Goal: Task Accomplishment & Management: Manage account settings

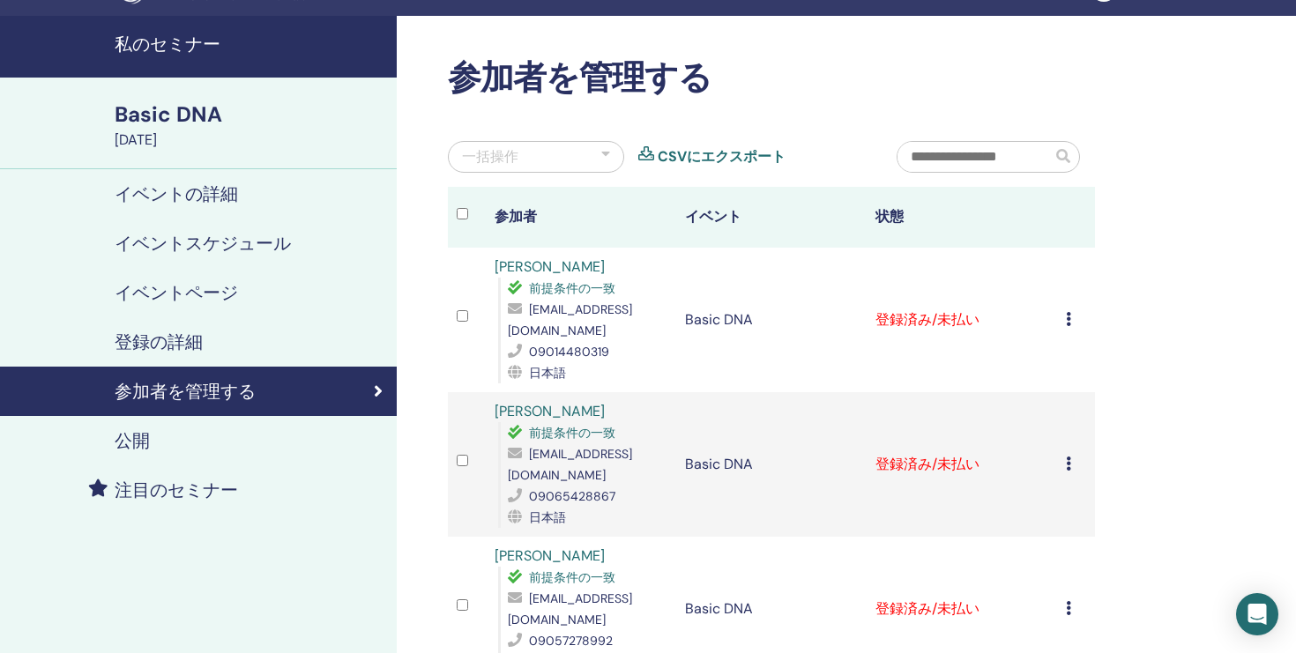
scroll to position [43, 0]
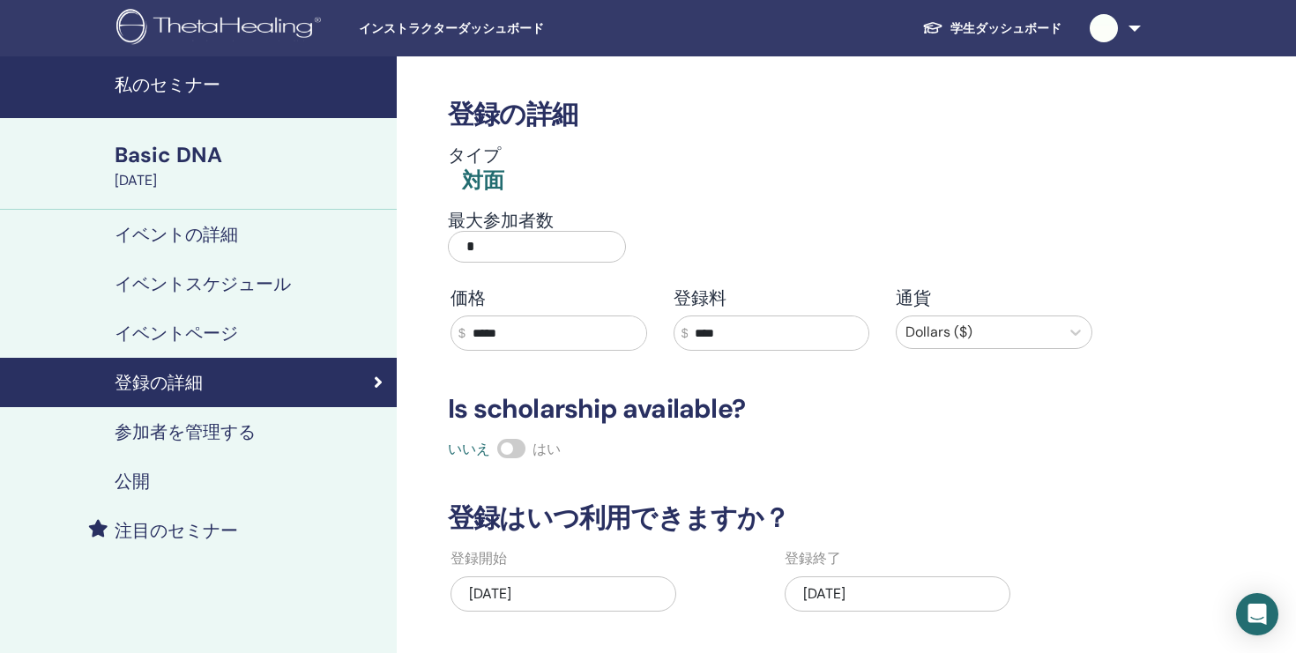
click at [435, 33] on span "インストラクターダッシュボード" at bounding box center [491, 28] width 264 height 19
click at [197, 330] on h4 "イベントページ" at bounding box center [176, 333] width 123 height 21
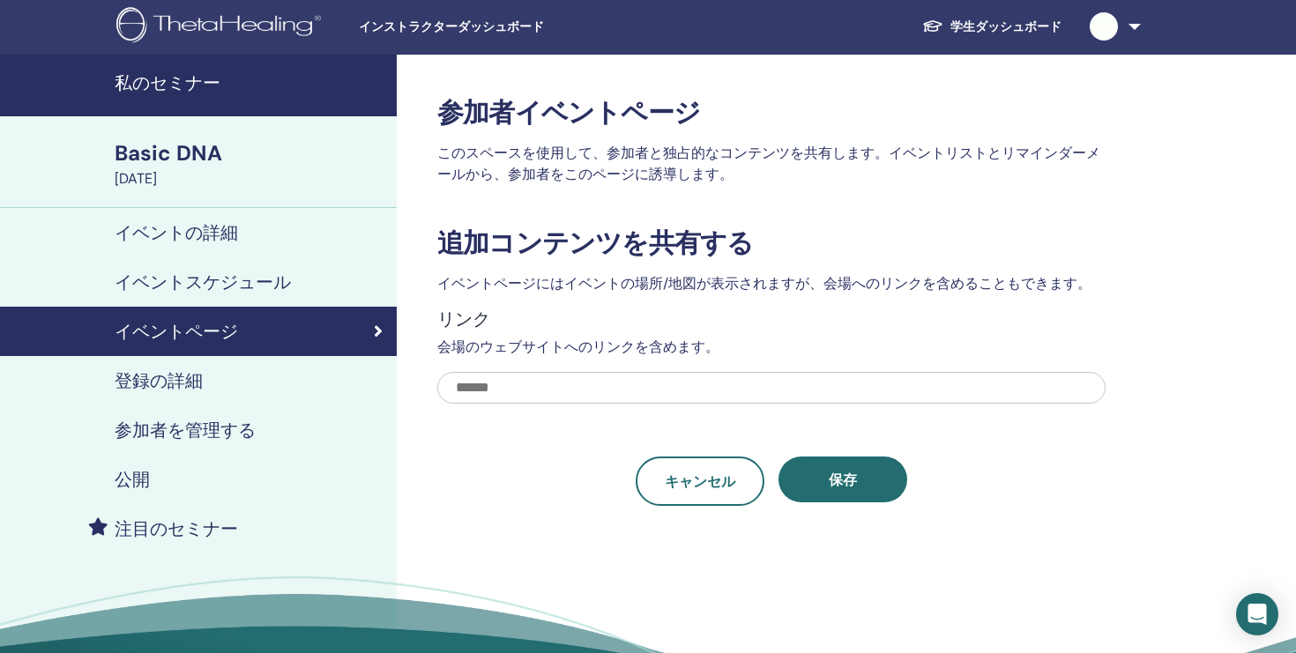
scroll to position [26, 0]
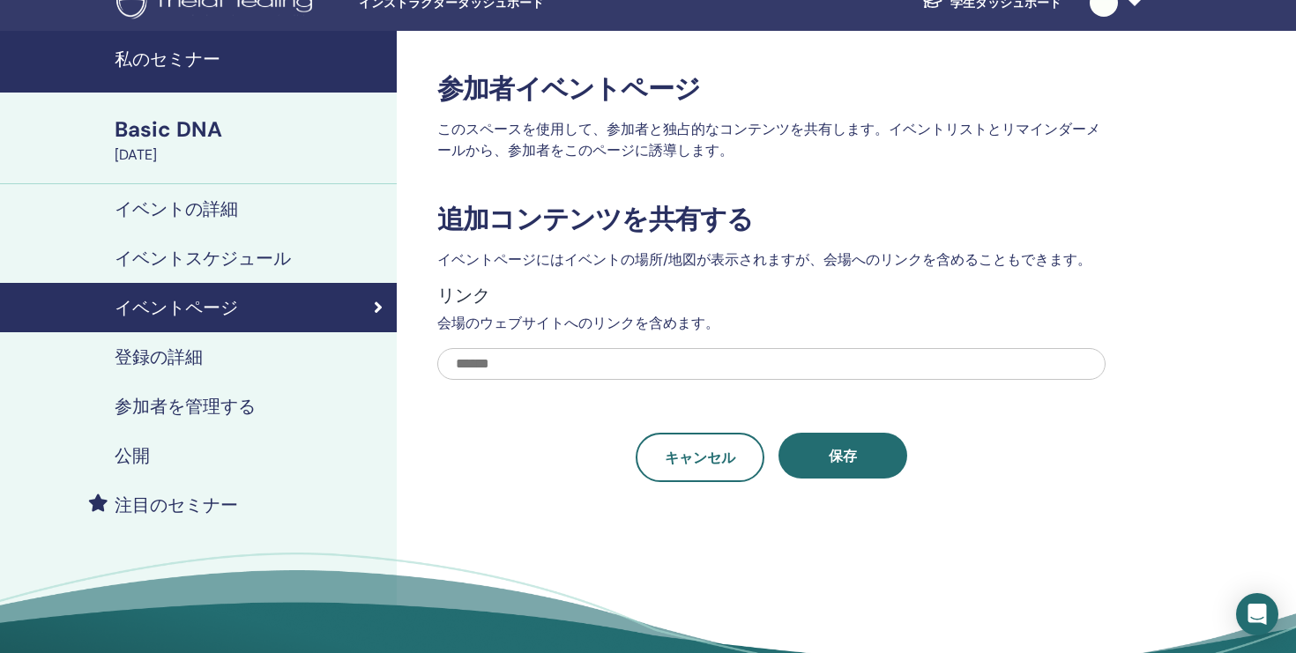
click at [167, 354] on h4 "登録の詳細" at bounding box center [159, 356] width 88 height 21
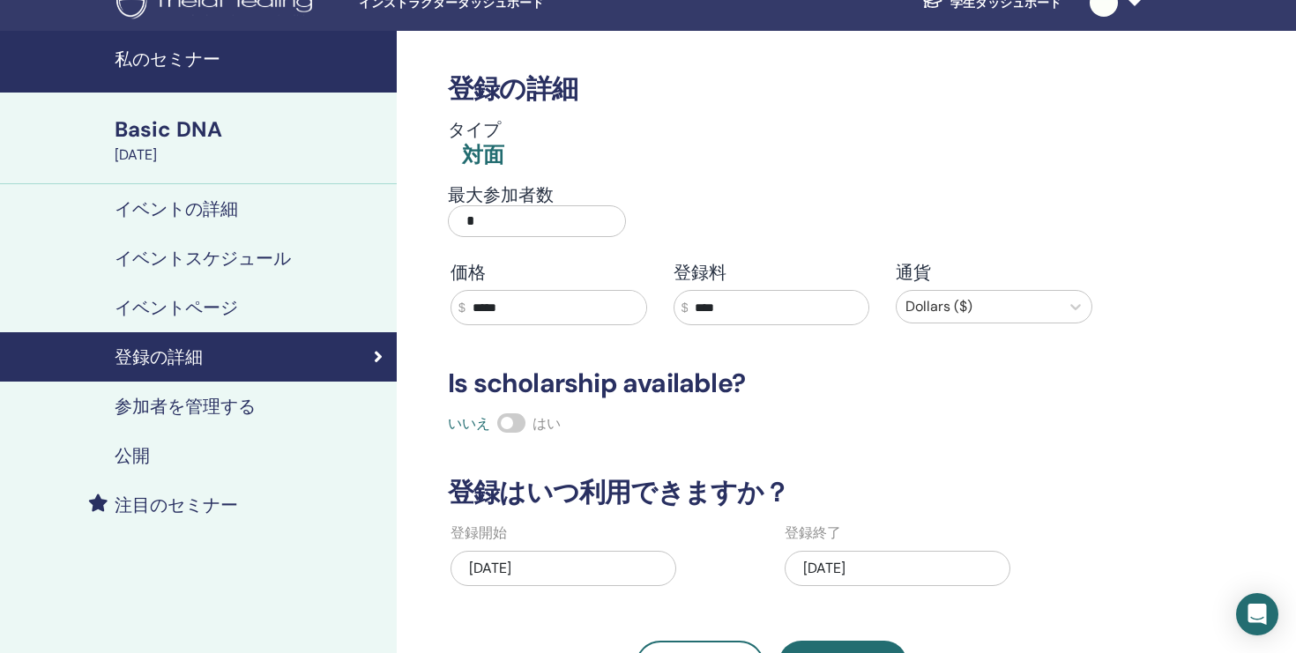
click at [171, 306] on h4 "イベントページ" at bounding box center [176, 307] width 123 height 21
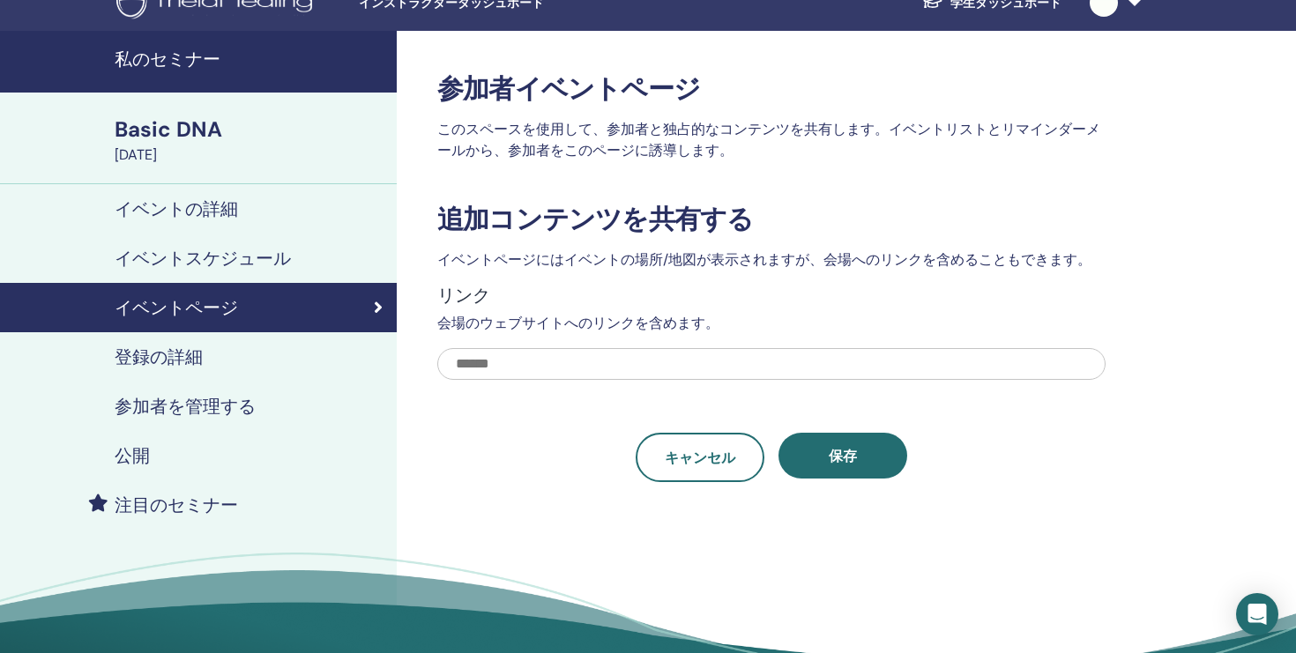
click at [197, 257] on h4 "イベントスケジュール" at bounding box center [203, 258] width 176 height 21
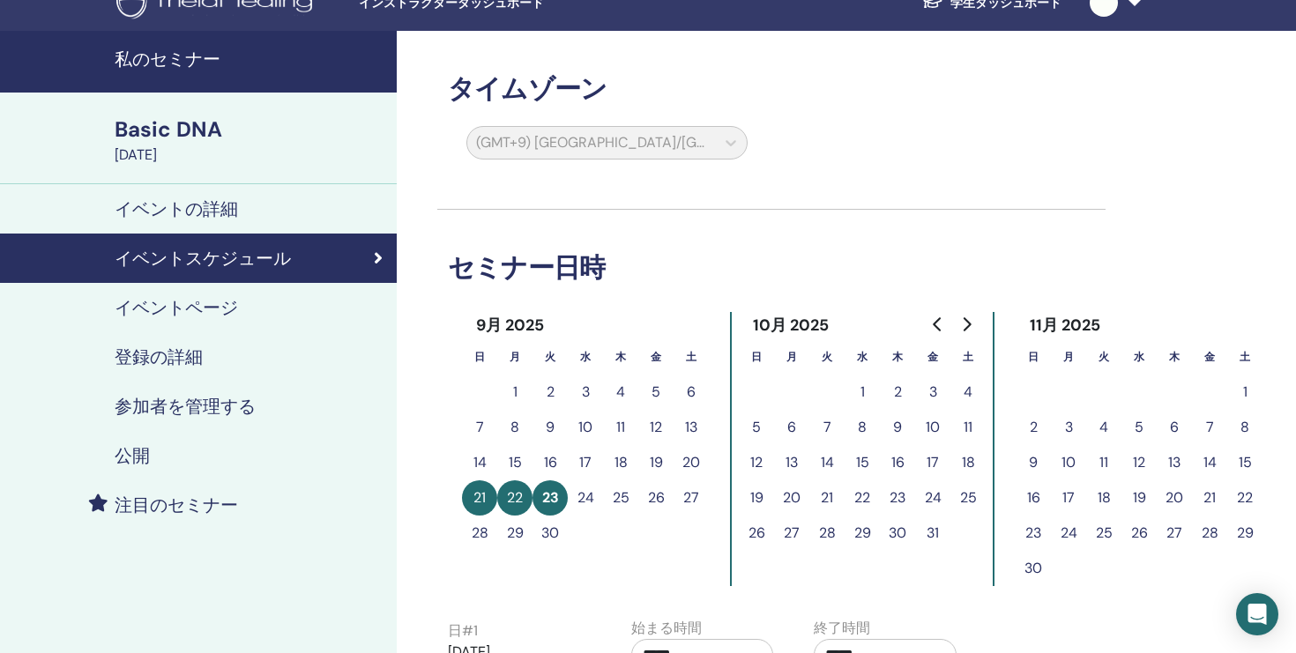
click at [204, 210] on h4 "イベントの詳細" at bounding box center [176, 208] width 123 height 21
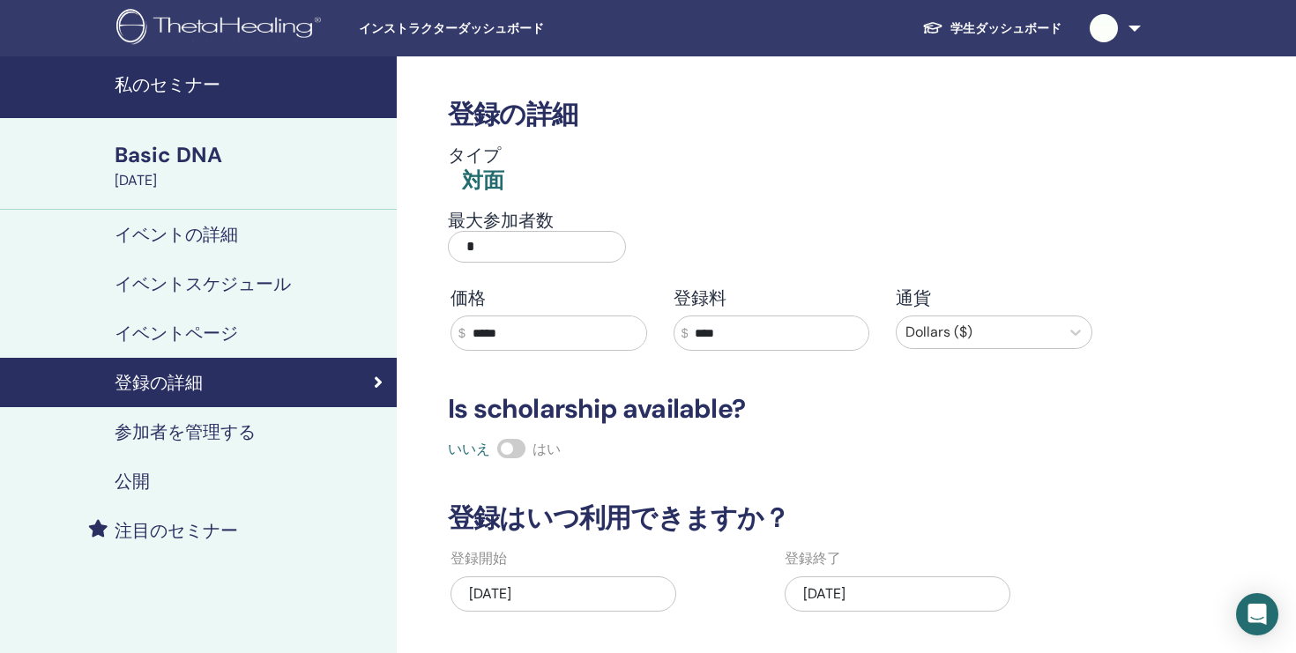
scroll to position [24, 0]
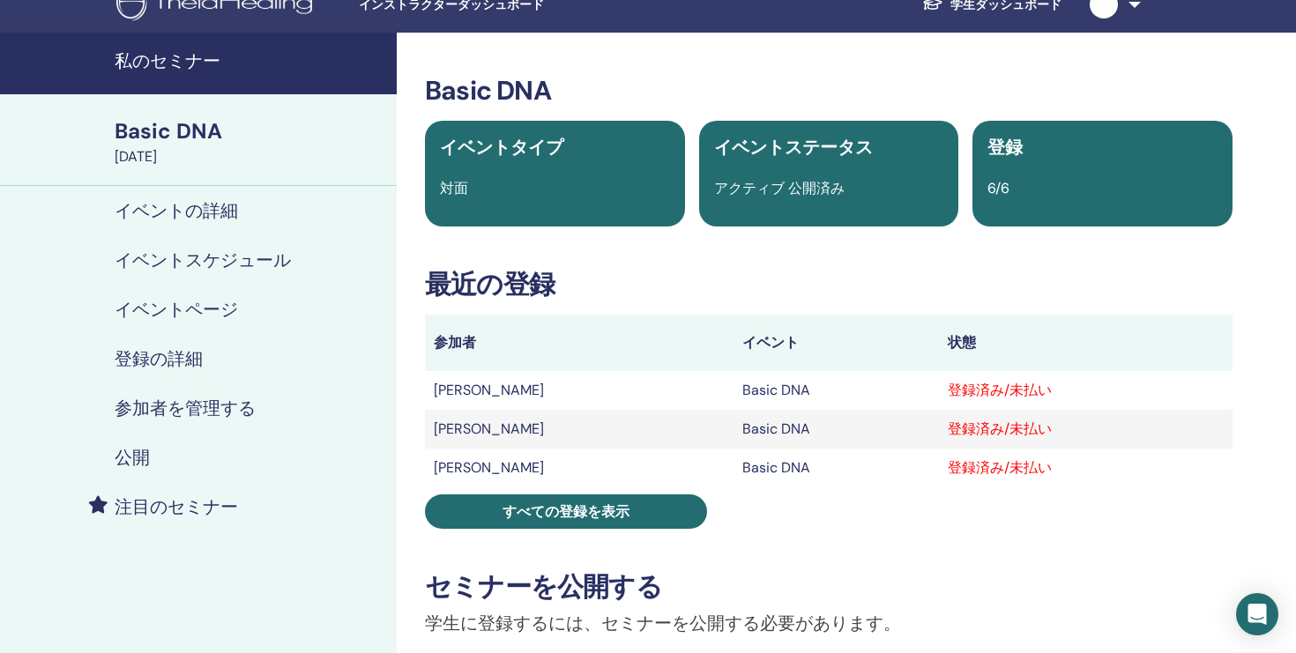
scroll to position [78, 0]
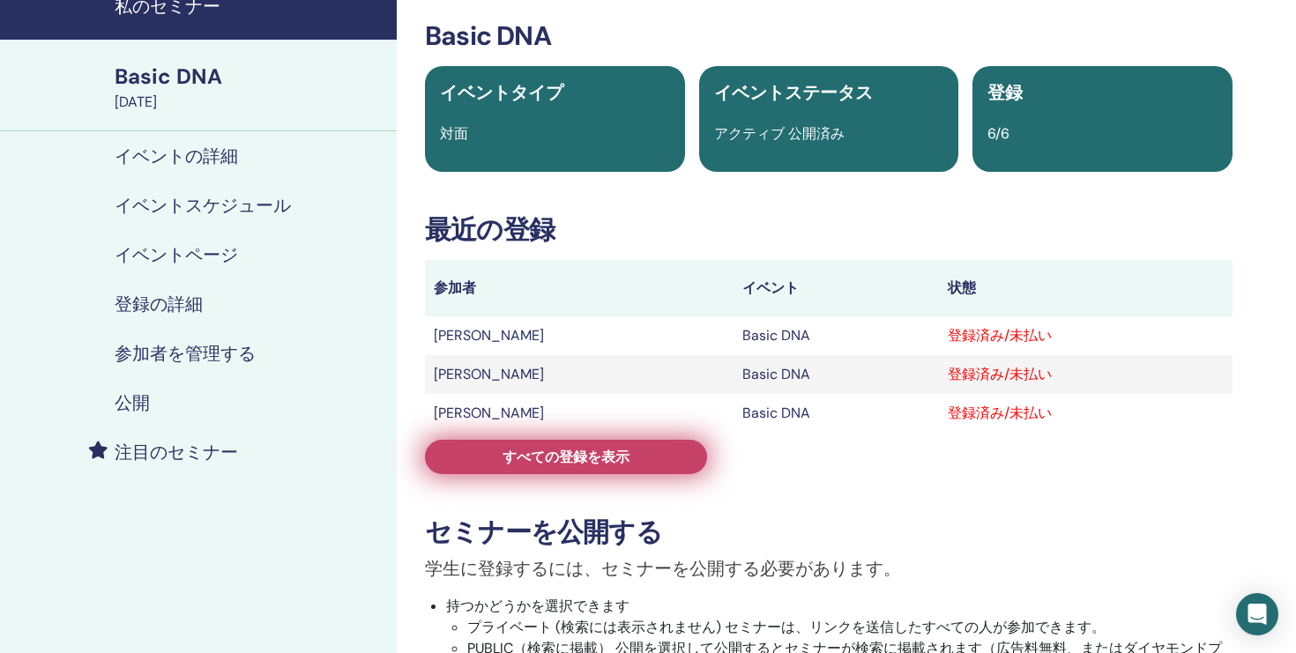
click at [541, 458] on span "すべての登録を表示" at bounding box center [566, 457] width 127 height 19
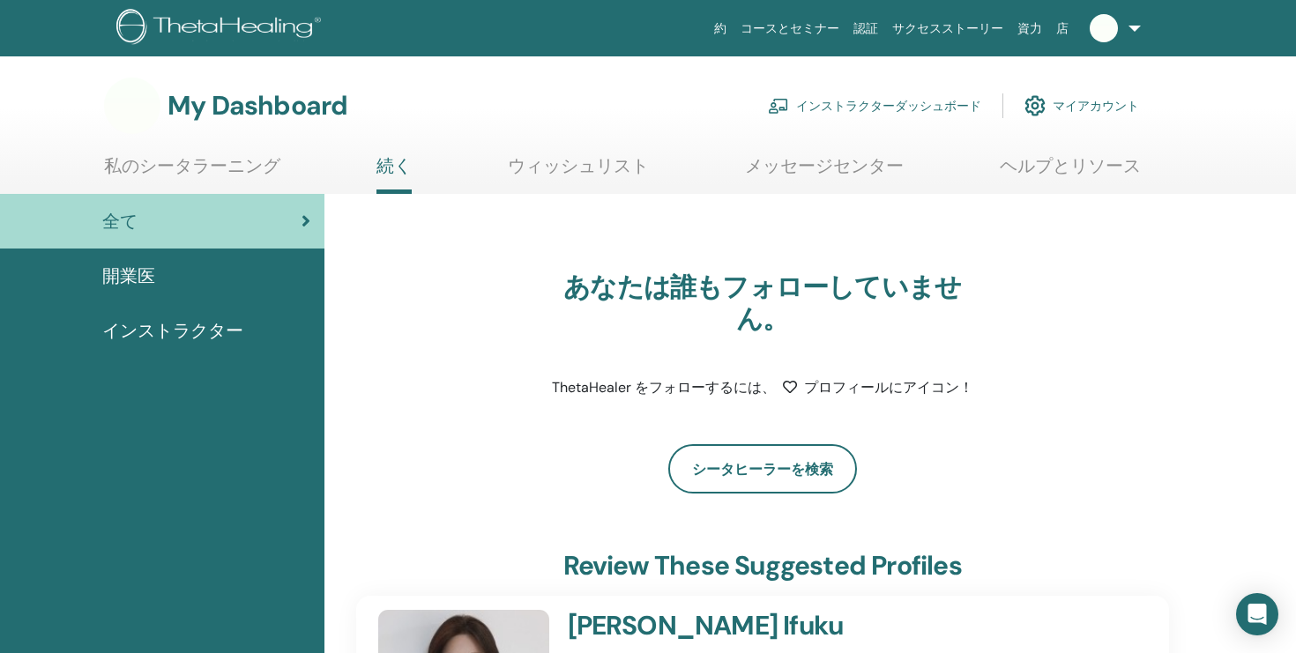
click at [856, 105] on link "インストラクターダッシュボード" at bounding box center [874, 105] width 213 height 39
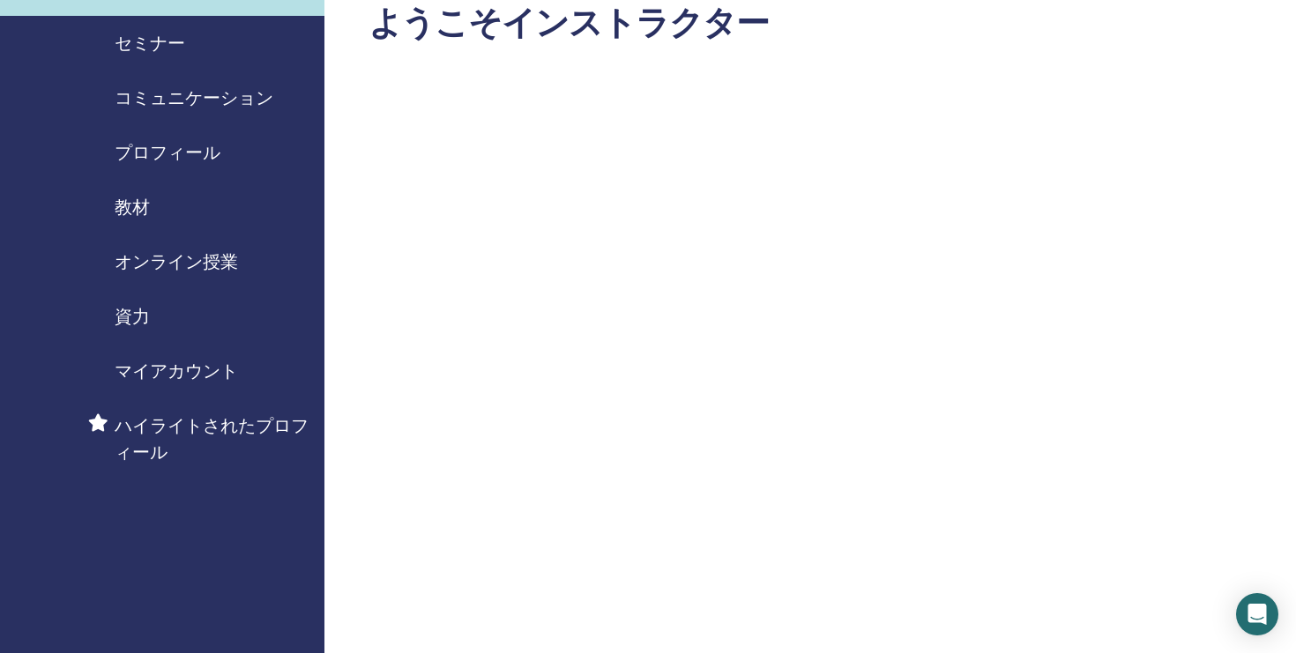
scroll to position [34, 0]
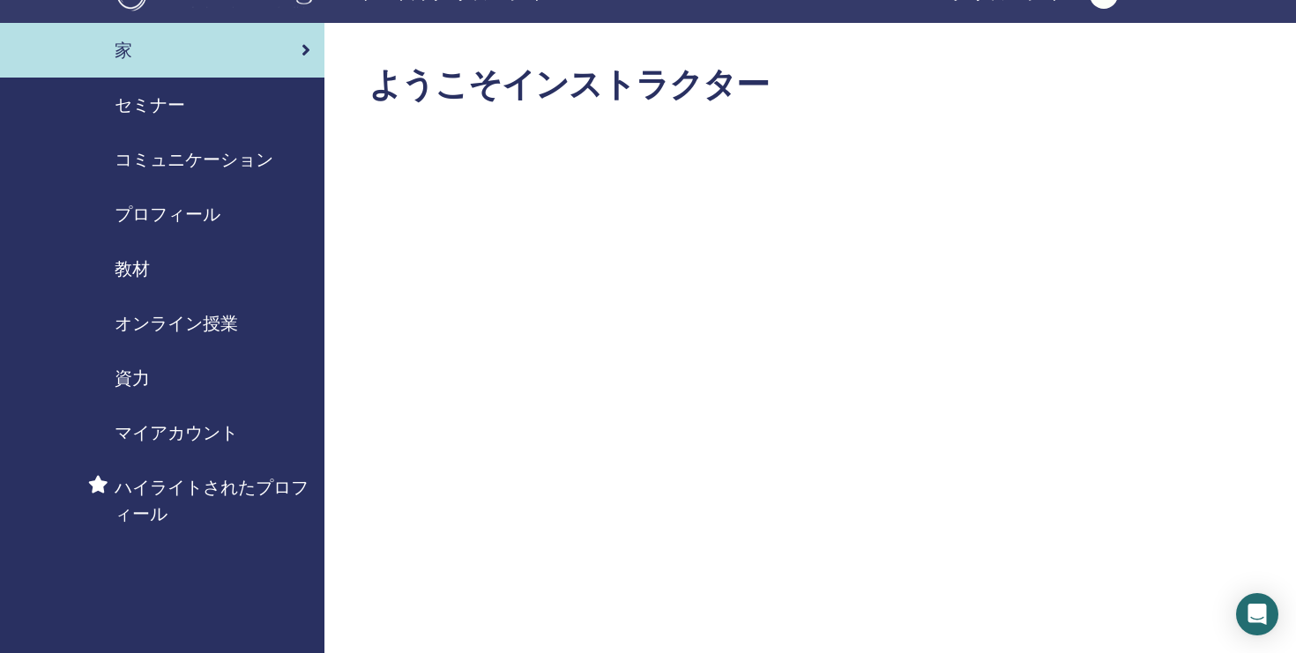
click at [185, 102] on div "セミナー" at bounding box center [162, 105] width 296 height 26
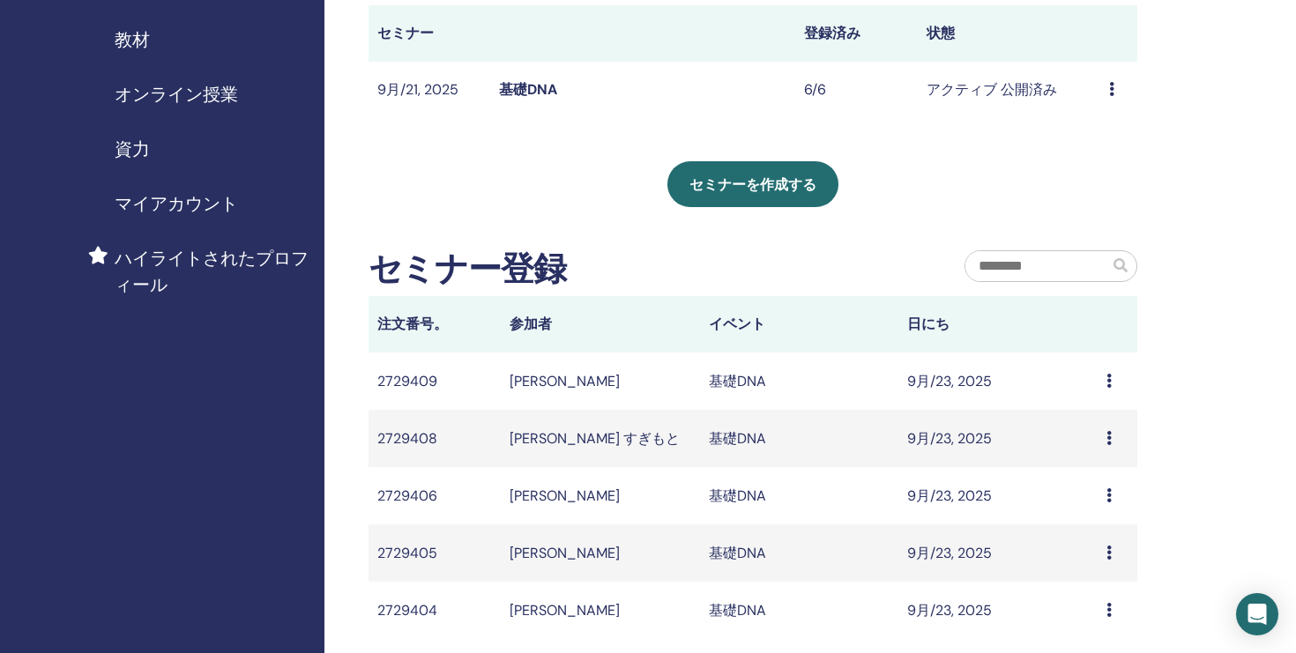
scroll to position [271, 0]
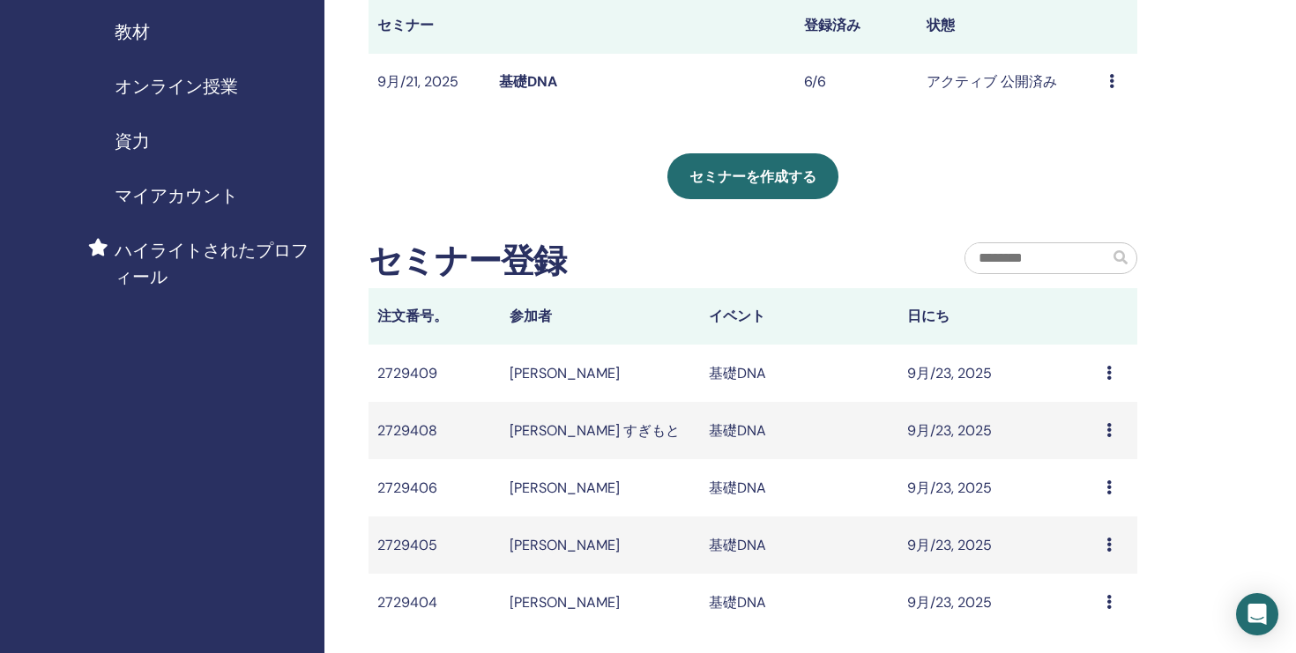
click at [1108, 374] on icon at bounding box center [1108, 373] width 5 height 14
click at [1085, 393] on link "Message" at bounding box center [1072, 387] width 57 height 19
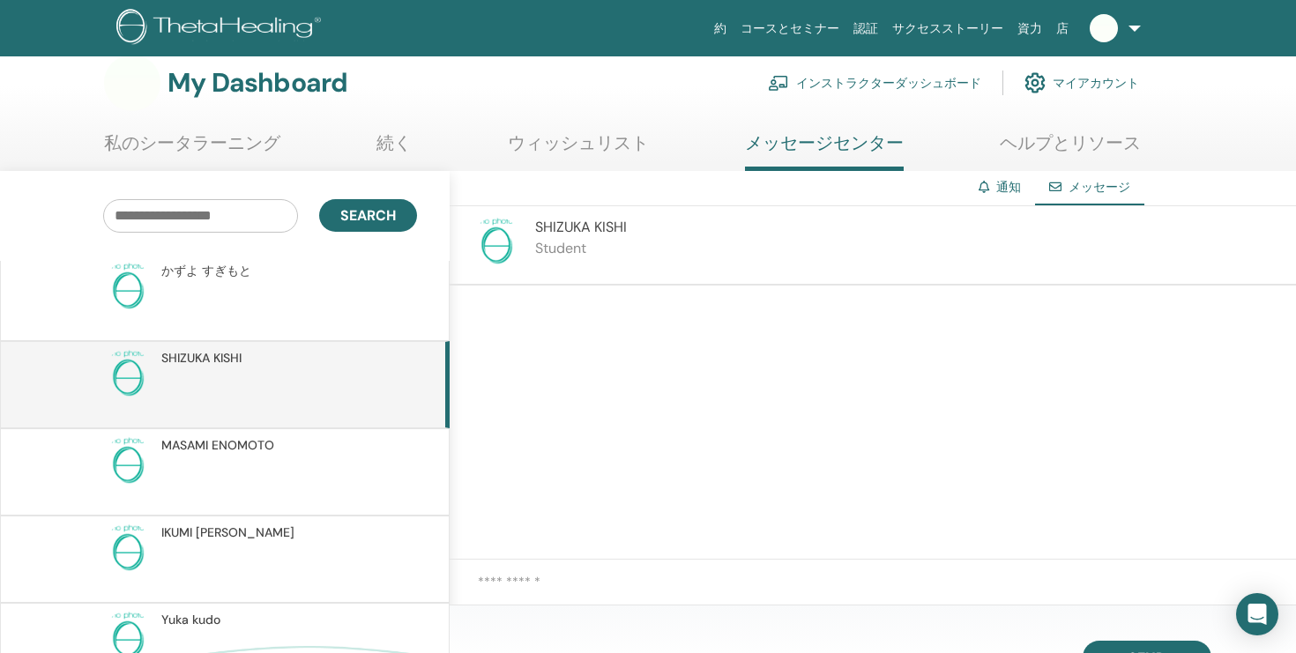
scroll to position [10, 0]
click at [358, 297] on p at bounding box center [289, 304] width 256 height 53
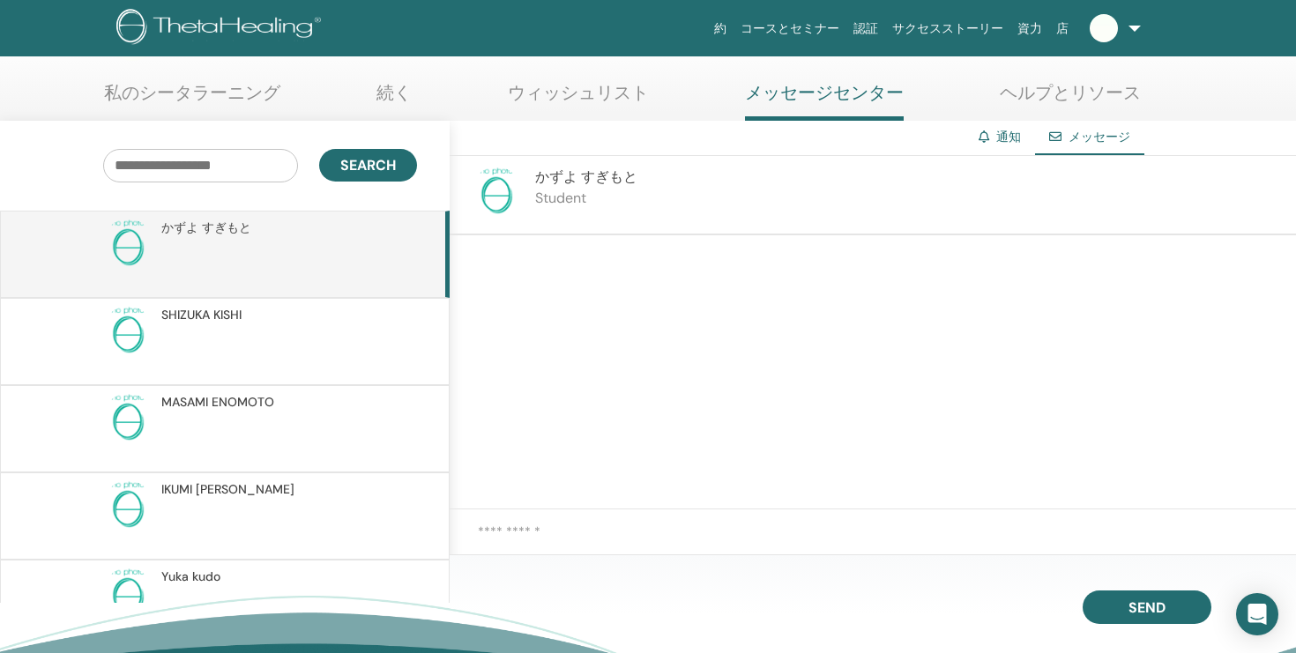
scroll to position [66, 0]
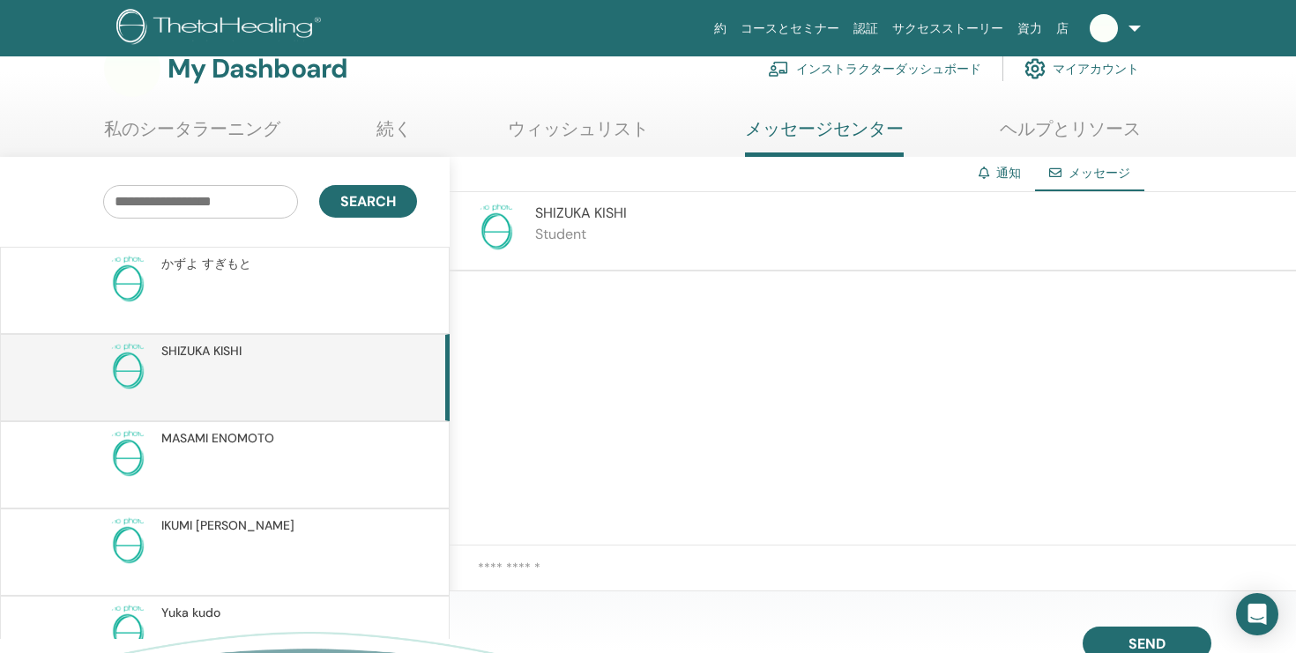
scroll to position [23, 0]
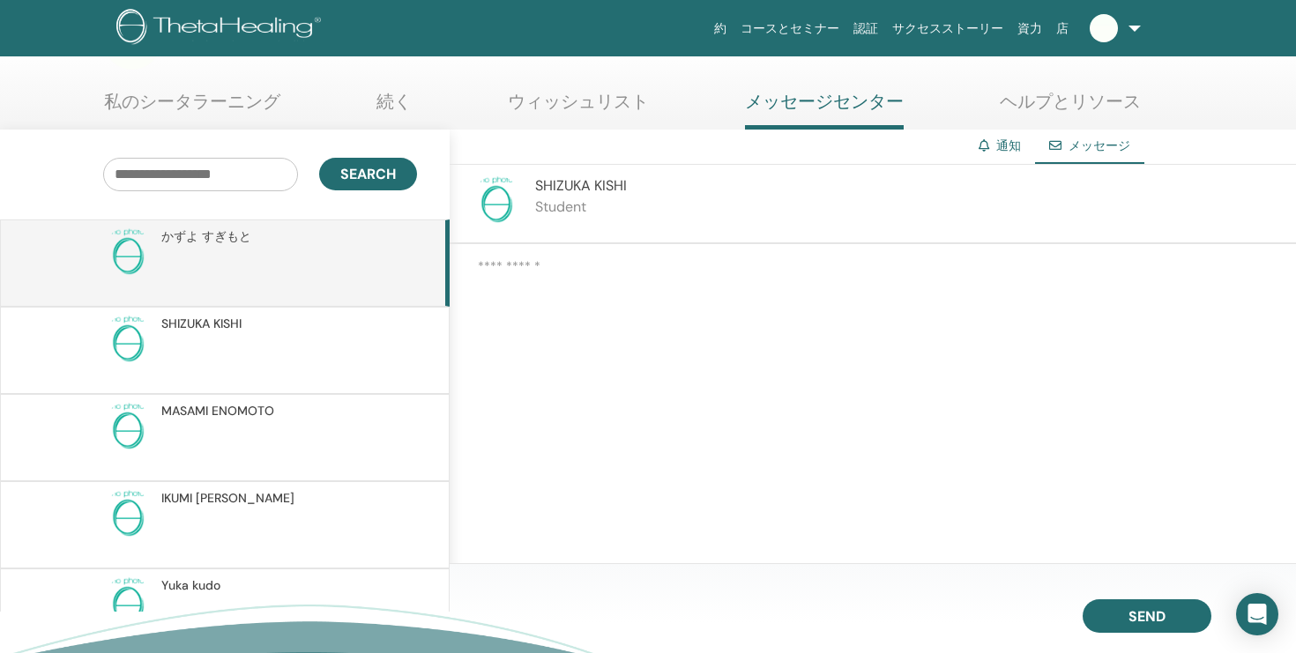
scroll to position [66, 0]
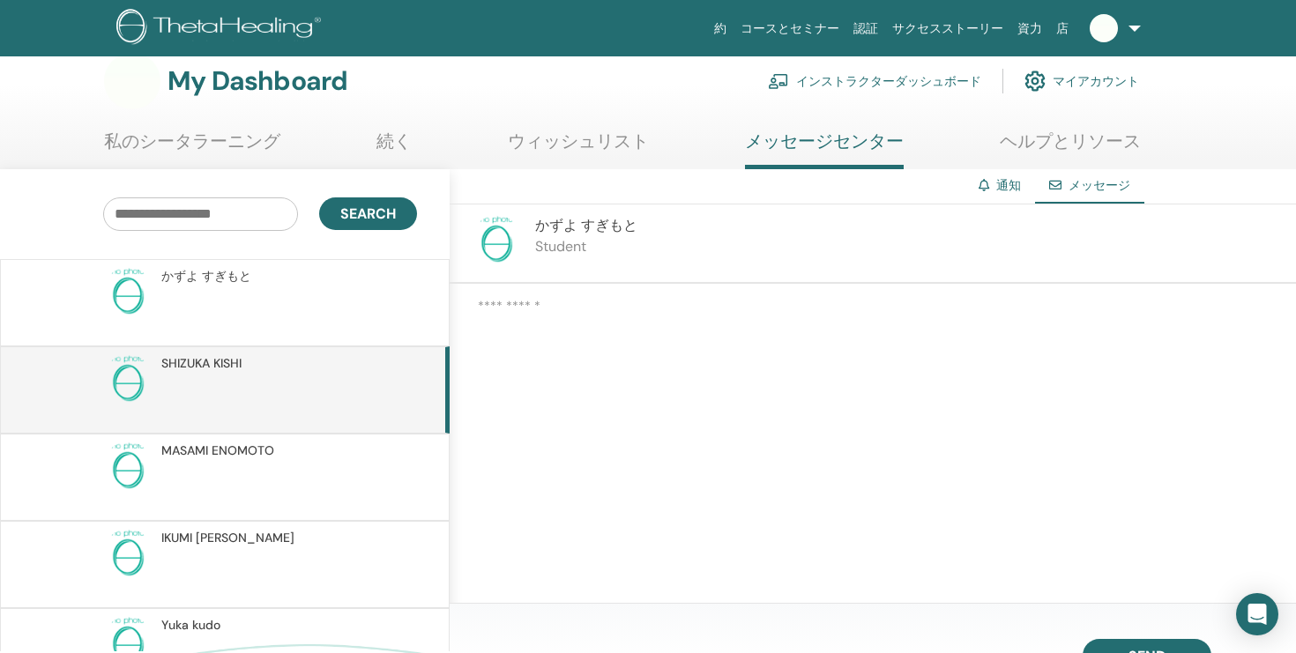
scroll to position [23, 0]
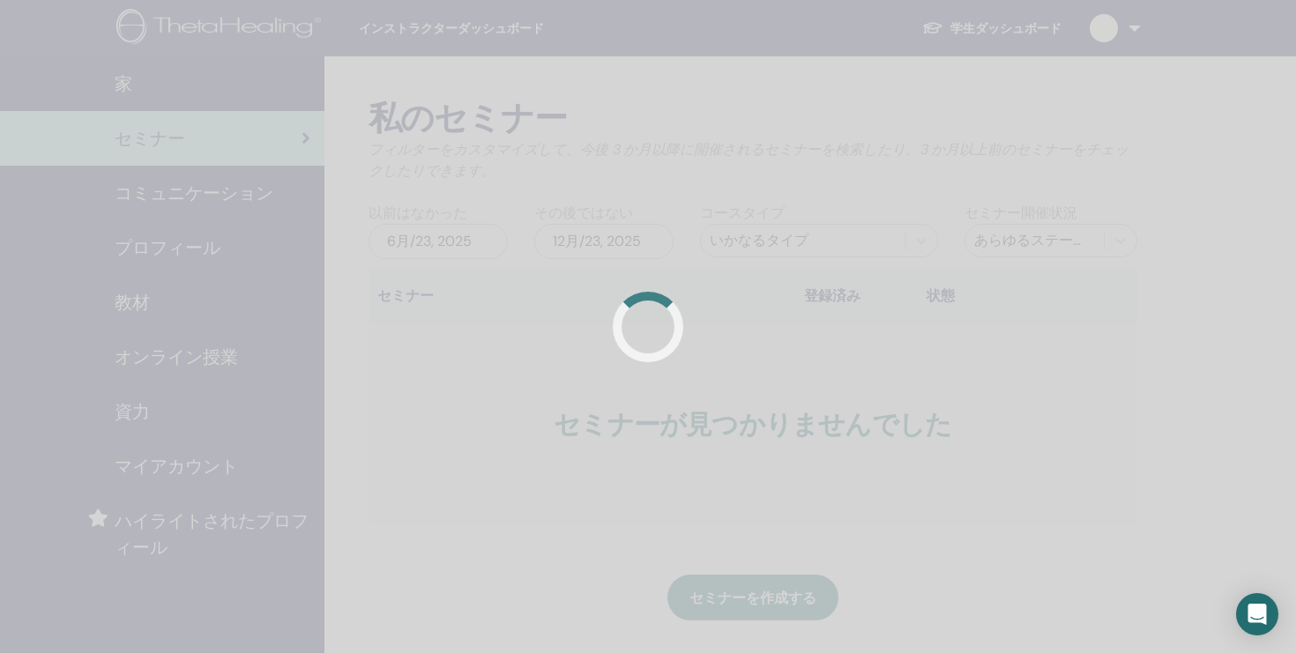
scroll to position [271, 0]
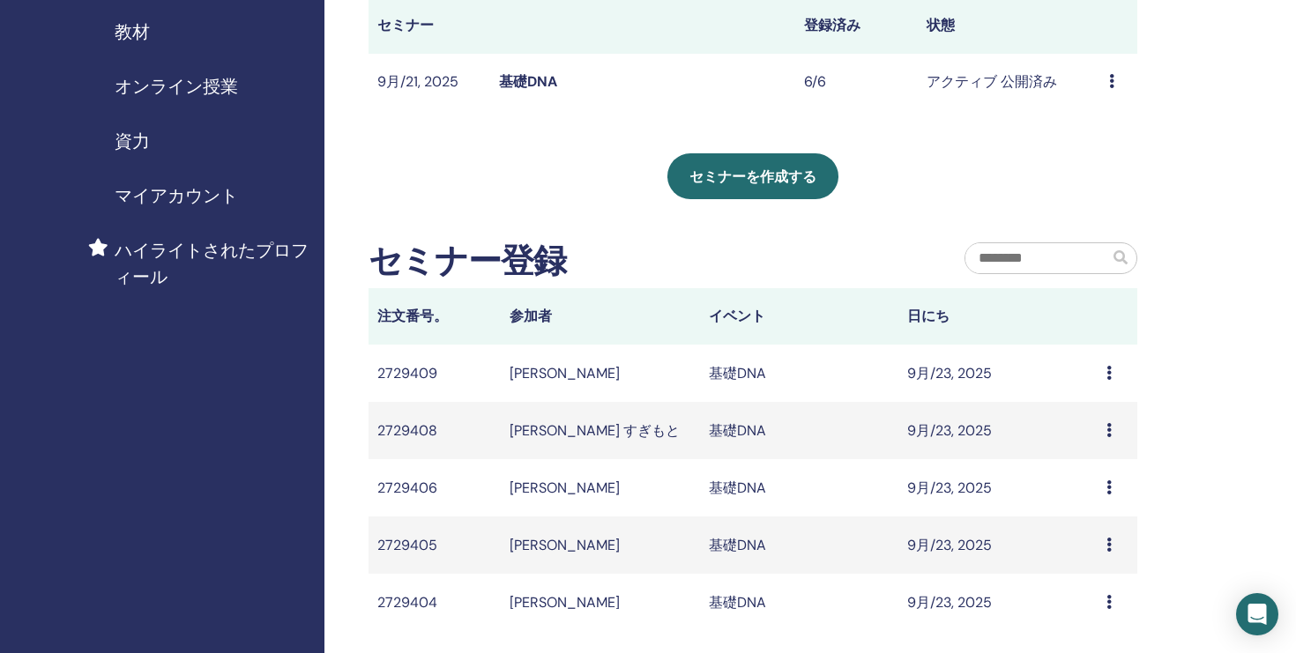
click at [1109, 428] on icon at bounding box center [1108, 430] width 5 height 14
click at [1123, 418] on td "Message" at bounding box center [1118, 430] width 40 height 57
click at [1107, 421] on div "Message" at bounding box center [1117, 431] width 22 height 21
click at [1120, 439] on div "Message" at bounding box center [1117, 431] width 22 height 21
click at [1107, 436] on icon at bounding box center [1108, 430] width 5 height 14
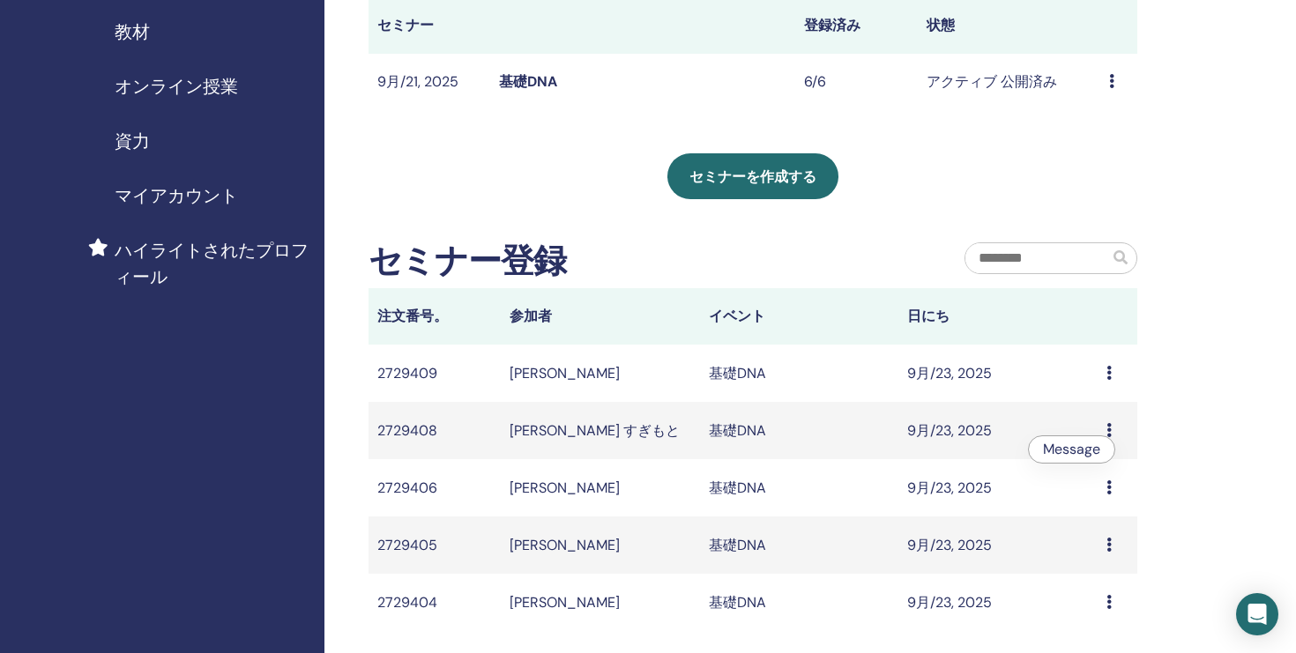
click at [1106, 429] on icon at bounding box center [1108, 430] width 5 height 14
click at [1106, 428] on icon at bounding box center [1108, 430] width 5 height 14
click at [1107, 373] on icon at bounding box center [1108, 373] width 5 height 14
click at [1076, 385] on link "Message" at bounding box center [1071, 386] width 57 height 19
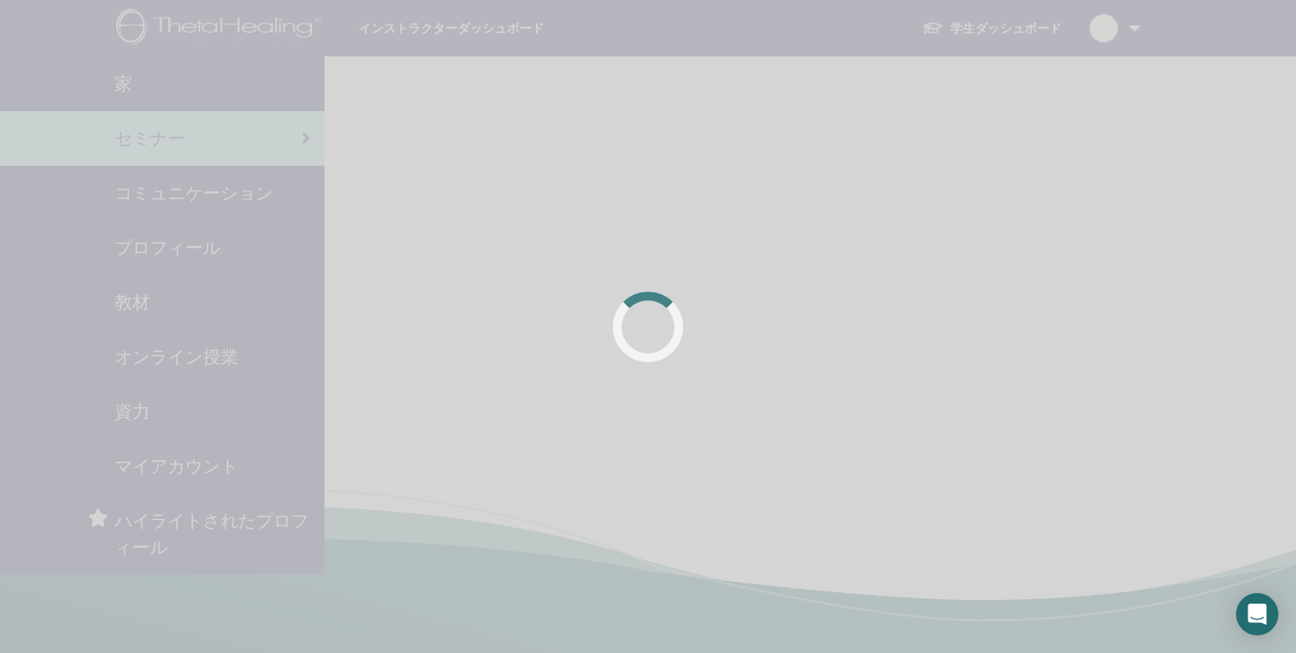
scroll to position [271, 0]
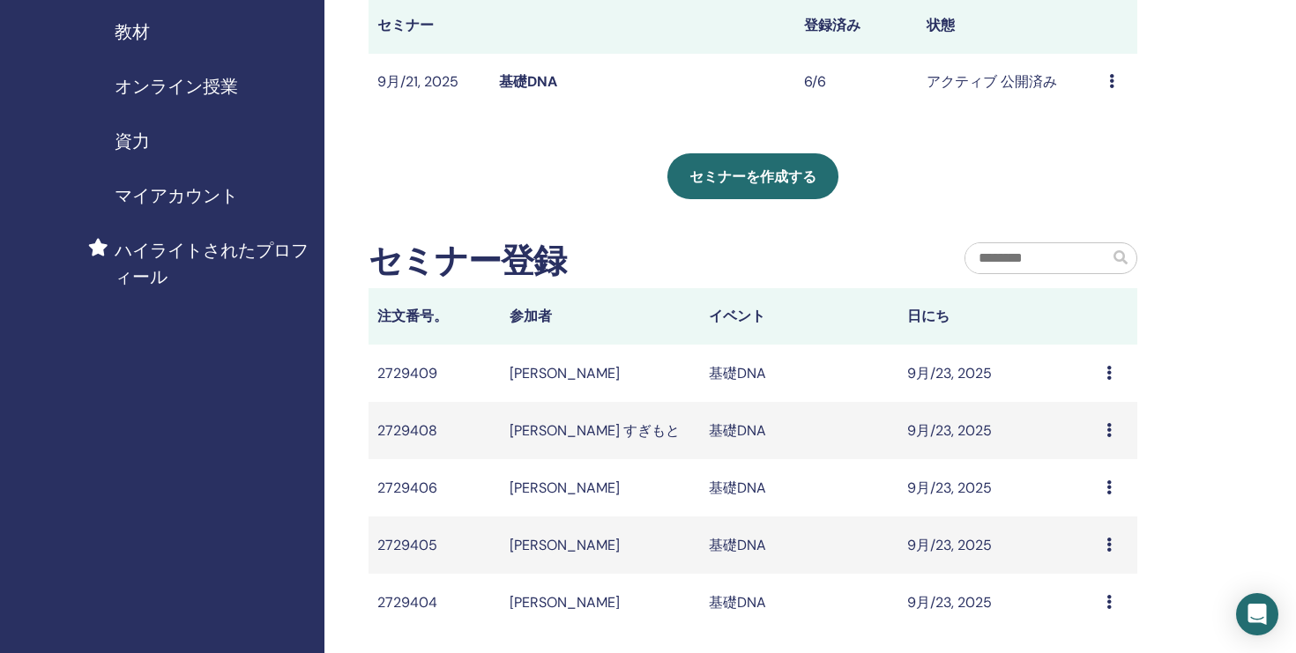
click at [1110, 368] on icon at bounding box center [1108, 373] width 5 height 14
click at [1218, 305] on div "私のセミナー フィルターをカスタマイズして、今後 3 か月以降に開催されるセミナーを検索したり、3 か月以上前のセミナーをチェックしたりできます。 以前はなか…" at bounding box center [810, 321] width 972 height 1070
click at [1107, 370] on icon at bounding box center [1108, 373] width 5 height 14
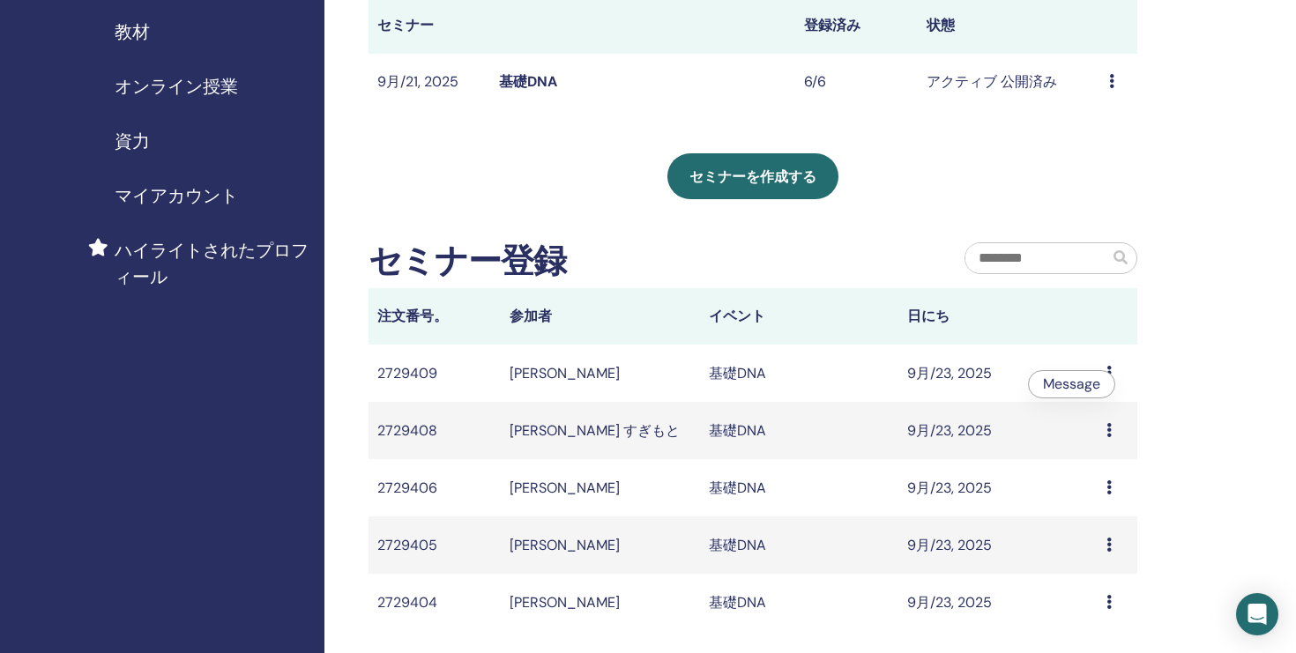
click at [1107, 370] on icon at bounding box center [1108, 373] width 5 height 14
click at [1109, 372] on icon at bounding box center [1108, 373] width 5 height 14
click at [1109, 366] on icon at bounding box center [1108, 373] width 5 height 14
click at [1098, 368] on td "Message" at bounding box center [1118, 373] width 40 height 57
click at [1109, 372] on icon at bounding box center [1108, 373] width 5 height 14
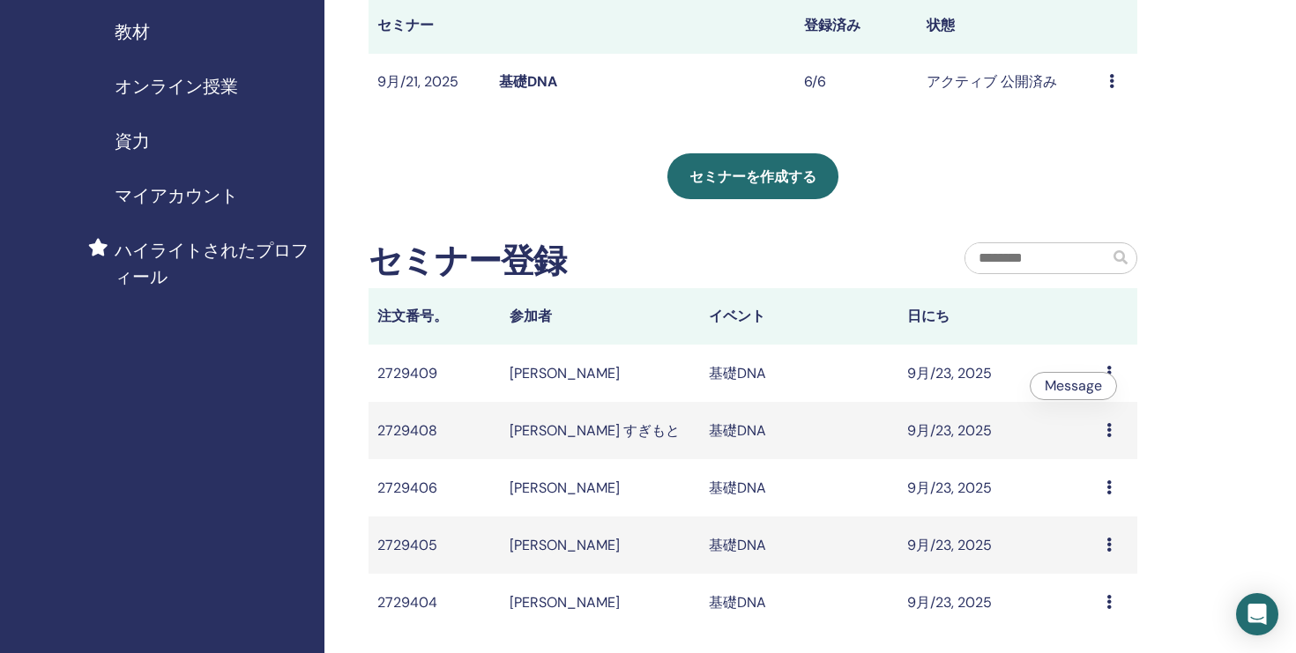
click at [1107, 367] on icon at bounding box center [1108, 373] width 5 height 14
click at [1108, 373] on icon at bounding box center [1108, 373] width 5 height 14
click at [1109, 369] on icon at bounding box center [1108, 373] width 5 height 14
click at [1108, 371] on icon at bounding box center [1108, 373] width 5 height 14
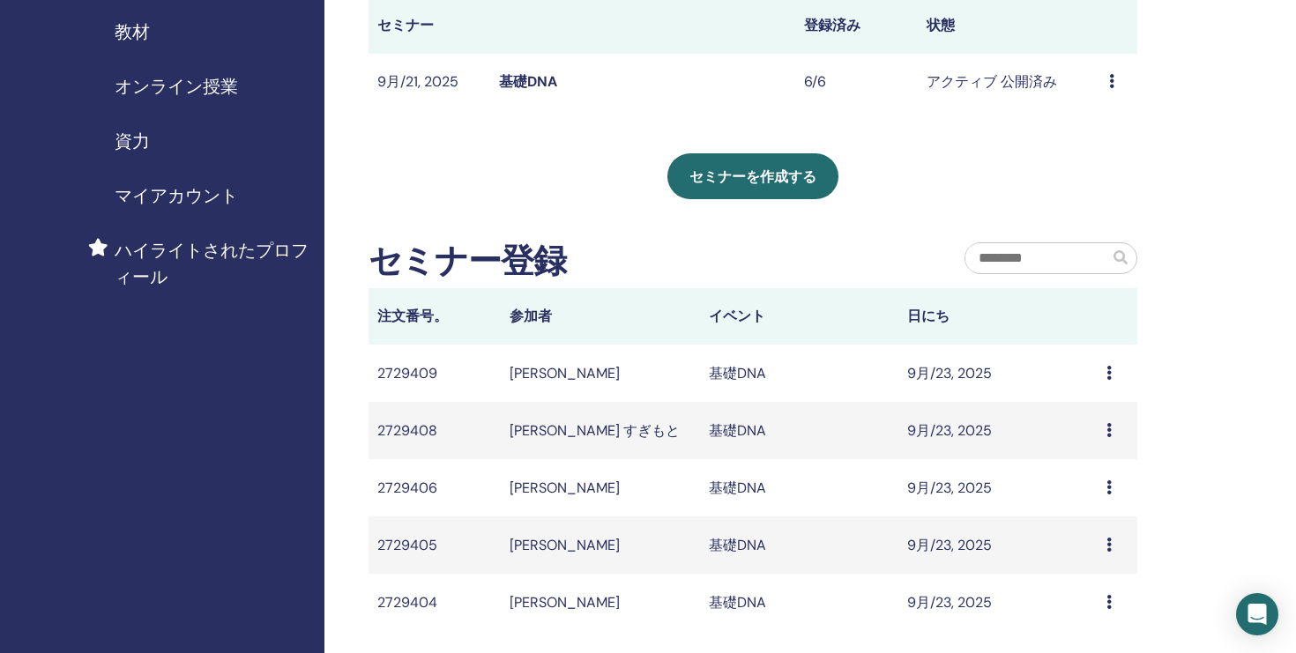
click at [1108, 371] on icon at bounding box center [1108, 373] width 5 height 14
click at [1176, 329] on div "私のセミナー フィルターをカスタマイズして、今後 3 か月以降に開催されるセミナーを検索したり、3 か月以上前のセミナーをチェックしたりできます。 以前はなか…" at bounding box center [810, 321] width 972 height 1070
click at [1108, 428] on icon at bounding box center [1108, 430] width 5 height 14
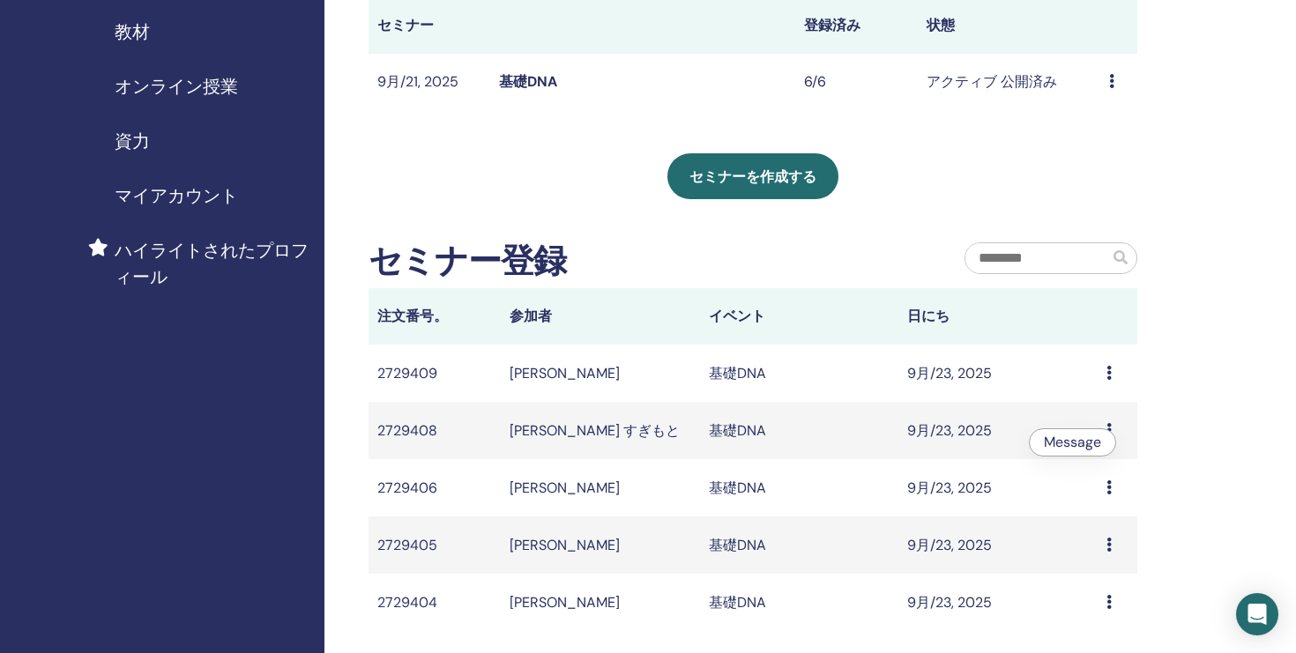
click at [1108, 428] on icon at bounding box center [1108, 430] width 5 height 14
click at [1107, 377] on icon at bounding box center [1108, 373] width 5 height 14
click at [1107, 378] on li "Message" at bounding box center [1072, 391] width 86 height 26
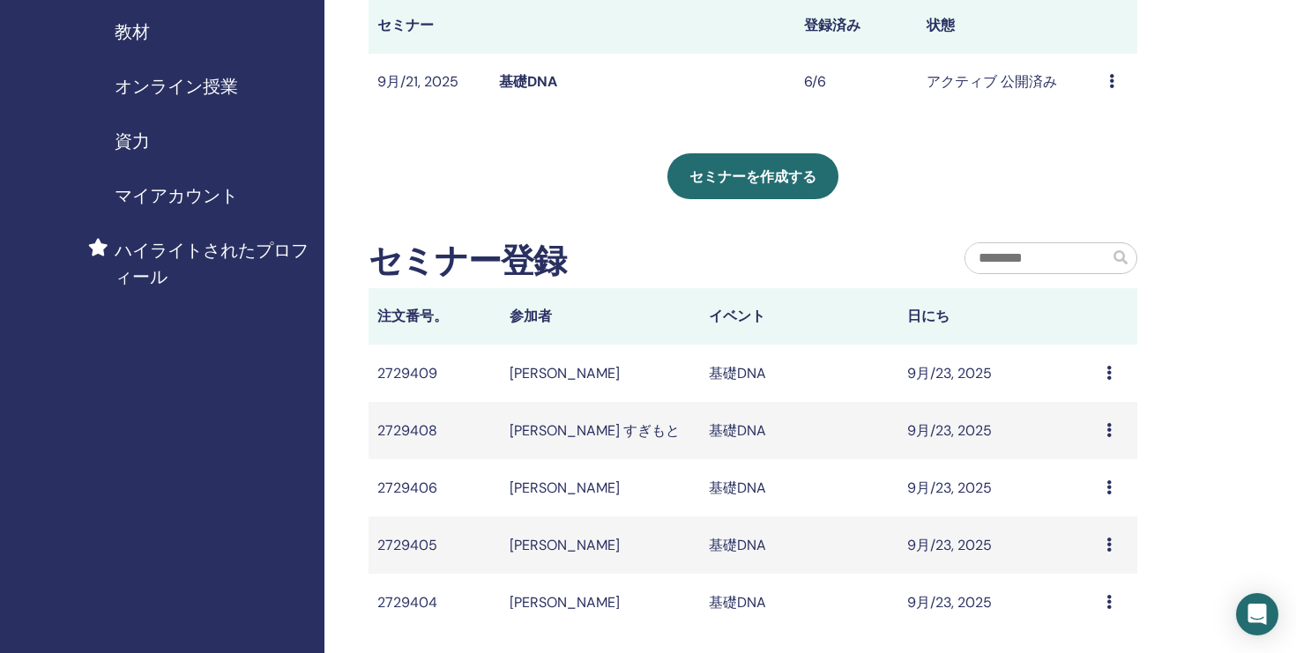
click at [1107, 373] on icon at bounding box center [1108, 373] width 5 height 14
click at [1109, 365] on div "Message" at bounding box center [1117, 373] width 22 height 21
click at [1109, 366] on li "Message" at bounding box center [1074, 379] width 86 height 26
click at [1109, 373] on icon at bounding box center [1108, 373] width 5 height 14
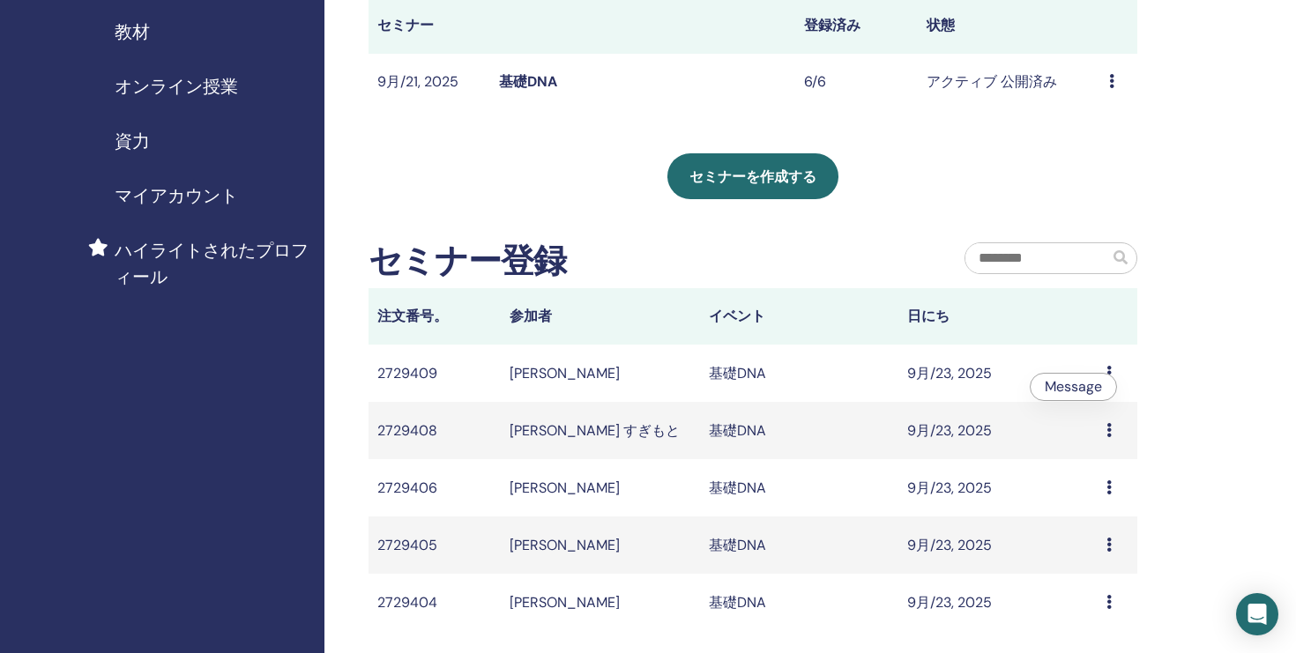
click at [1109, 373] on icon at bounding box center [1108, 373] width 5 height 14
click at [1109, 368] on icon at bounding box center [1108, 373] width 5 height 14
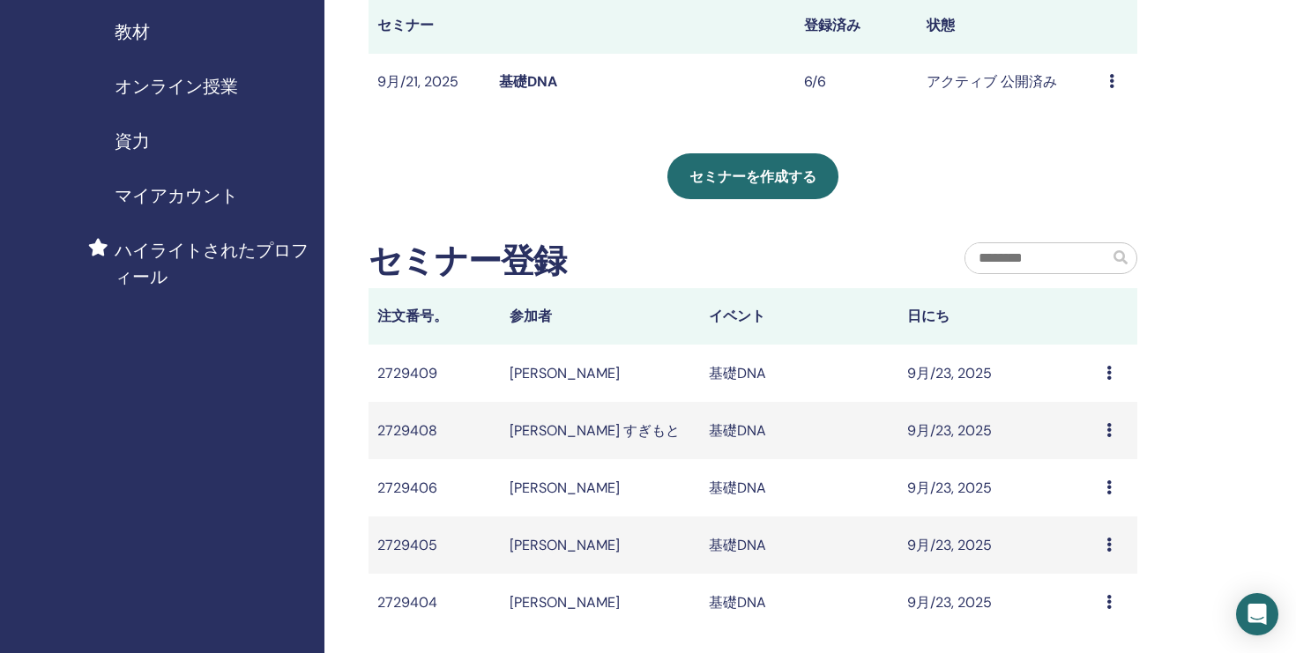
click at [1109, 368] on icon at bounding box center [1108, 373] width 5 height 14
click at [1181, 313] on div "私のセミナー フィルターをカスタマイズして、今後 3 か月以降に開催されるセミナーを検索したり、3 か月以上前のセミナーをチェックしたりできます。 以前はなか…" at bounding box center [810, 321] width 972 height 1070
click at [1106, 375] on icon at bounding box center [1108, 373] width 5 height 14
click at [1109, 366] on icon at bounding box center [1108, 373] width 5 height 14
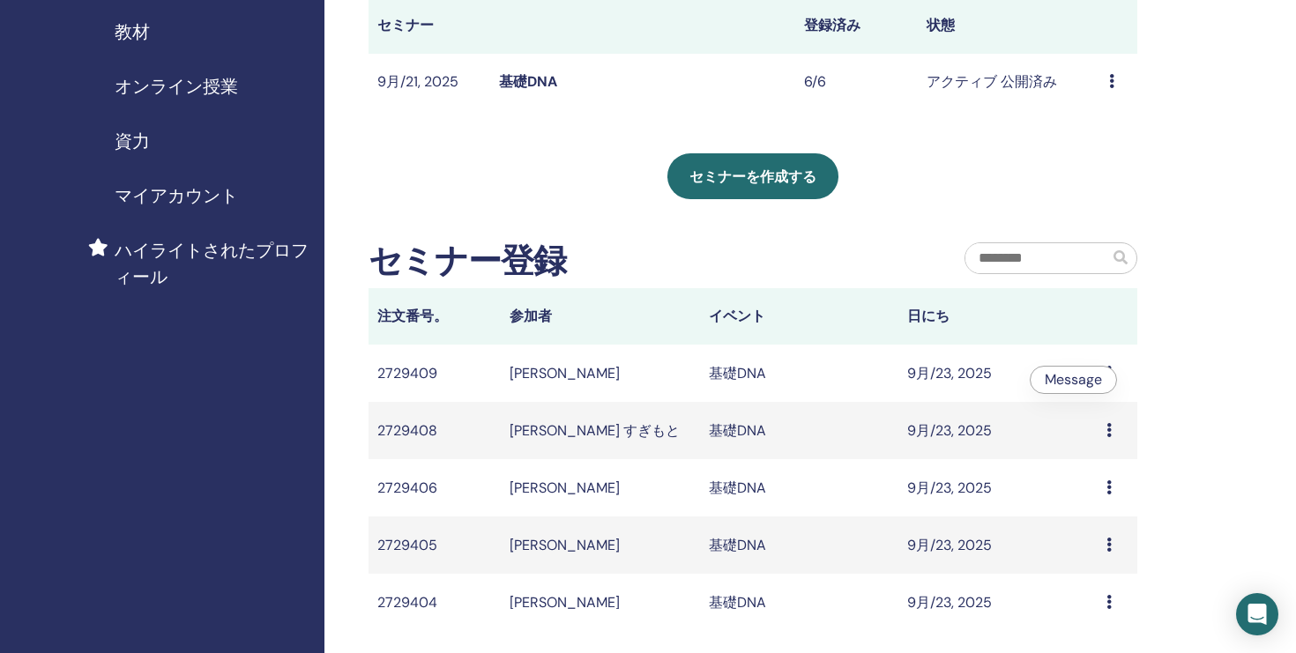
click at [1111, 376] on li "Message" at bounding box center [1074, 380] width 86 height 26
click at [1202, 317] on div "私のセミナー フィルターをカスタマイズして、今後 3 か月以降に開催されるセミナーを検索したり、3 か月以上前のセミナーをチェックしたりできます。 以前はなか…" at bounding box center [810, 321] width 972 height 1070
click at [1109, 375] on icon at bounding box center [1108, 373] width 5 height 14
click at [1108, 371] on icon at bounding box center [1108, 373] width 5 height 14
click at [1107, 376] on icon at bounding box center [1108, 373] width 5 height 14
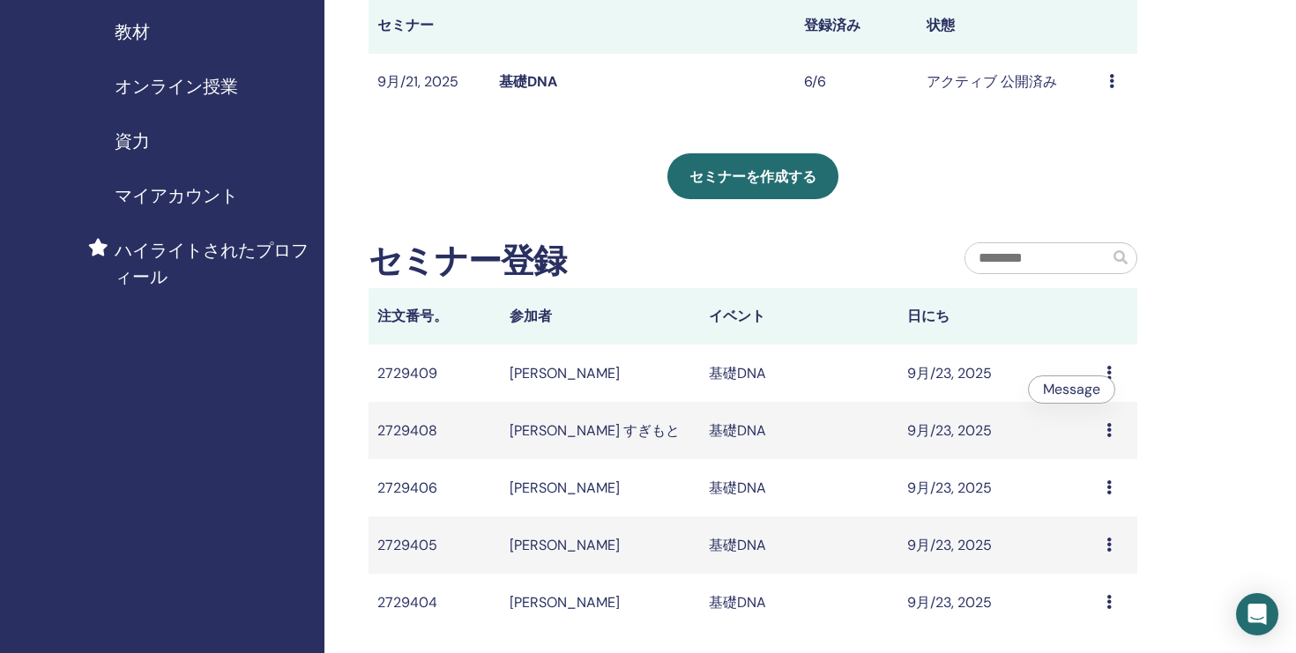
click at [1248, 257] on div "私のセミナー フィルターをカスタマイズして、今後 3 か月以降に開催されるセミナーを検索したり、3 か月以上前のセミナーをチェックしたりできます。 以前はなか…" at bounding box center [810, 321] width 972 height 1070
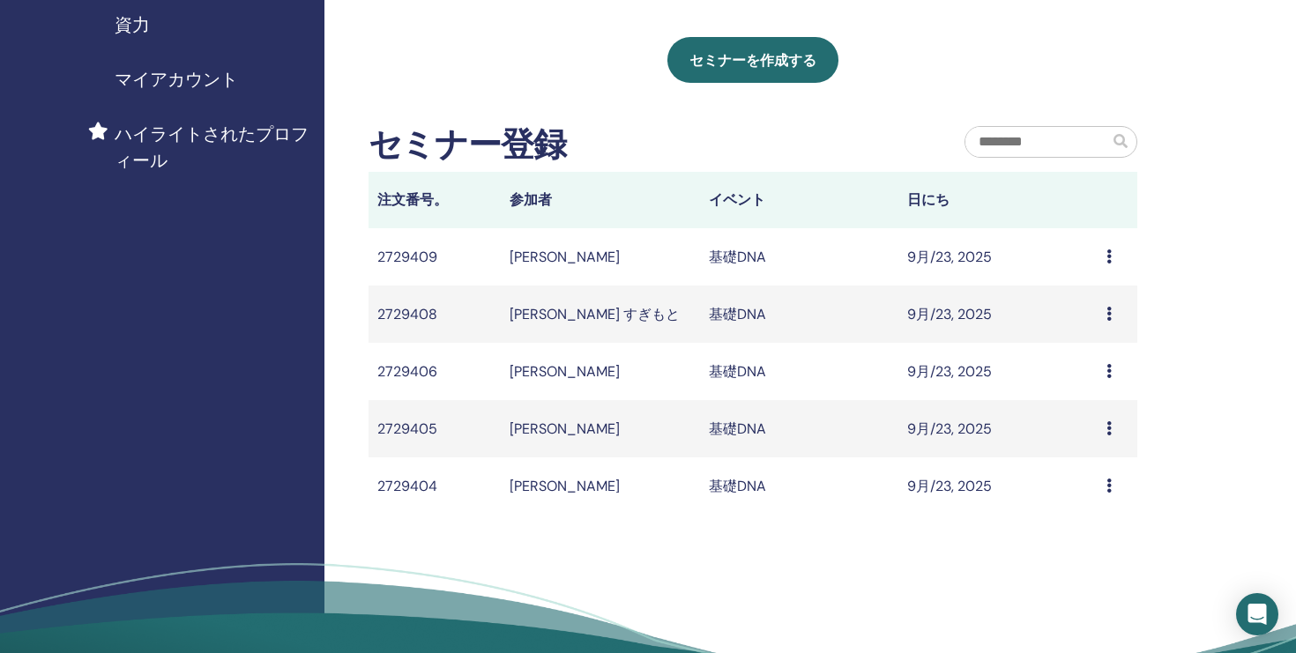
scroll to position [388, 0]
click at [1108, 253] on icon at bounding box center [1108, 256] width 5 height 14
click at [1111, 250] on icon at bounding box center [1108, 256] width 5 height 14
click at [1111, 251] on li "Message" at bounding box center [1075, 264] width 86 height 26
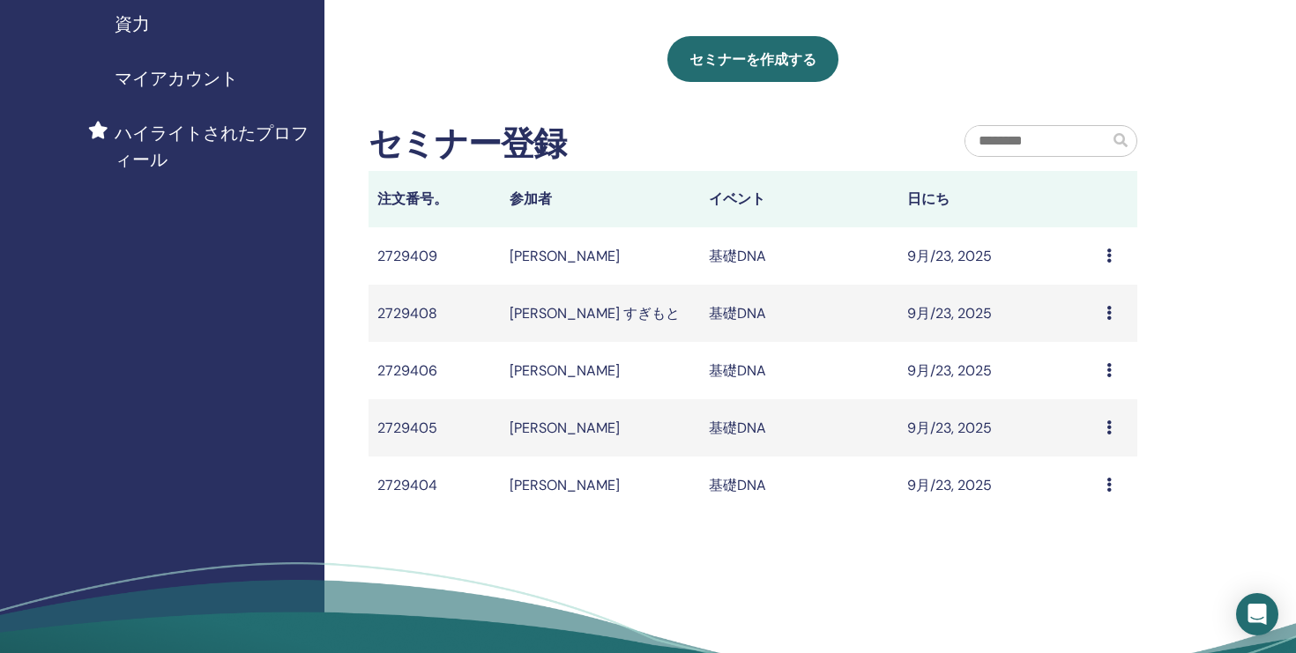
click at [1109, 257] on icon at bounding box center [1108, 256] width 5 height 14
click at [1108, 252] on icon at bounding box center [1108, 256] width 5 height 14
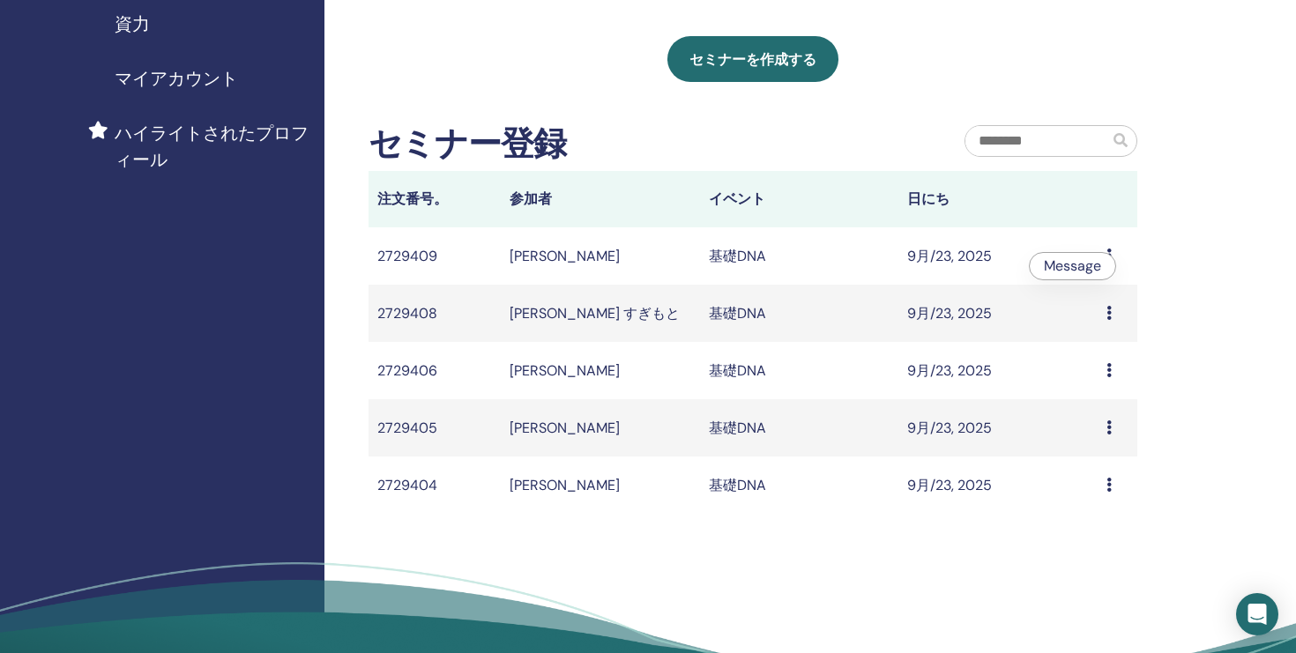
click at [1108, 252] on icon at bounding box center [1108, 256] width 5 height 14
click at [1108, 250] on icon at bounding box center [1108, 256] width 5 height 14
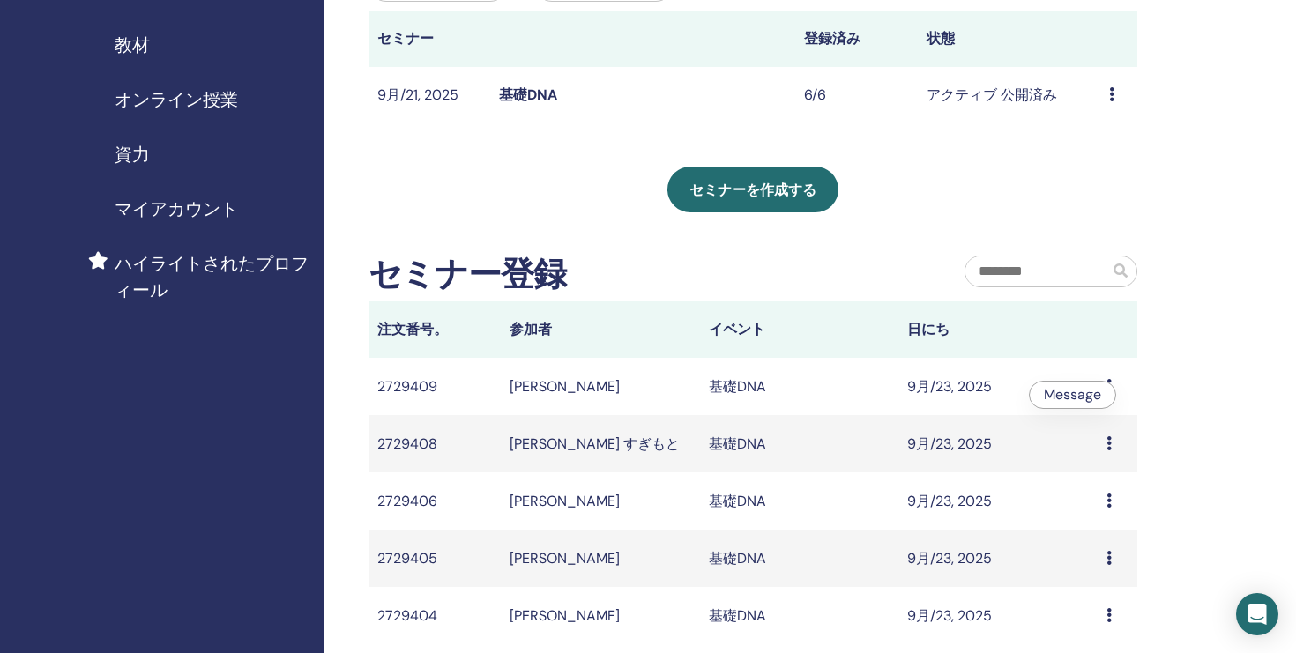
scroll to position [257, 0]
click at [1110, 94] on icon at bounding box center [1111, 95] width 5 height 14
click at [914, 168] on div "セミナーを作成する" at bounding box center [754, 191] width 770 height 46
click at [1108, 383] on icon at bounding box center [1108, 387] width 5 height 14
click at [1099, 371] on td "Message" at bounding box center [1118, 387] width 40 height 57
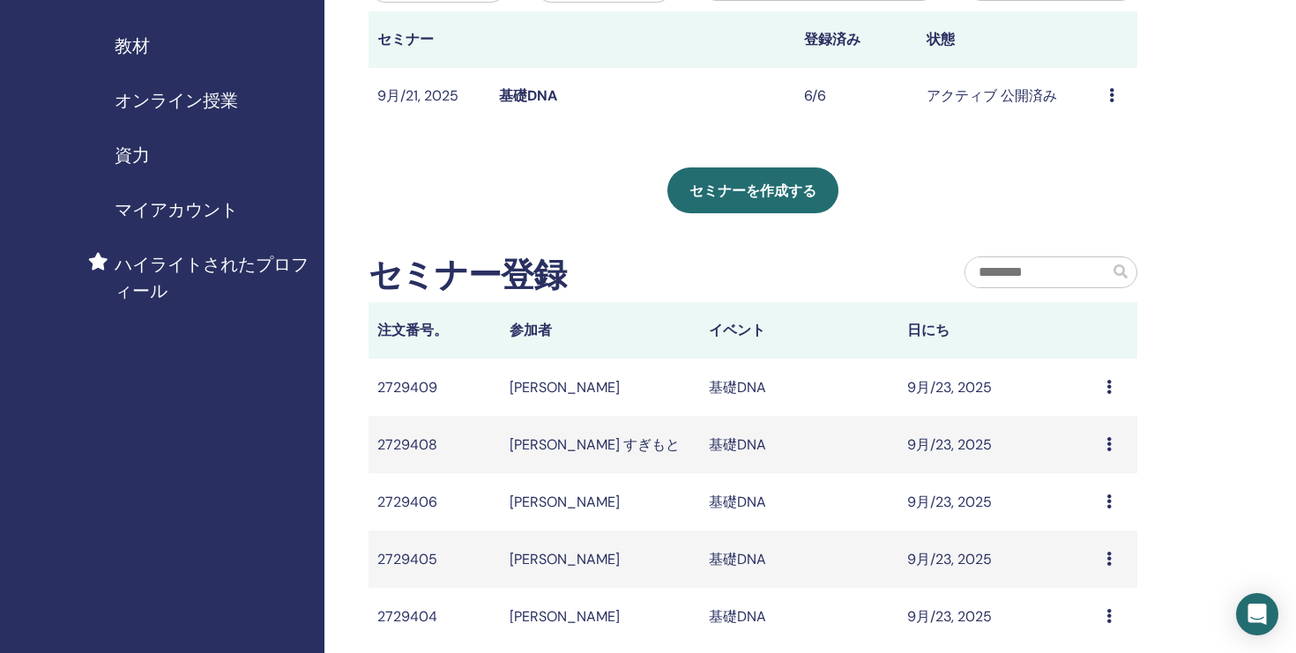
click at [1106, 388] on icon at bounding box center [1108, 387] width 5 height 14
click at [1108, 383] on icon at bounding box center [1108, 387] width 5 height 14
click at [1199, 345] on div "私のセミナー フィルターをカスタマイズして、今後 3 か月以降に開催されるセミナーを検索したり、3 か月以上前のセミナーをチェックしたりできます。 以前はなか…" at bounding box center [810, 335] width 972 height 1070
click at [1110, 387] on icon at bounding box center [1108, 387] width 5 height 14
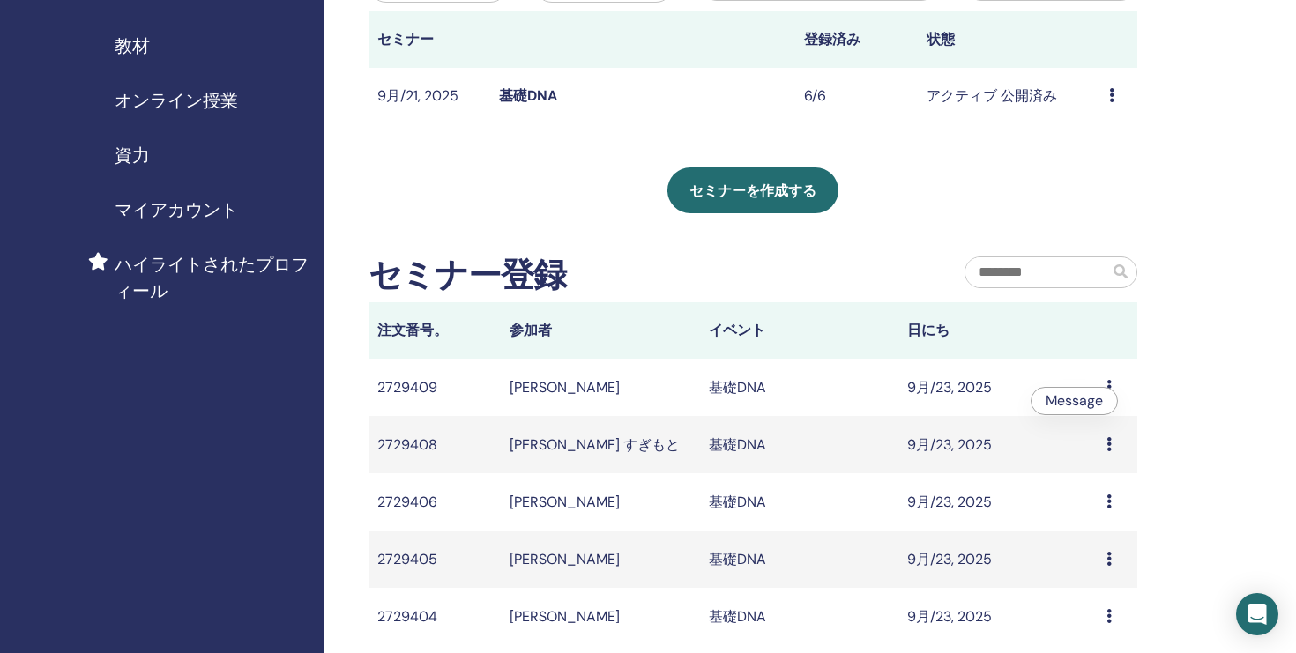
click at [1110, 387] on icon at bounding box center [1108, 387] width 5 height 14
click at [1110, 383] on icon at bounding box center [1108, 387] width 5 height 14
click at [1110, 384] on li "Message" at bounding box center [1075, 397] width 86 height 26
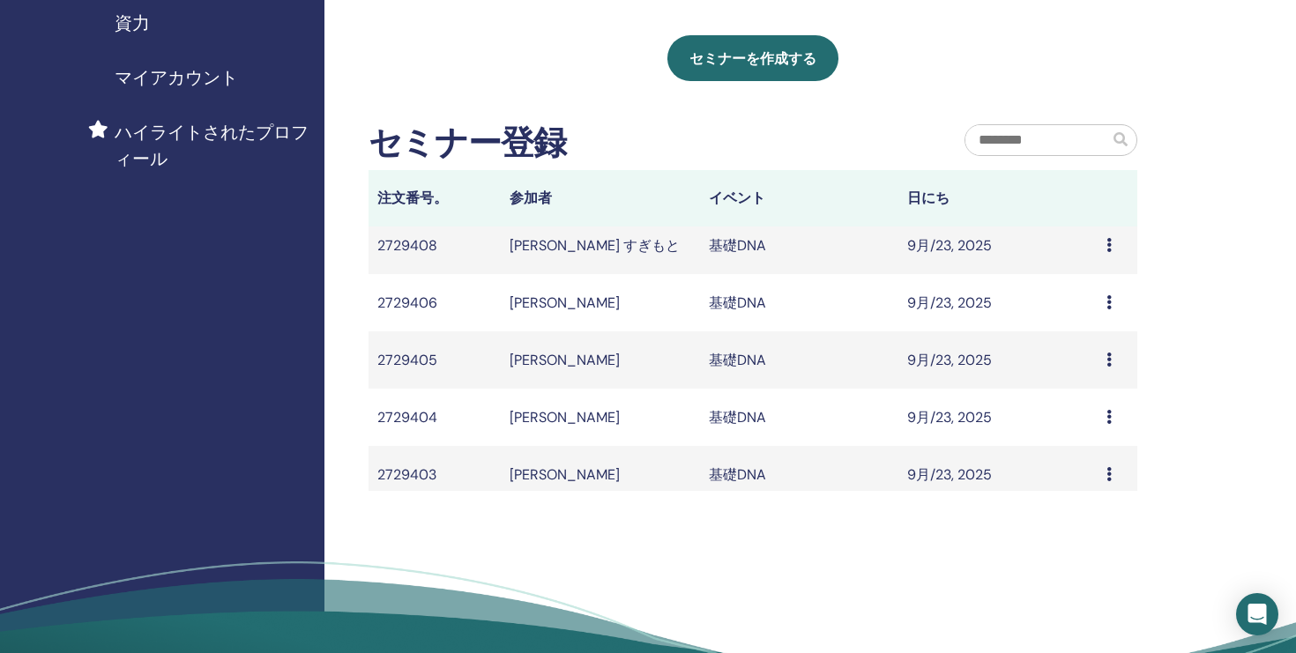
scroll to position [390, 0]
click at [1109, 473] on icon at bounding box center [1108, 473] width 5 height 14
click at [1109, 464] on div "Message" at bounding box center [1117, 474] width 22 height 21
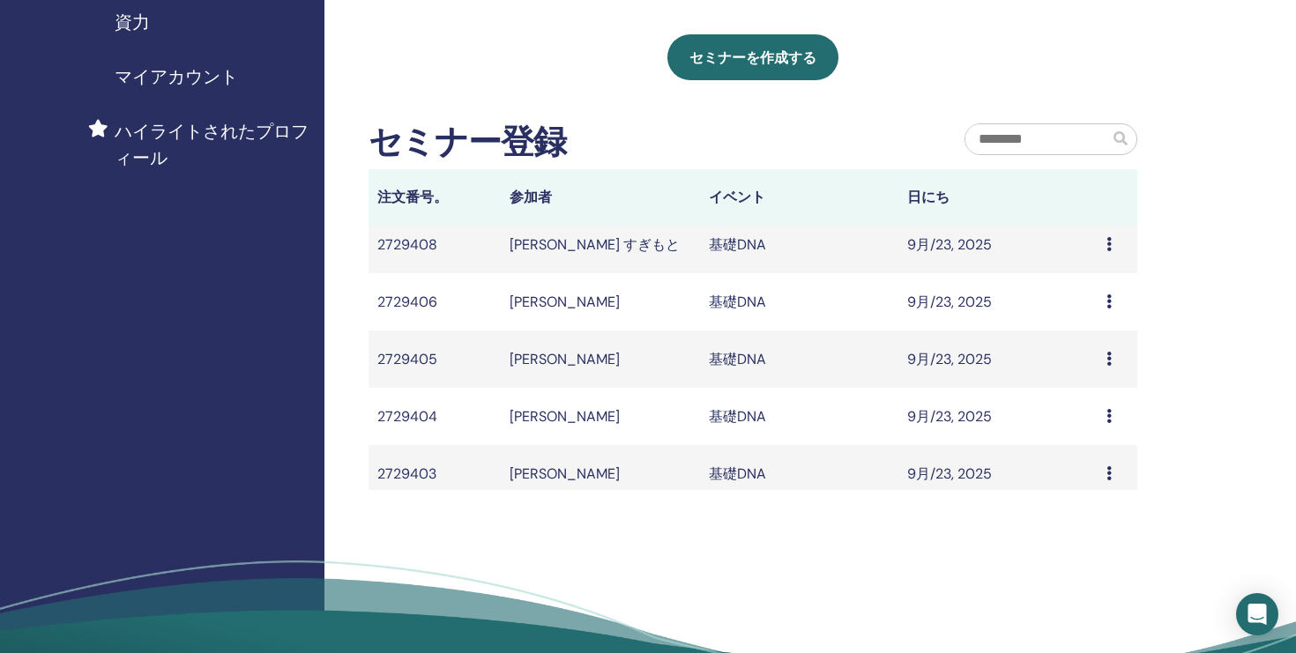
click at [1109, 464] on div "Message" at bounding box center [1117, 474] width 22 height 21
click at [1109, 465] on li "Message" at bounding box center [1074, 478] width 86 height 26
click at [1105, 467] on td "Message" at bounding box center [1118, 473] width 40 height 57
click at [1109, 355] on icon at bounding box center [1108, 359] width 5 height 14
click at [1109, 354] on icon at bounding box center [1108, 359] width 5 height 14
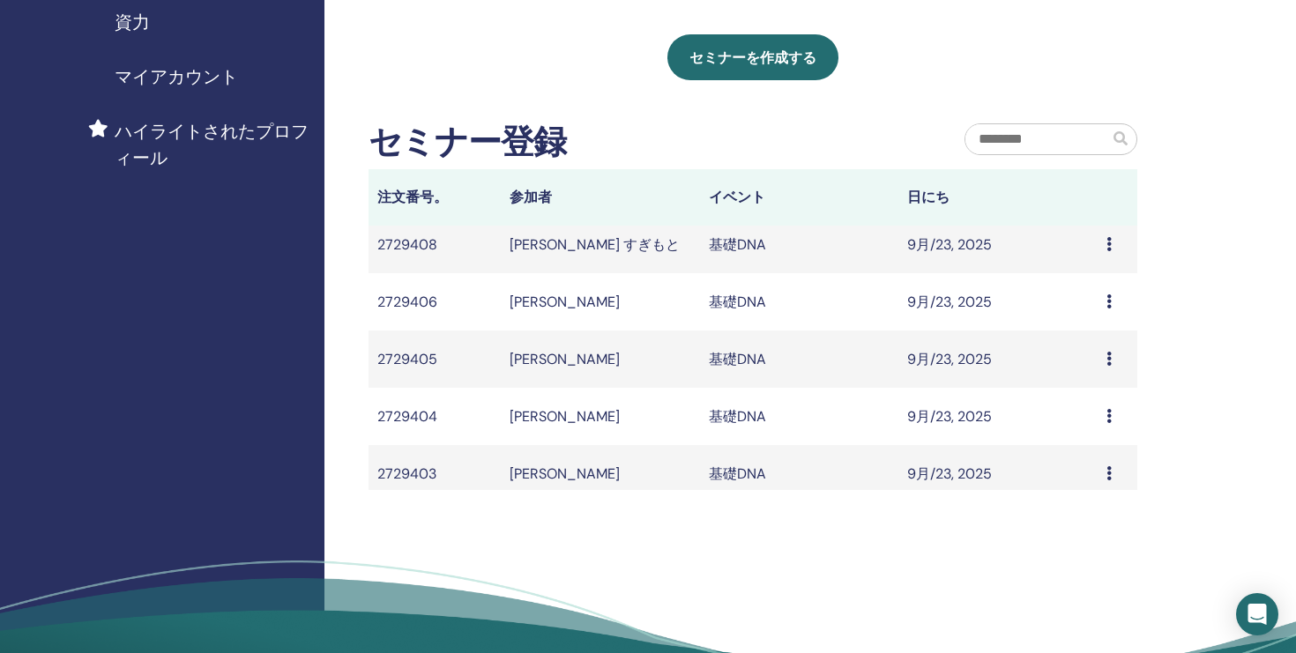
drag, startPoint x: 1110, startPoint y: 302, endPoint x: 1104, endPoint y: 287, distance: 17.0
click at [1104, 287] on td "Message" at bounding box center [1118, 301] width 40 height 57
click at [1106, 242] on icon at bounding box center [1108, 244] width 5 height 14
click at [1100, 248] on td "Message" at bounding box center [1118, 244] width 40 height 57
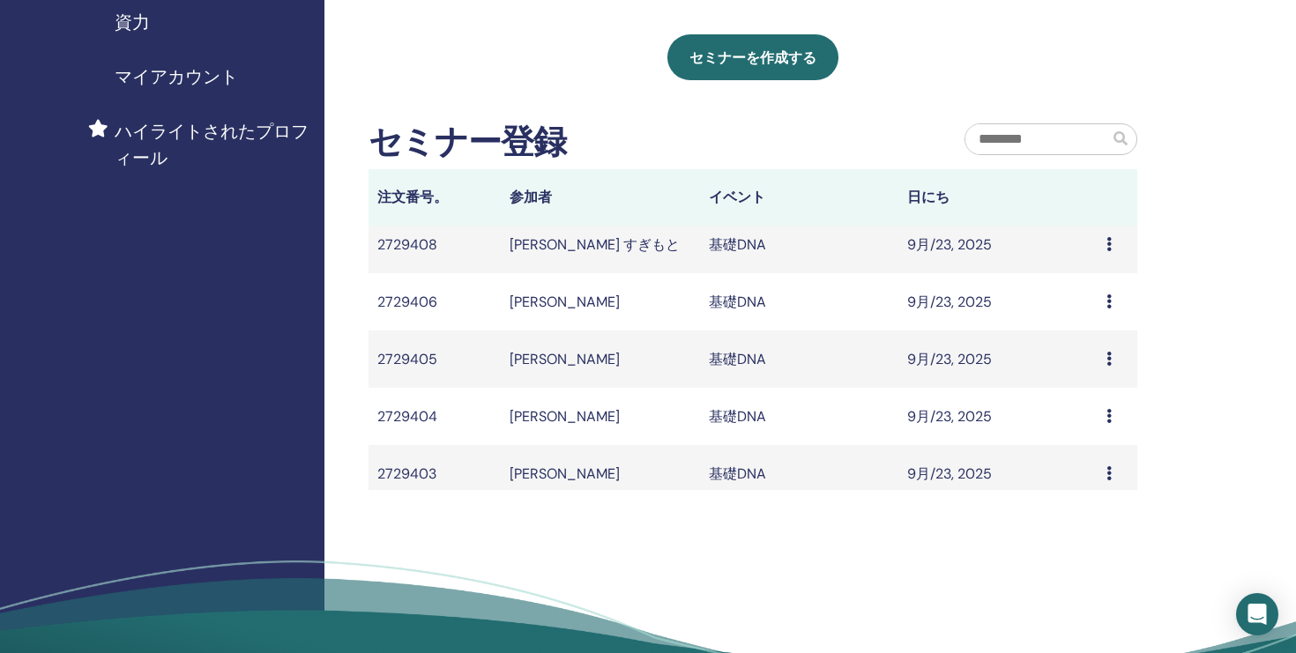
click at [1091, 239] on td "9月/23, 2025" at bounding box center [997, 244] width 199 height 57
click at [1121, 242] on div "Message" at bounding box center [1117, 245] width 22 height 21
click at [1183, 191] on div "私のセミナー フィルターをカスタマイズして、今後 3 か月以降に開催されるセミナーを検索したり、3 か月以上前のセミナーをチェックしたりできます。 以前はなか…" at bounding box center [810, 202] width 972 height 1070
click at [1109, 241] on icon at bounding box center [1108, 244] width 5 height 14
click at [1109, 242] on li "Message" at bounding box center [1074, 255] width 86 height 26
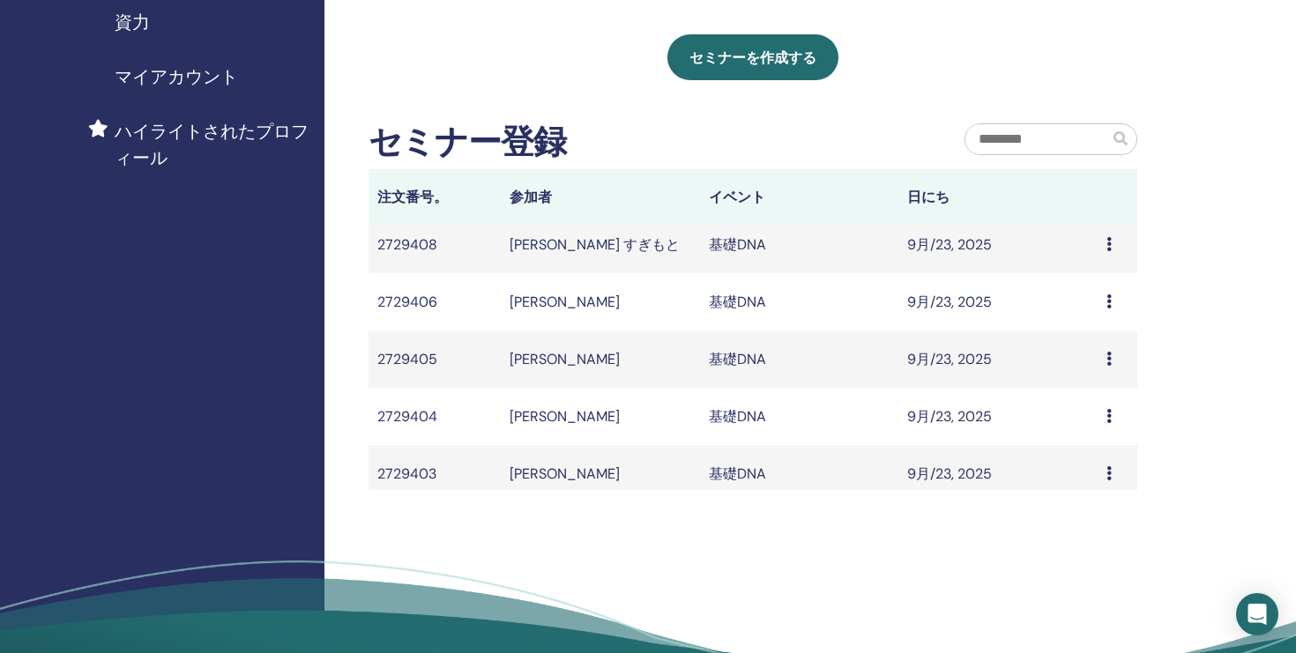
click at [1108, 245] on icon at bounding box center [1108, 244] width 5 height 14
click at [1110, 298] on icon at bounding box center [1108, 301] width 5 height 14
click at [1110, 356] on icon at bounding box center [1108, 359] width 5 height 14
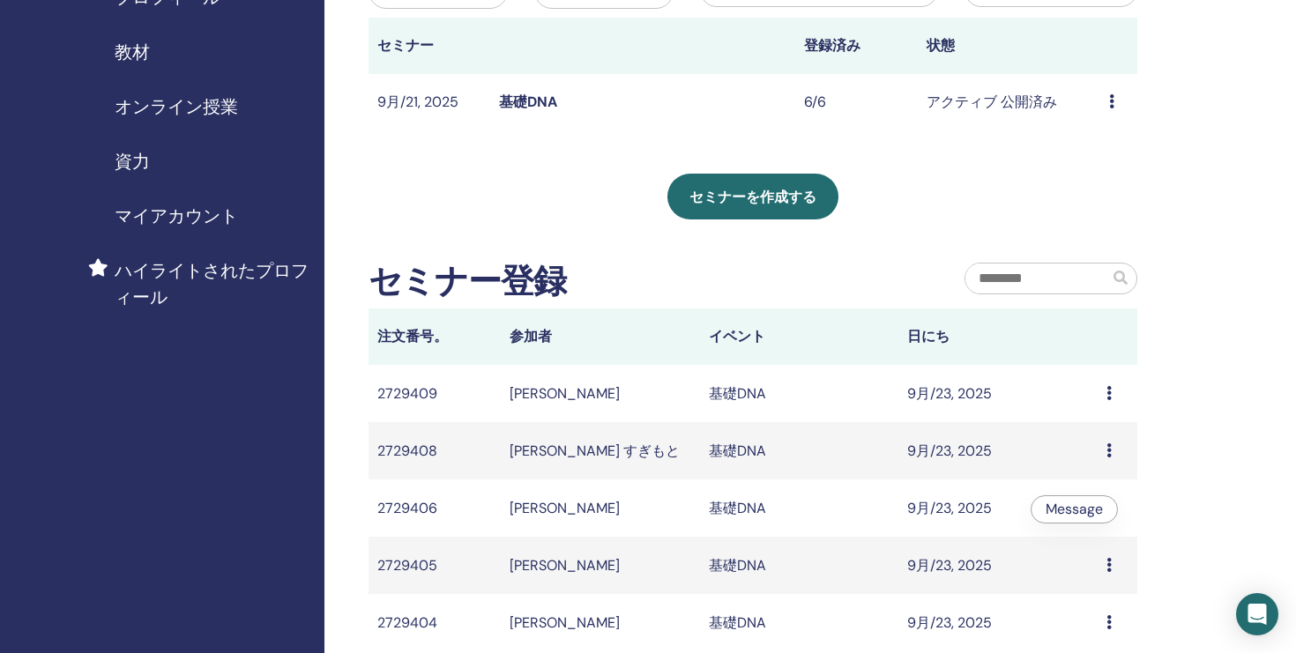
scroll to position [285, 0]
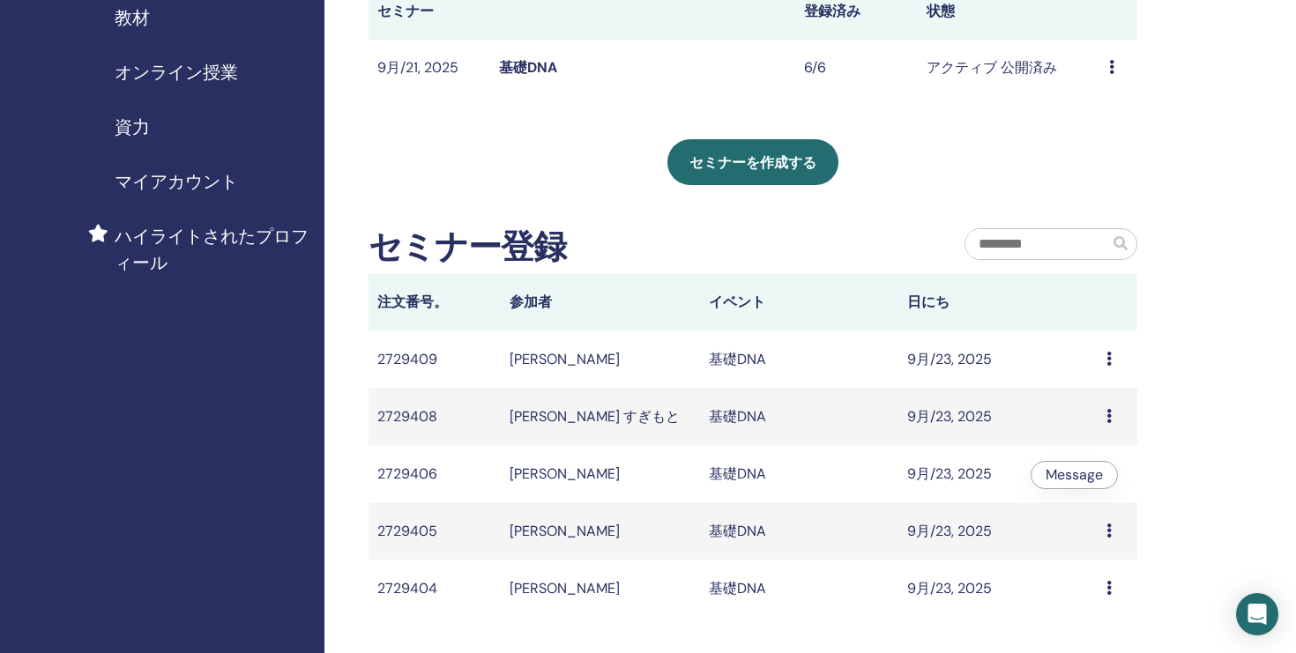
click at [1107, 357] on icon at bounding box center [1108, 359] width 5 height 14
click at [1109, 352] on icon at bounding box center [1108, 359] width 5 height 14
click at [1109, 359] on li "Message" at bounding box center [1074, 366] width 86 height 26
click at [1110, 416] on icon at bounding box center [1108, 416] width 5 height 14
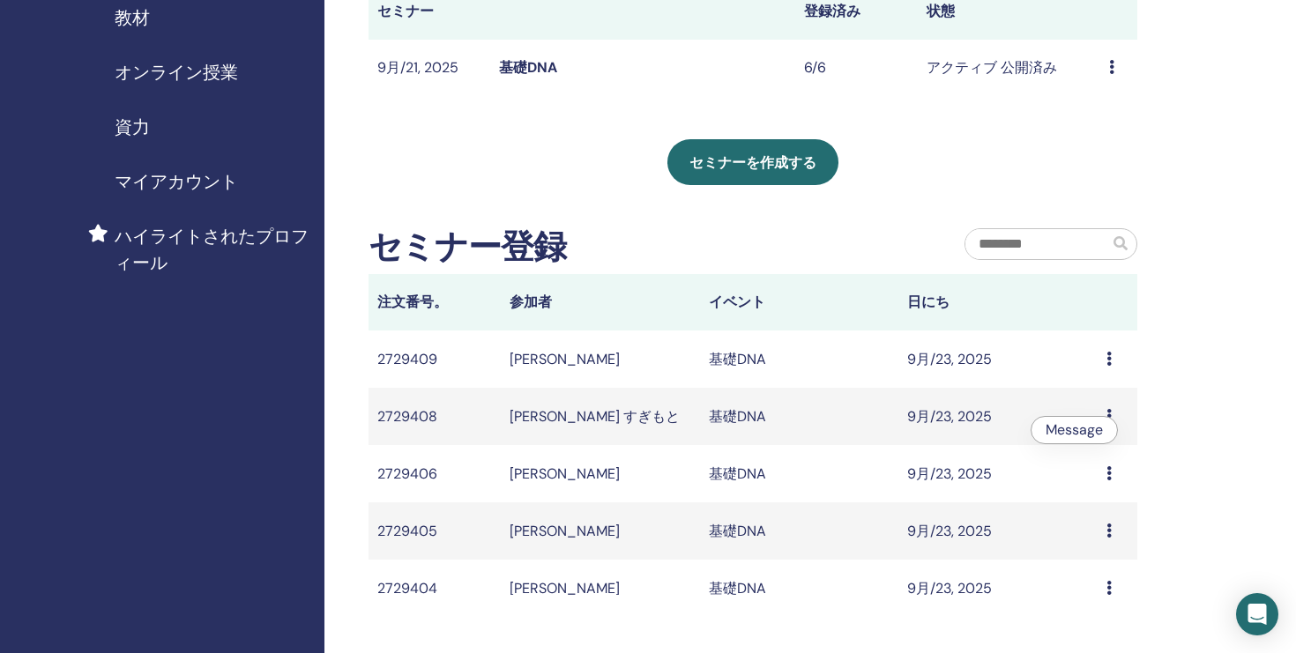
click at [1110, 416] on icon at bounding box center [1108, 416] width 5 height 14
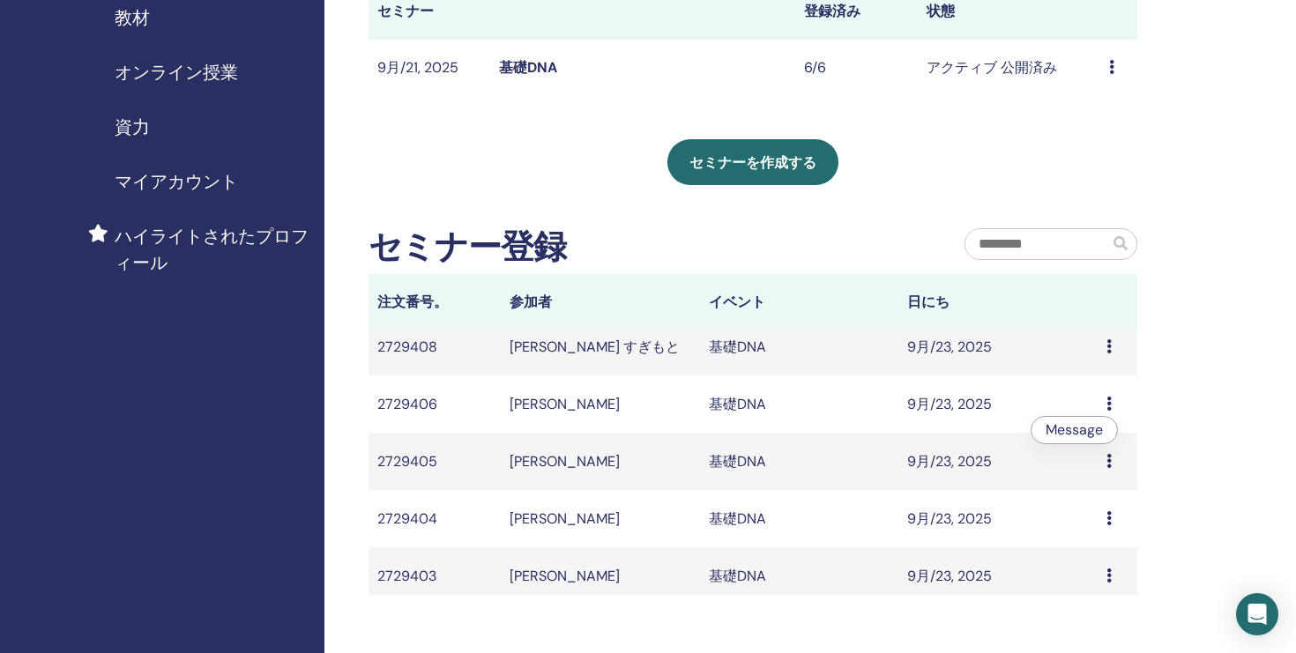
scroll to position [79, 0]
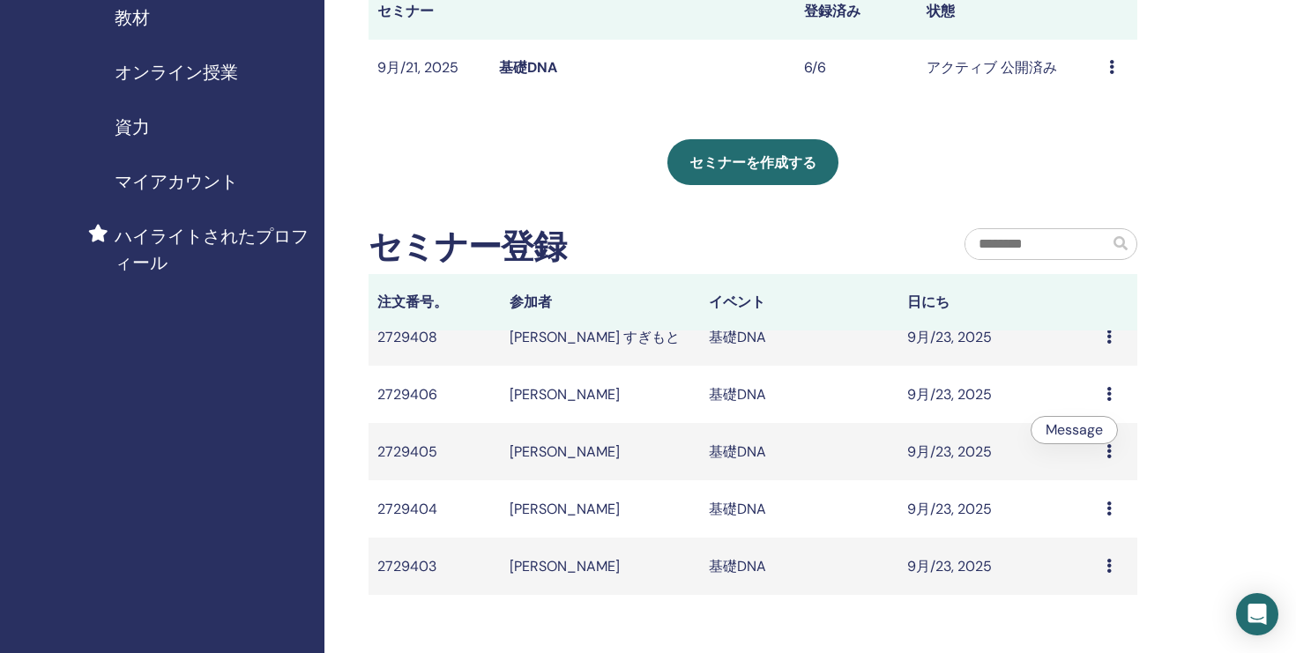
click at [1109, 334] on icon at bounding box center [1108, 337] width 5 height 14
click at [1109, 335] on li "Message" at bounding box center [1074, 348] width 86 height 26
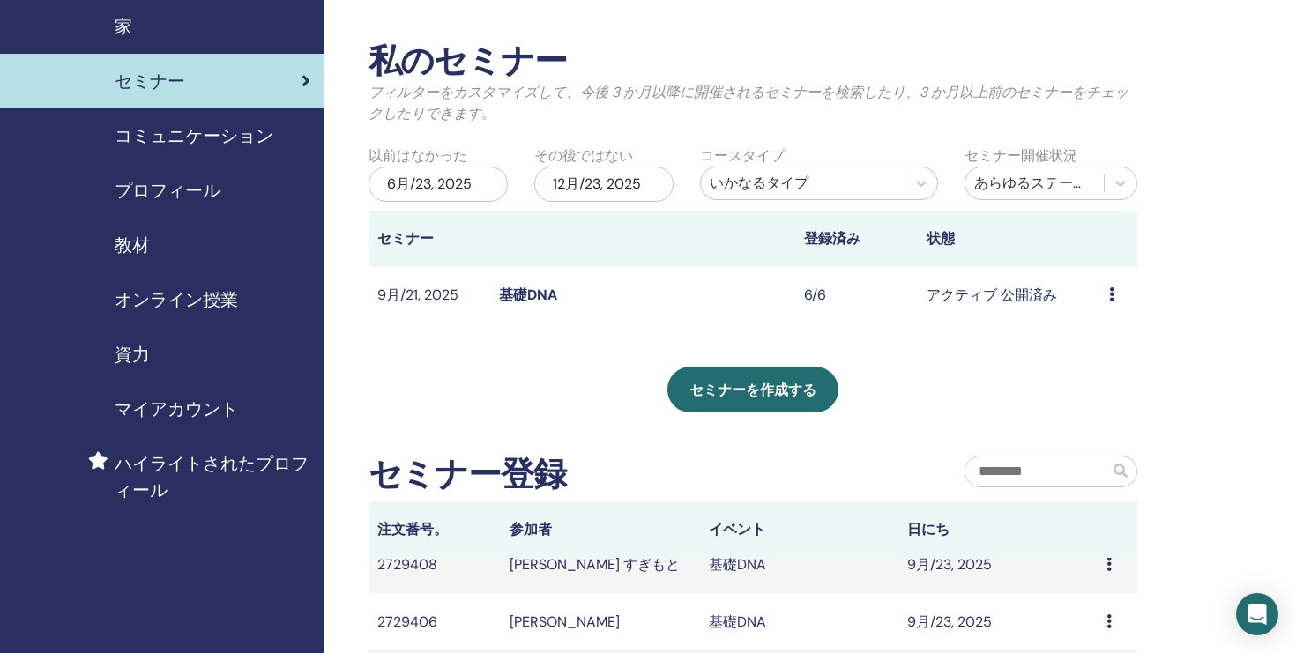
scroll to position [50, 0]
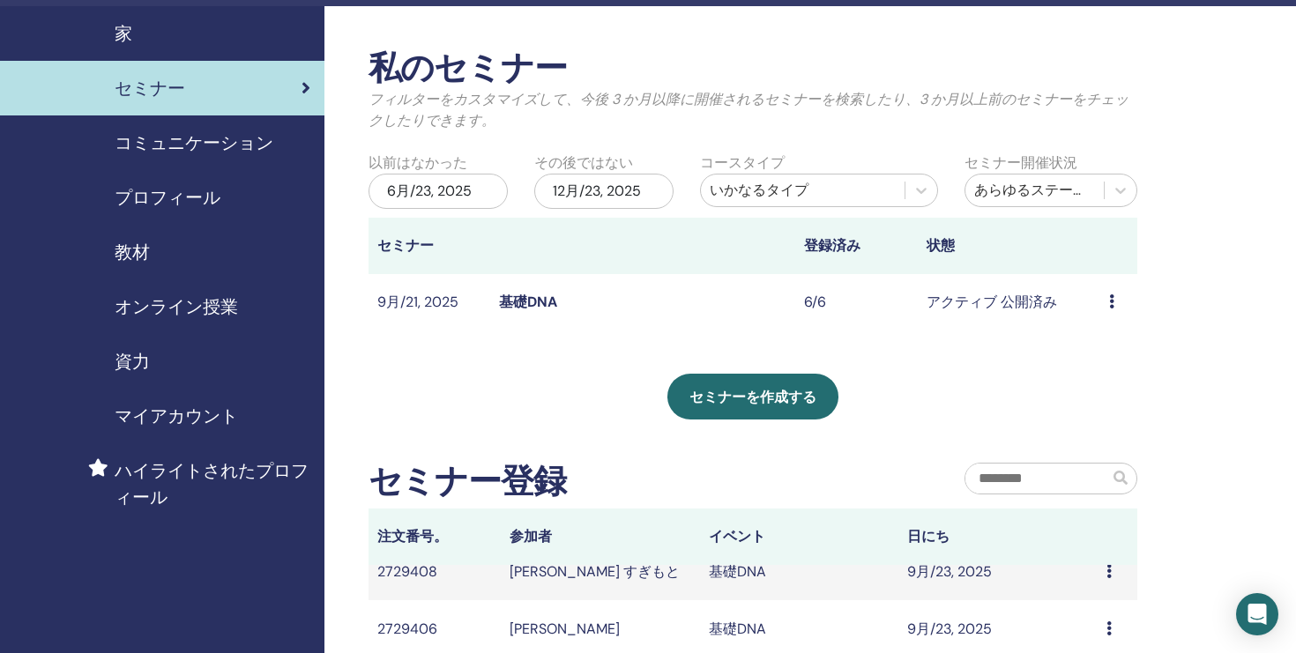
click at [1108, 575] on icon at bounding box center [1108, 571] width 5 height 14
drag, startPoint x: 1108, startPoint y: 575, endPoint x: 1108, endPoint y: 564, distance: 10.6
click at [1108, 564] on icon at bounding box center [1108, 571] width 5 height 14
click at [1108, 565] on li "Message" at bounding box center [1073, 578] width 86 height 26
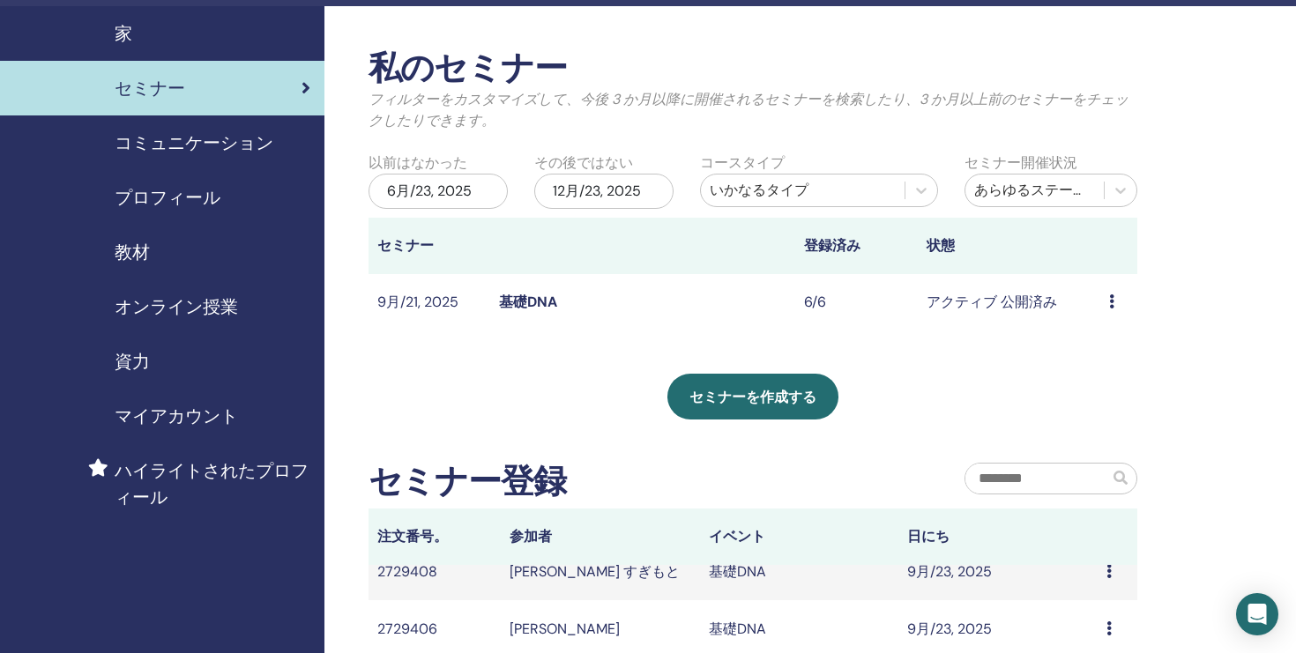
click at [1107, 575] on icon at bounding box center [1108, 571] width 5 height 14
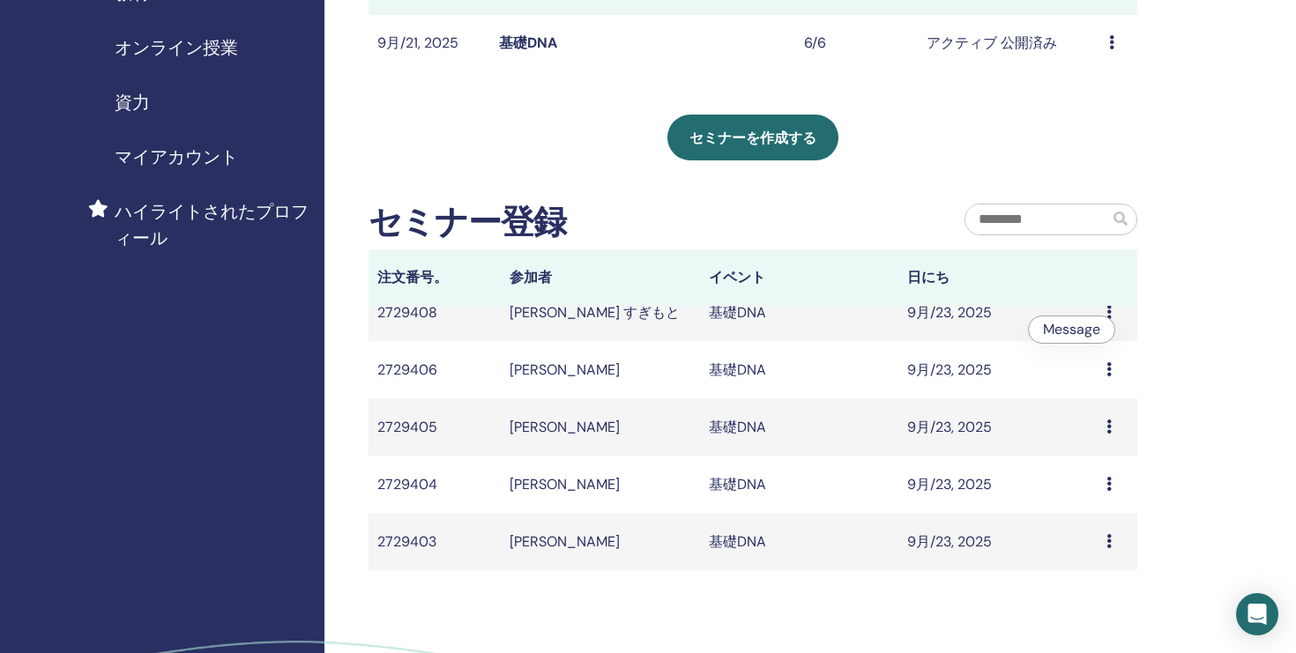
scroll to position [311, 0]
click at [378, 309] on td "2729408" at bounding box center [435, 310] width 132 height 57
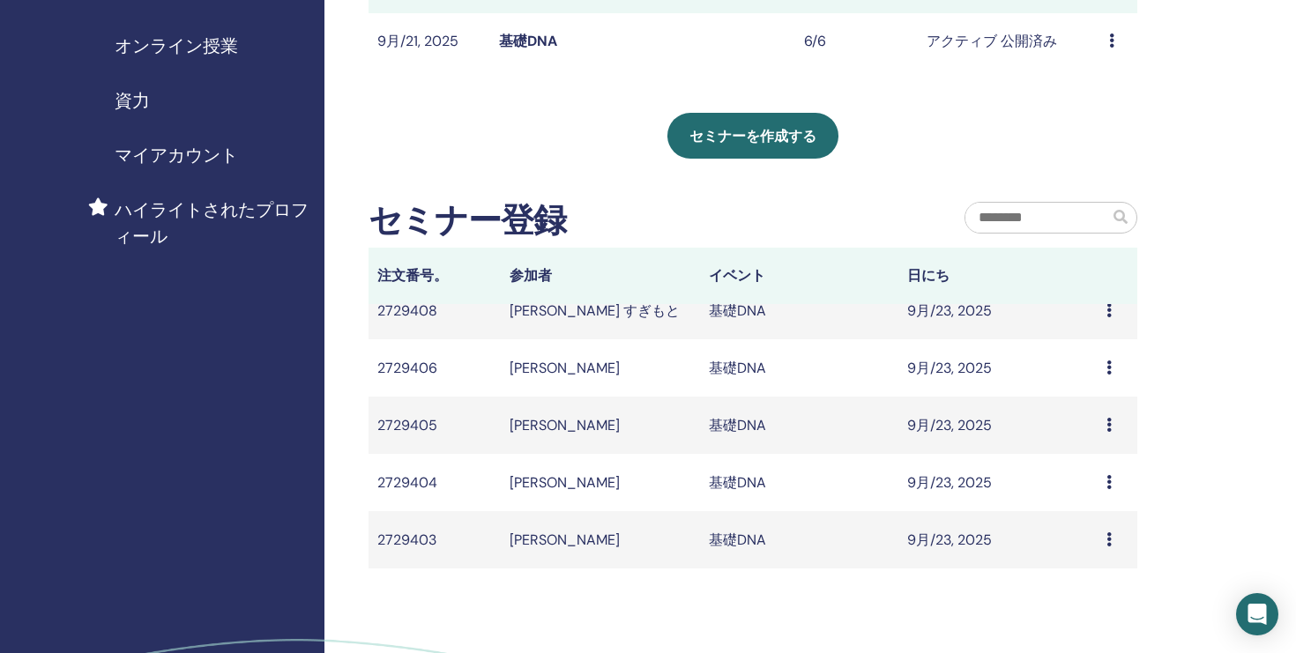
click at [545, 309] on td "[PERSON_NAME]" at bounding box center [600, 310] width 199 height 57
click at [727, 309] on td "基礎DNA" at bounding box center [799, 310] width 199 height 57
click at [726, 368] on td "基礎DNA" at bounding box center [799, 367] width 199 height 57
click at [927, 369] on td "9月/23, 2025" at bounding box center [997, 367] width 199 height 57
click at [952, 370] on td "9月/23, 2025" at bounding box center [997, 367] width 199 height 57
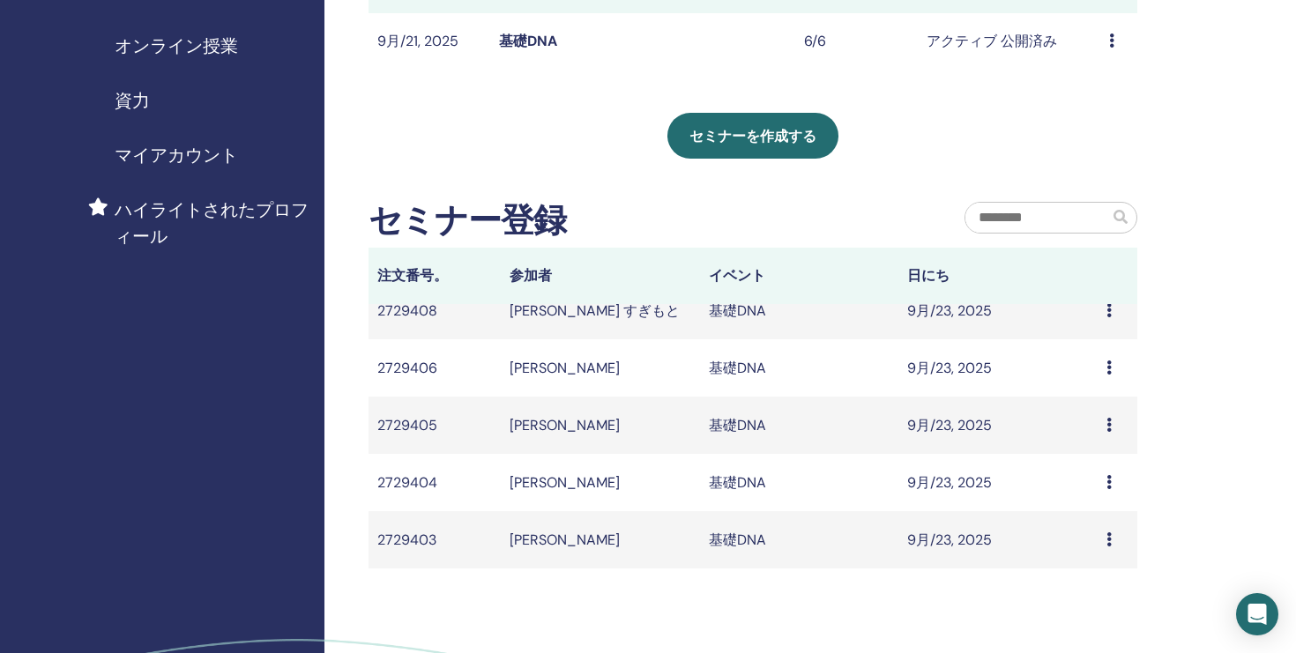
click at [1109, 316] on icon at bounding box center [1108, 310] width 5 height 14
click at [1109, 306] on icon at bounding box center [1108, 310] width 5 height 14
click at [1109, 311] on icon at bounding box center [1108, 310] width 5 height 14
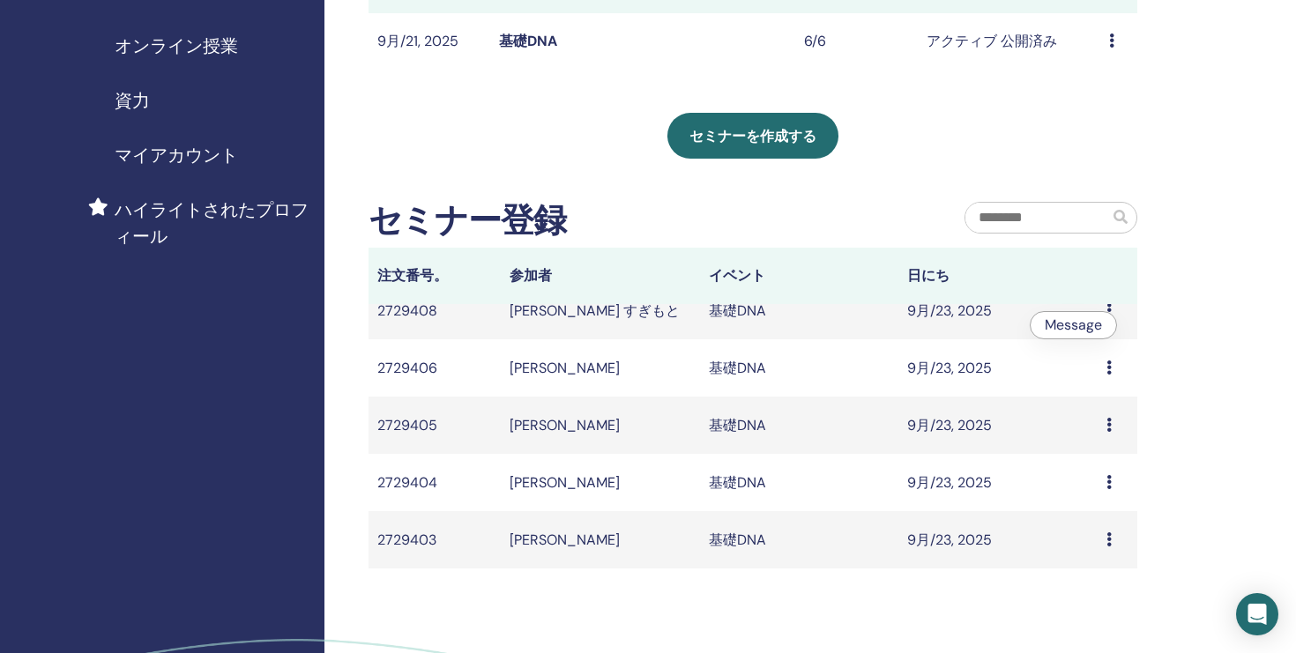
click at [1109, 312] on li "Message" at bounding box center [1074, 325] width 86 height 26
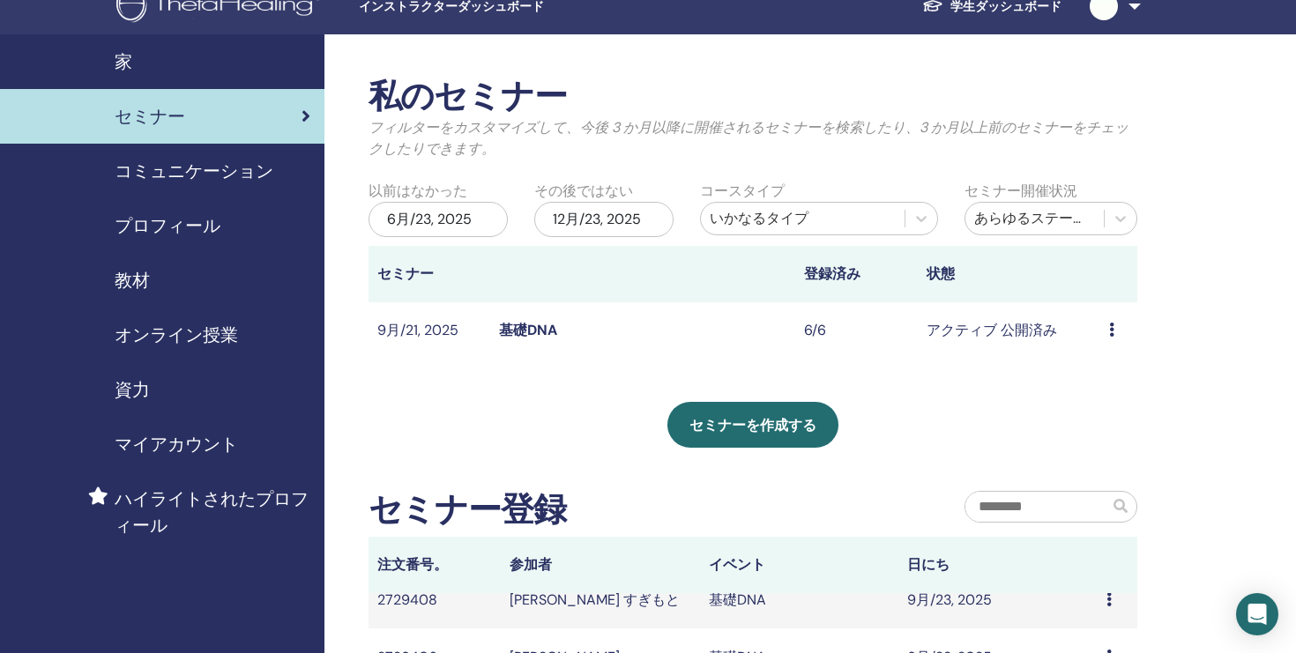
scroll to position [0, 0]
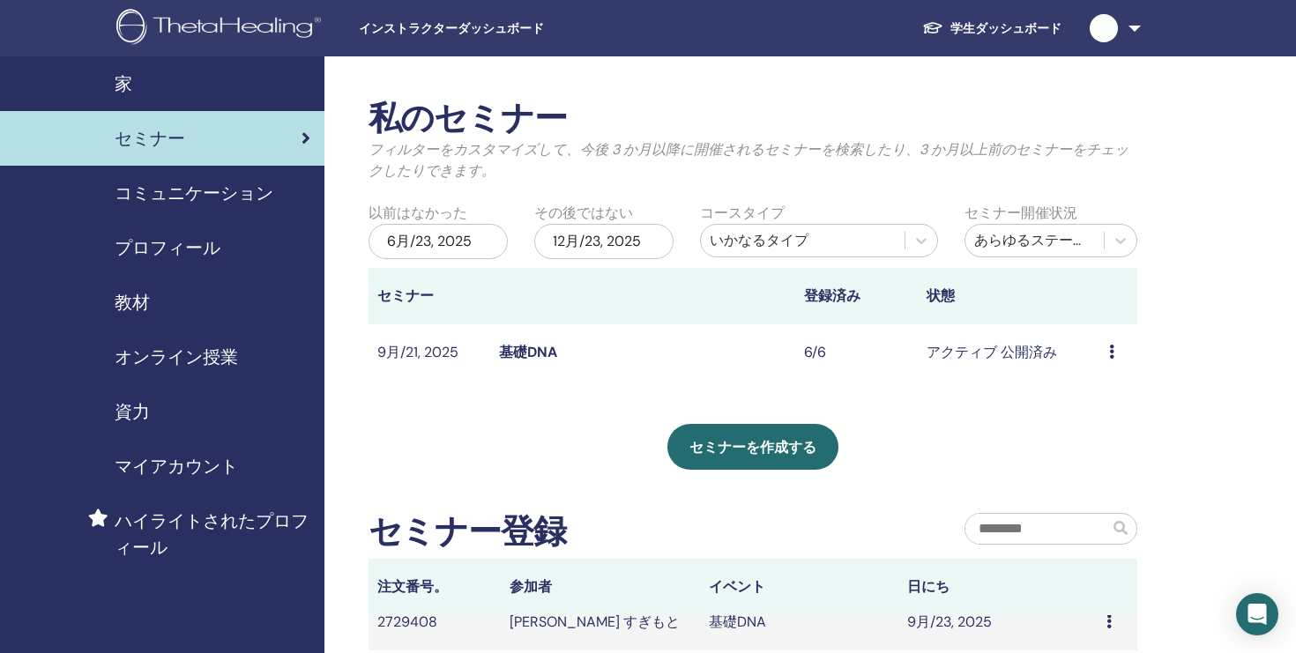
click at [473, 30] on span "インストラクターダッシュボード" at bounding box center [491, 28] width 264 height 19
click at [134, 145] on span "セミナー" at bounding box center [150, 138] width 71 height 26
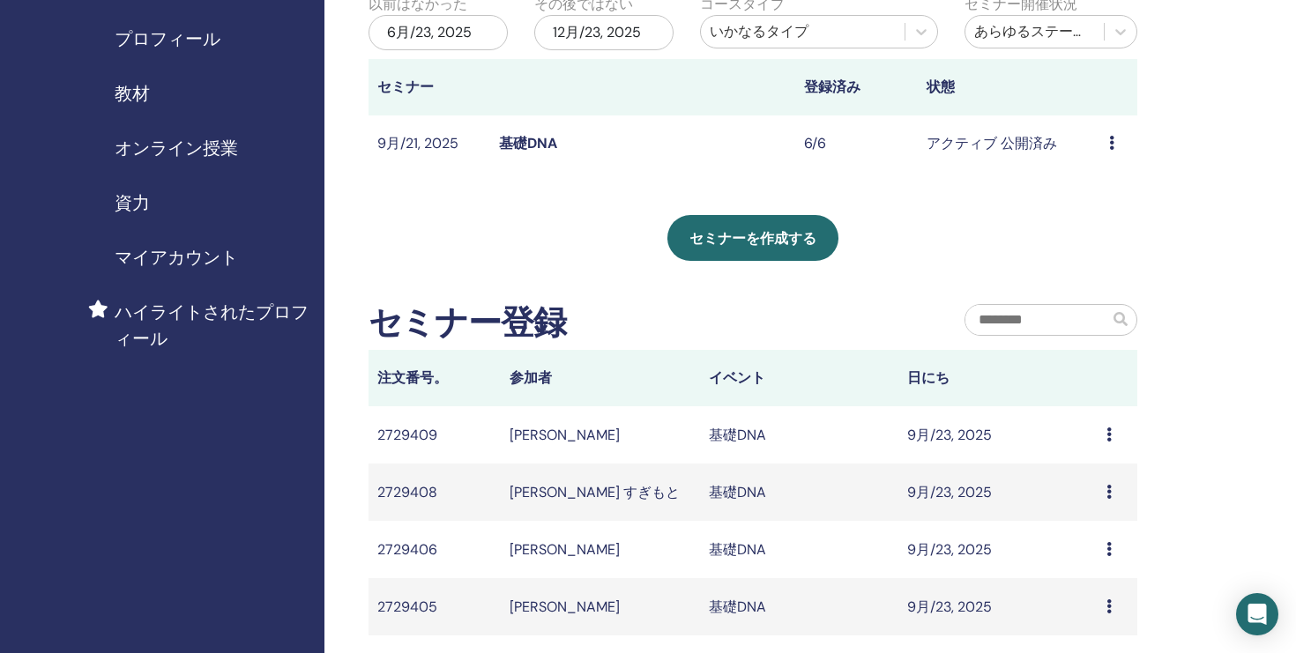
scroll to position [231, 0]
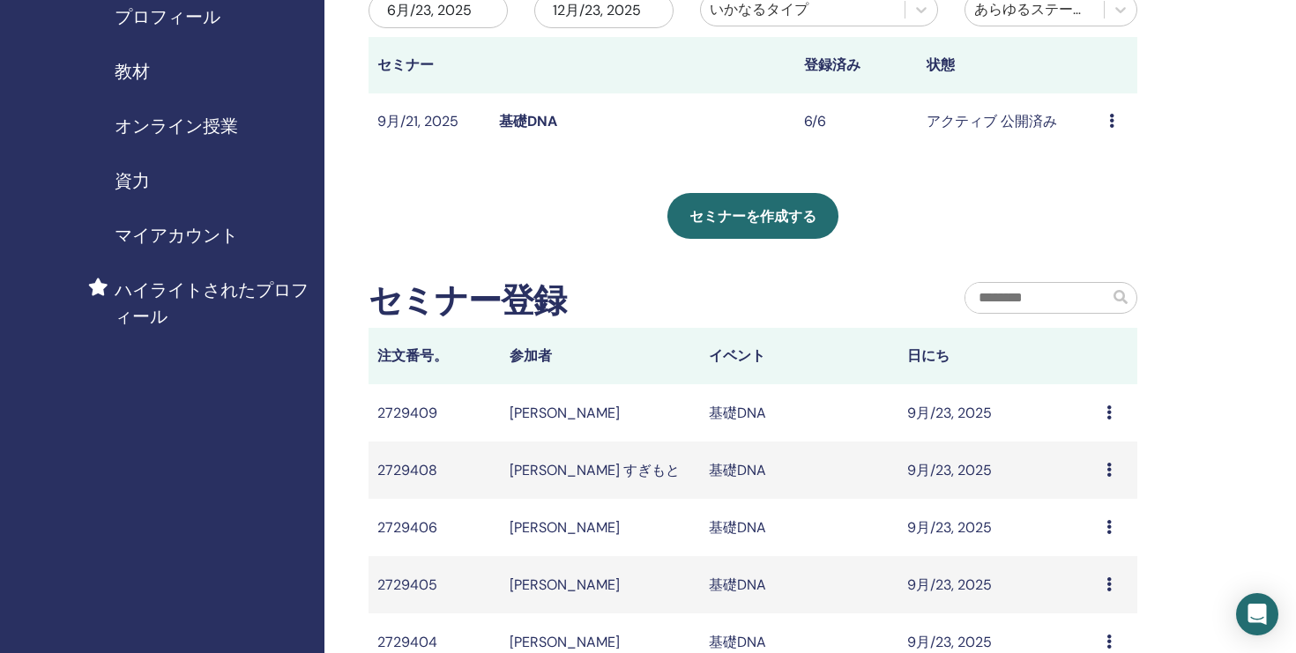
click at [1106, 411] on icon at bounding box center [1108, 413] width 5 height 14
click at [1110, 404] on div "Message" at bounding box center [1117, 413] width 22 height 21
click at [1109, 405] on li "Message" at bounding box center [1075, 418] width 86 height 26
click at [1108, 471] on icon at bounding box center [1108, 470] width 5 height 14
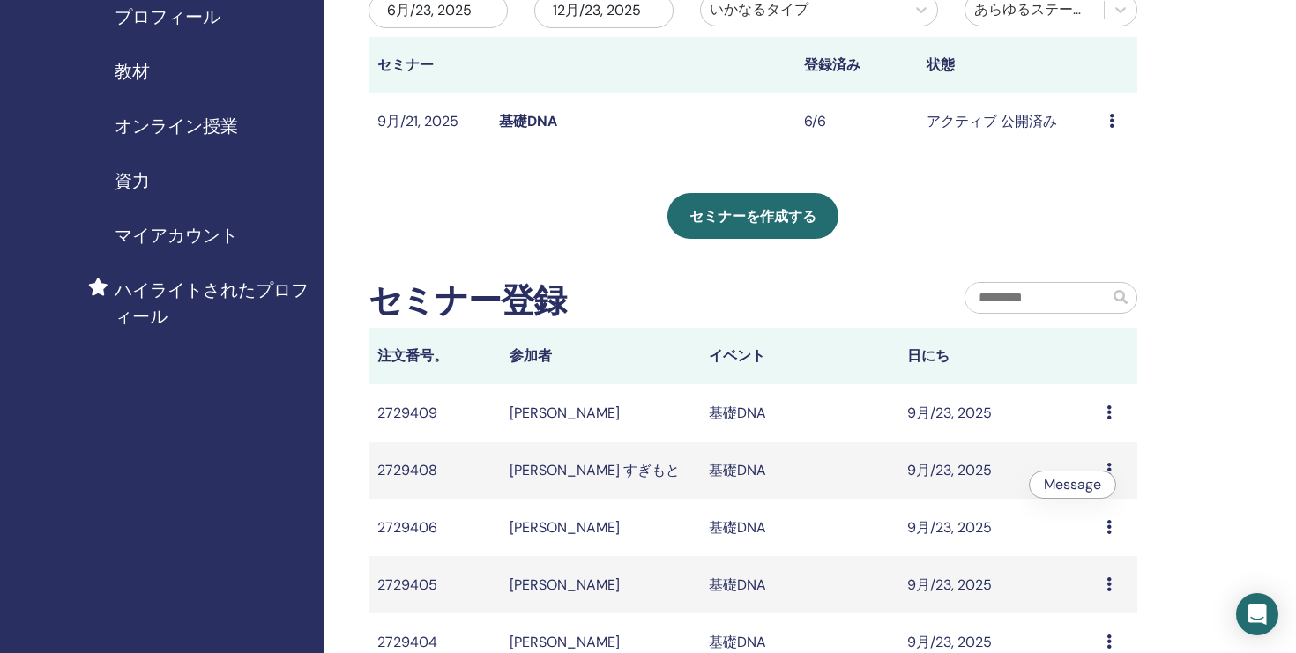
click at [1108, 467] on icon at bounding box center [1108, 470] width 5 height 14
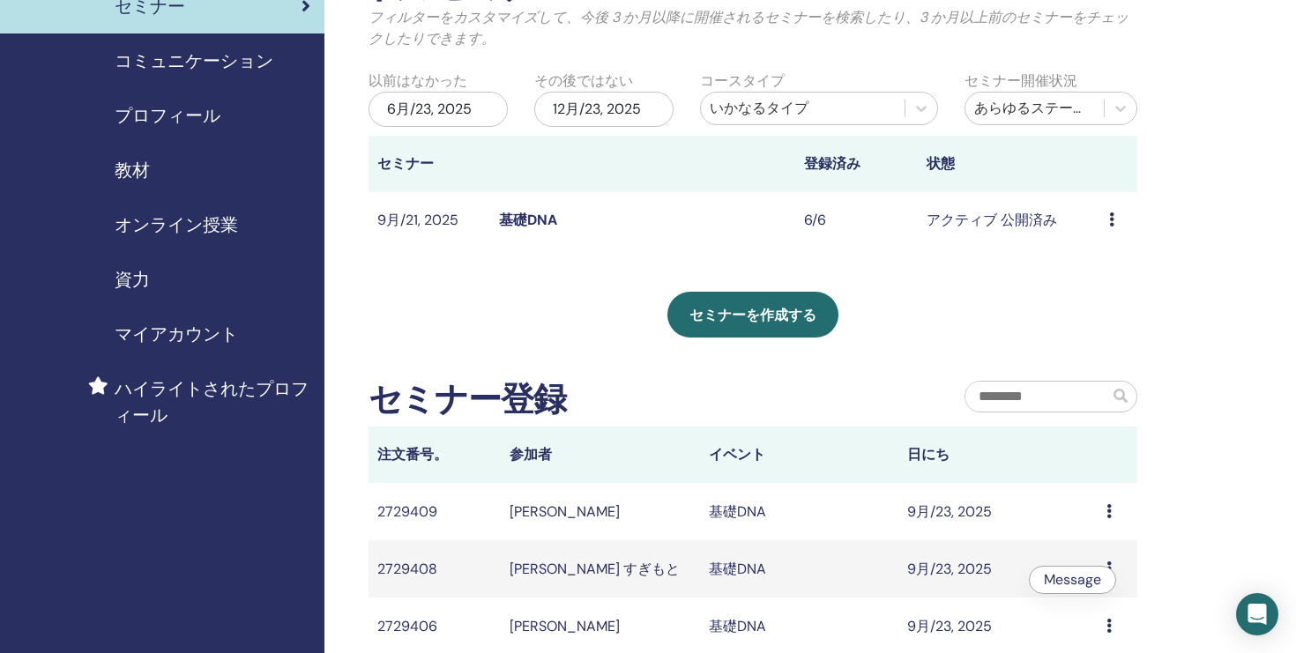
scroll to position [0, 0]
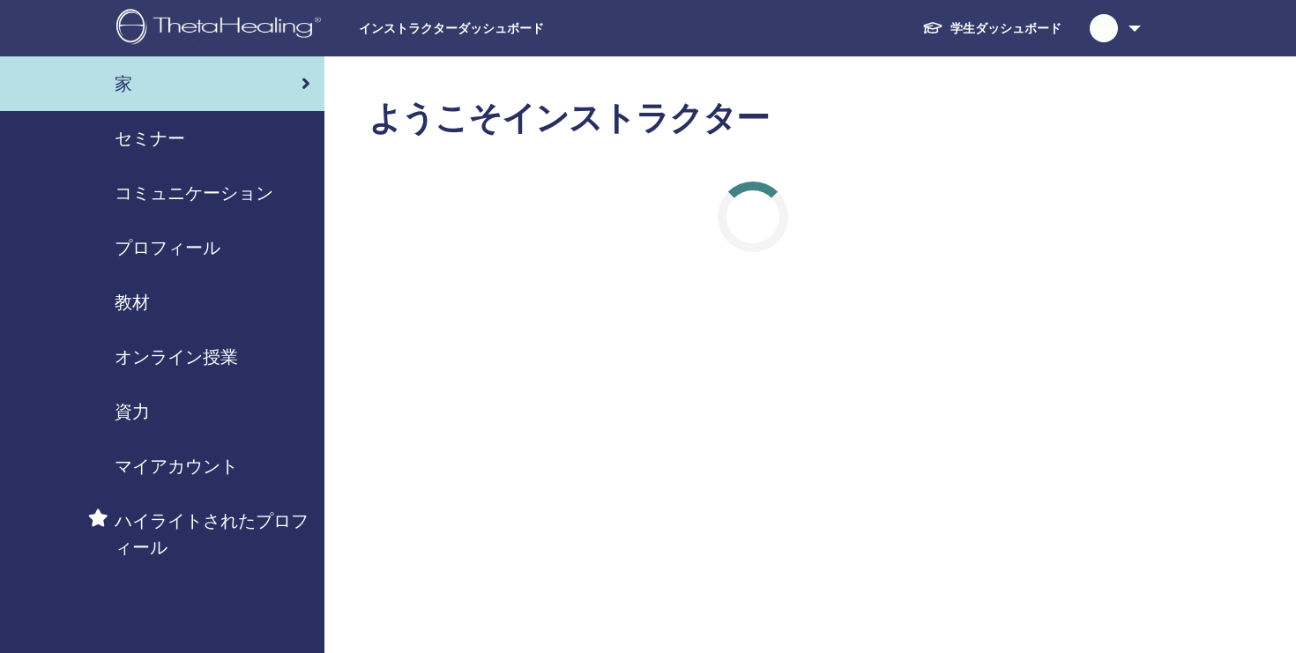
scroll to position [34, 0]
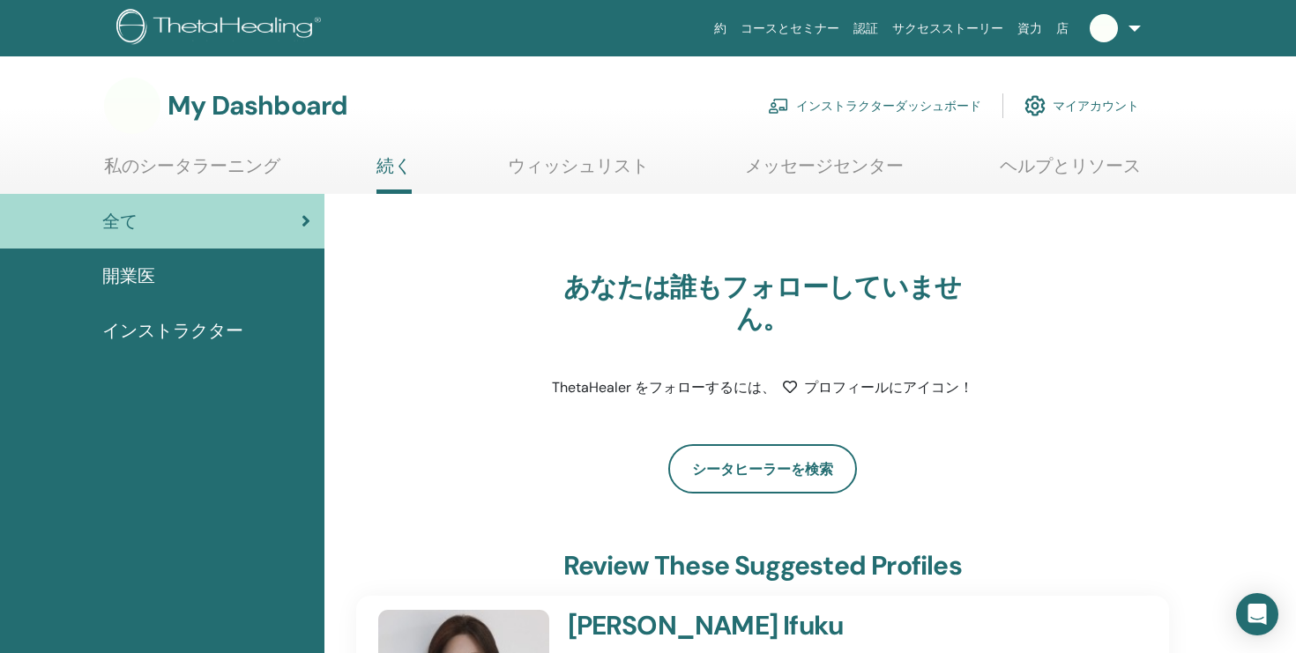
click at [1072, 105] on link "マイアカウント" at bounding box center [1081, 105] width 115 height 39
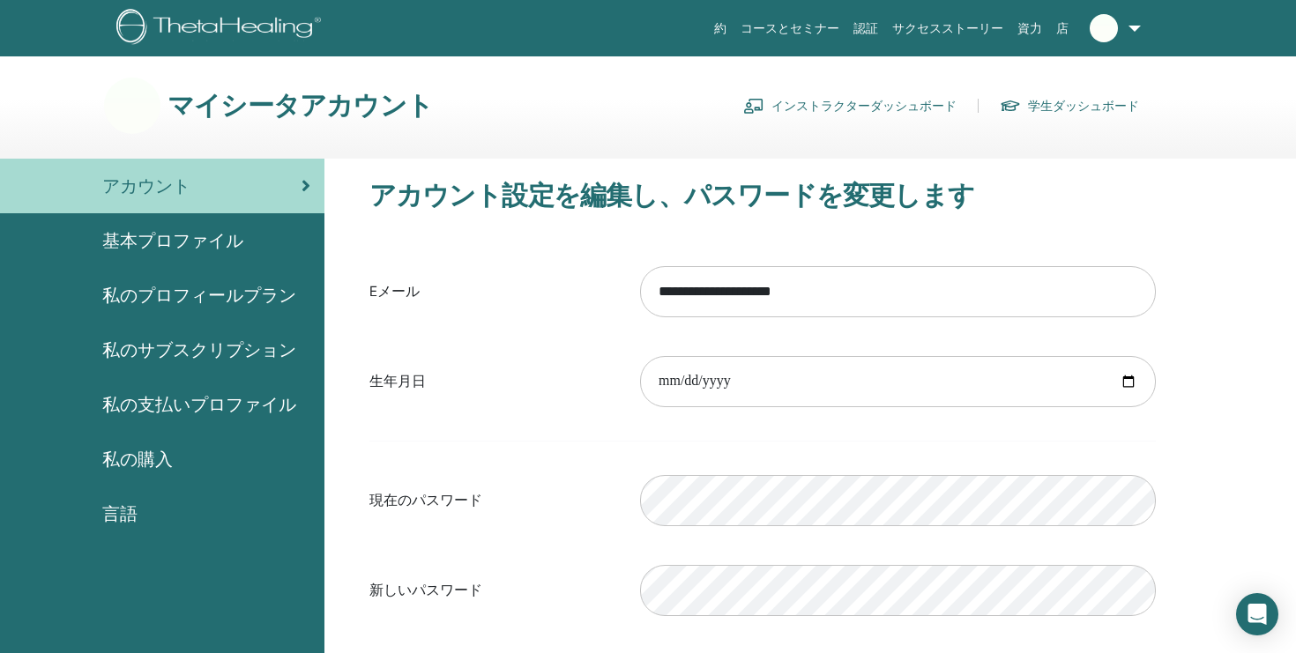
click at [852, 102] on link "インストラクターダッシュボード" at bounding box center [849, 106] width 213 height 28
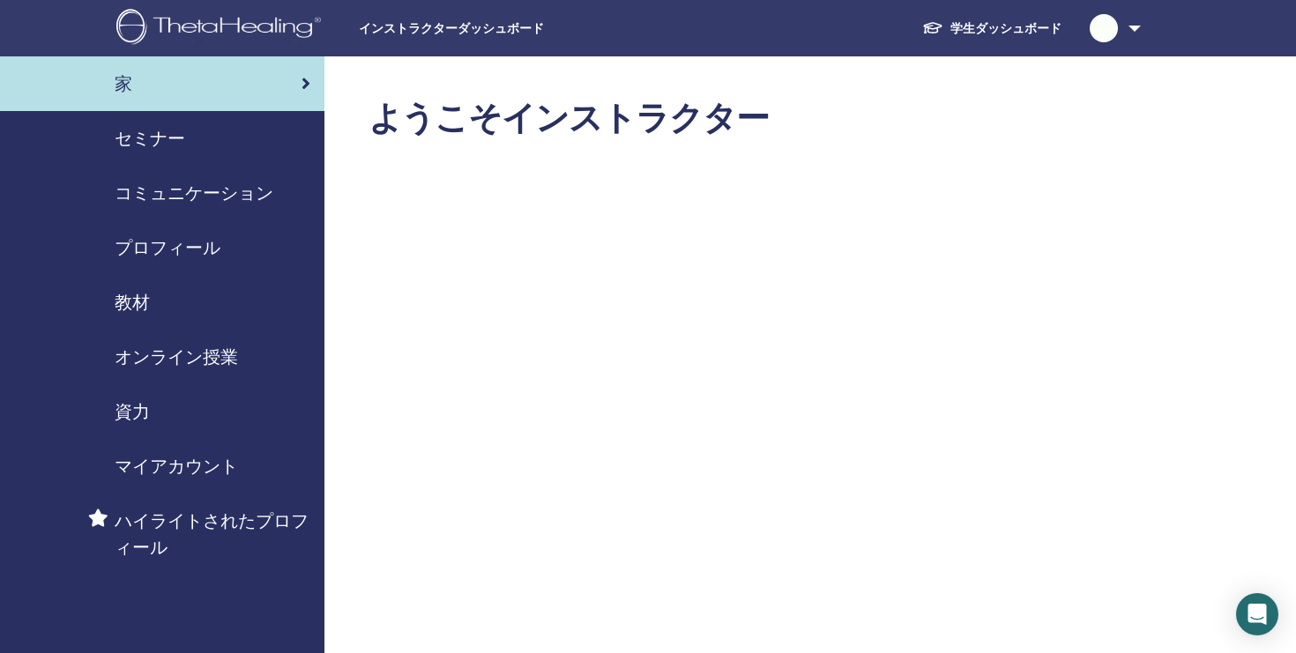
click at [169, 515] on span "ハイライトされたプロフィール" at bounding box center [213, 534] width 196 height 53
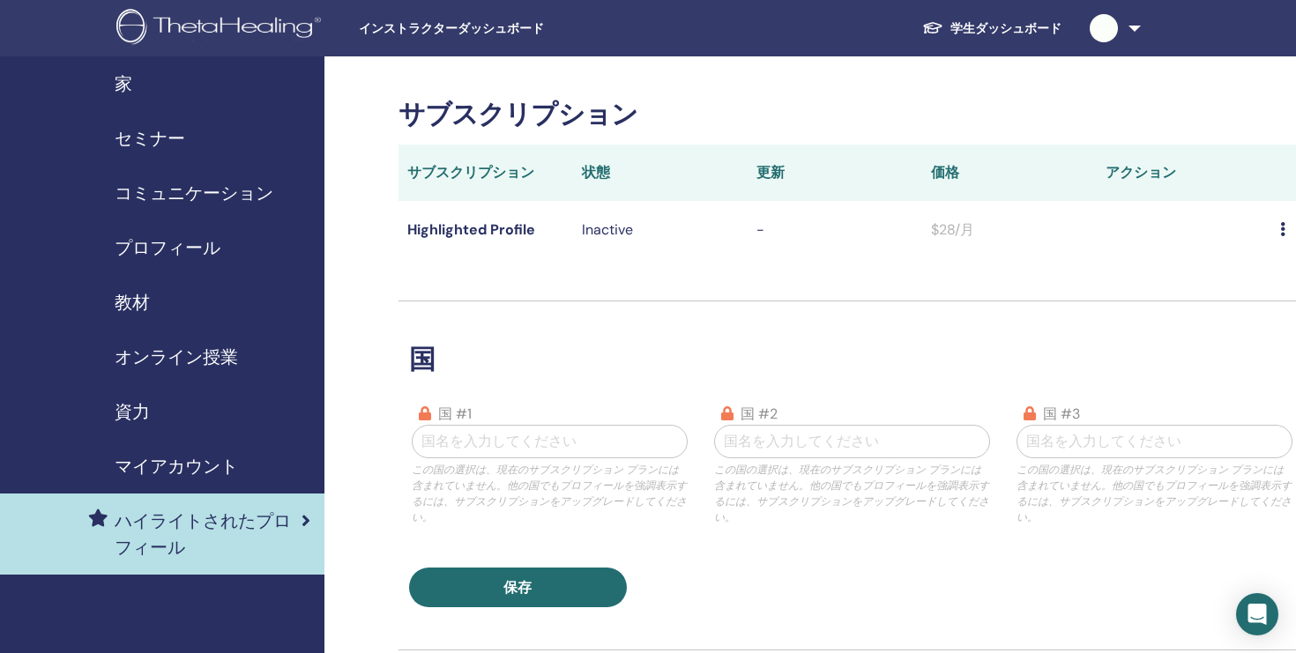
click at [159, 143] on span "セミナー" at bounding box center [150, 138] width 71 height 26
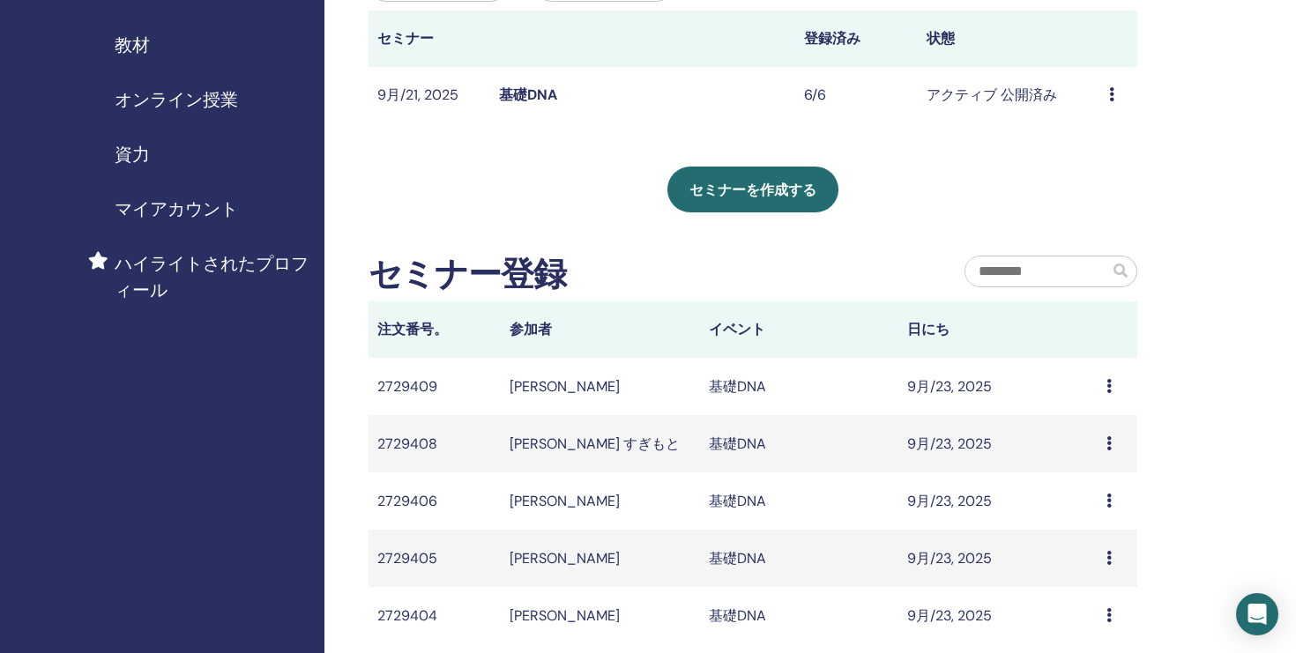
scroll to position [257, 0]
click at [1109, 387] on icon at bounding box center [1108, 387] width 5 height 14
click at [1108, 380] on icon at bounding box center [1108, 387] width 5 height 14
click at [1110, 443] on icon at bounding box center [1108, 444] width 5 height 14
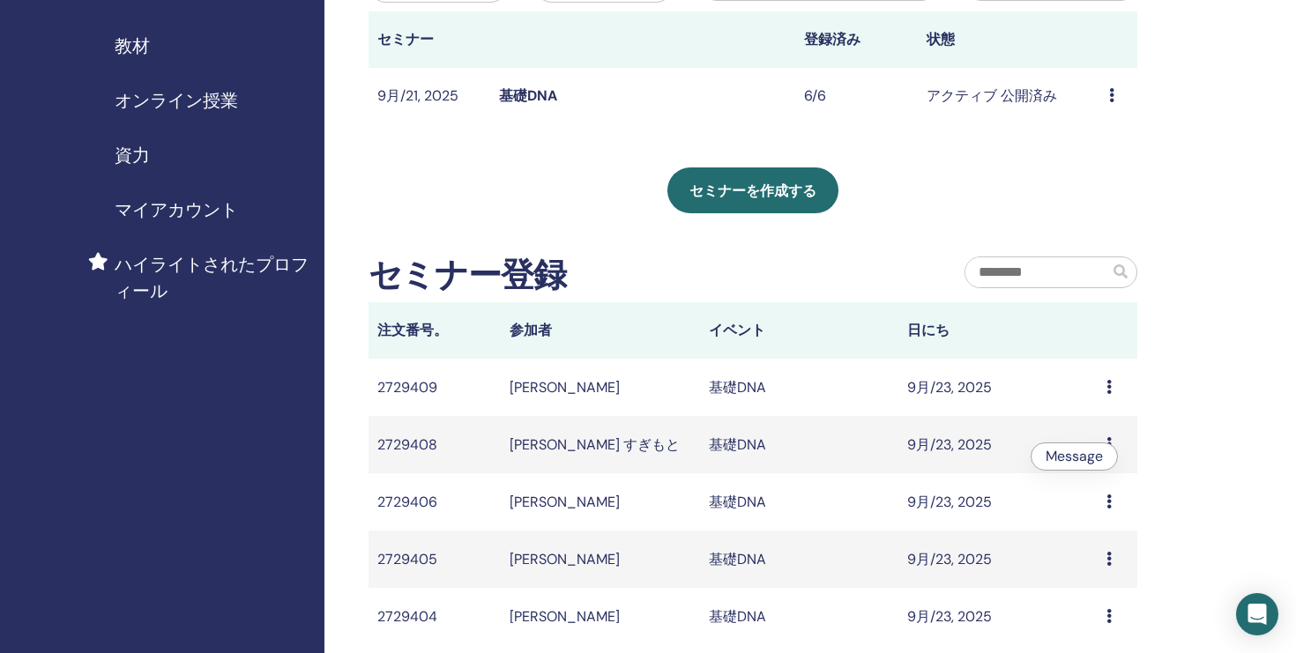
click at [1108, 439] on icon at bounding box center [1108, 444] width 5 height 14
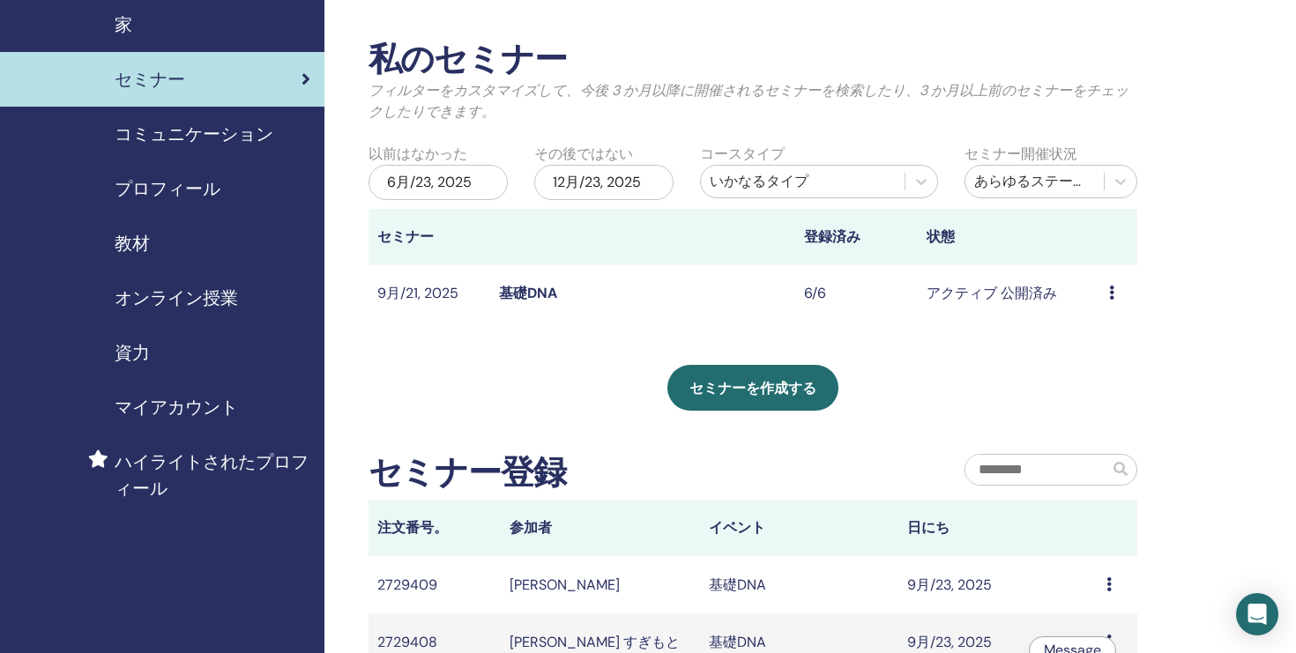
scroll to position [0, 0]
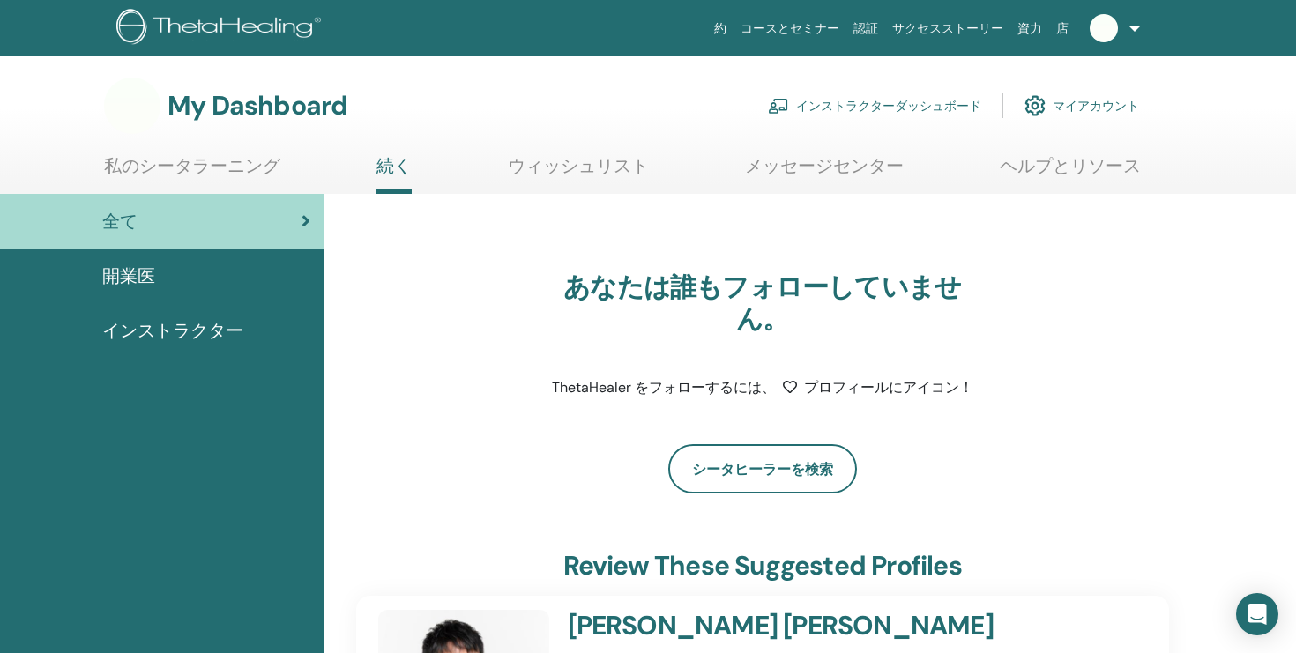
click at [875, 105] on link "インストラクターダッシュボード" at bounding box center [874, 105] width 213 height 39
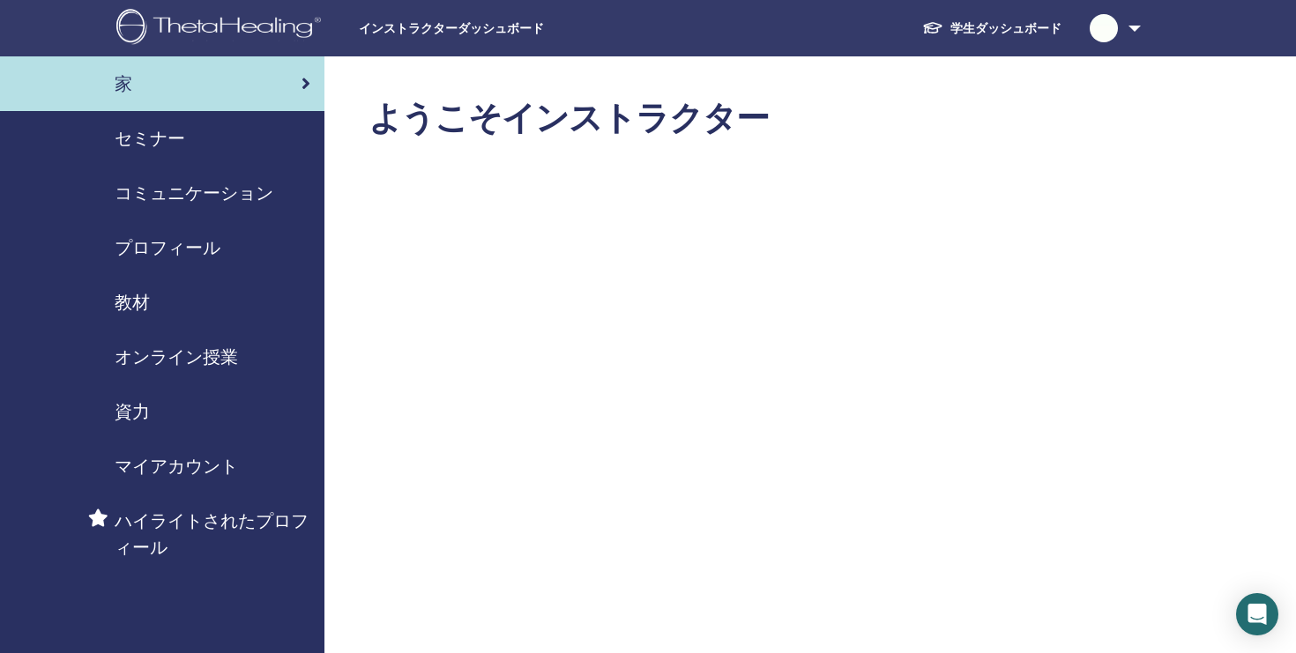
click at [153, 138] on span "セミナー" at bounding box center [150, 138] width 71 height 26
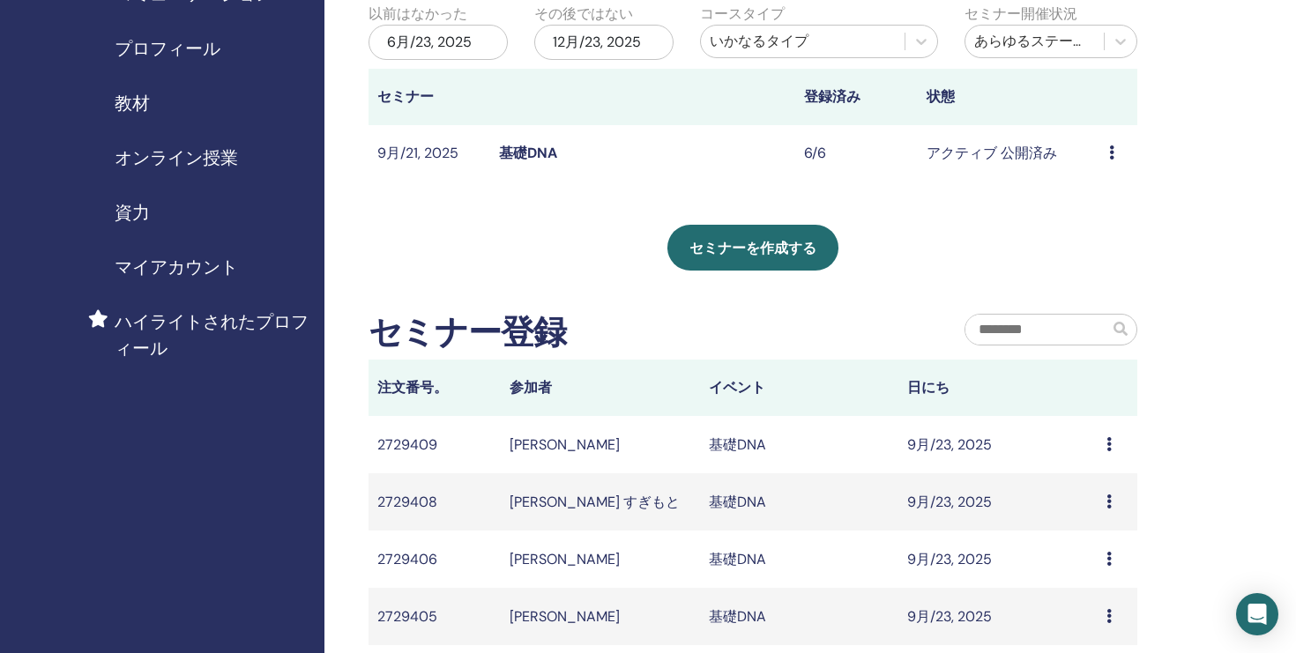
scroll to position [208, 0]
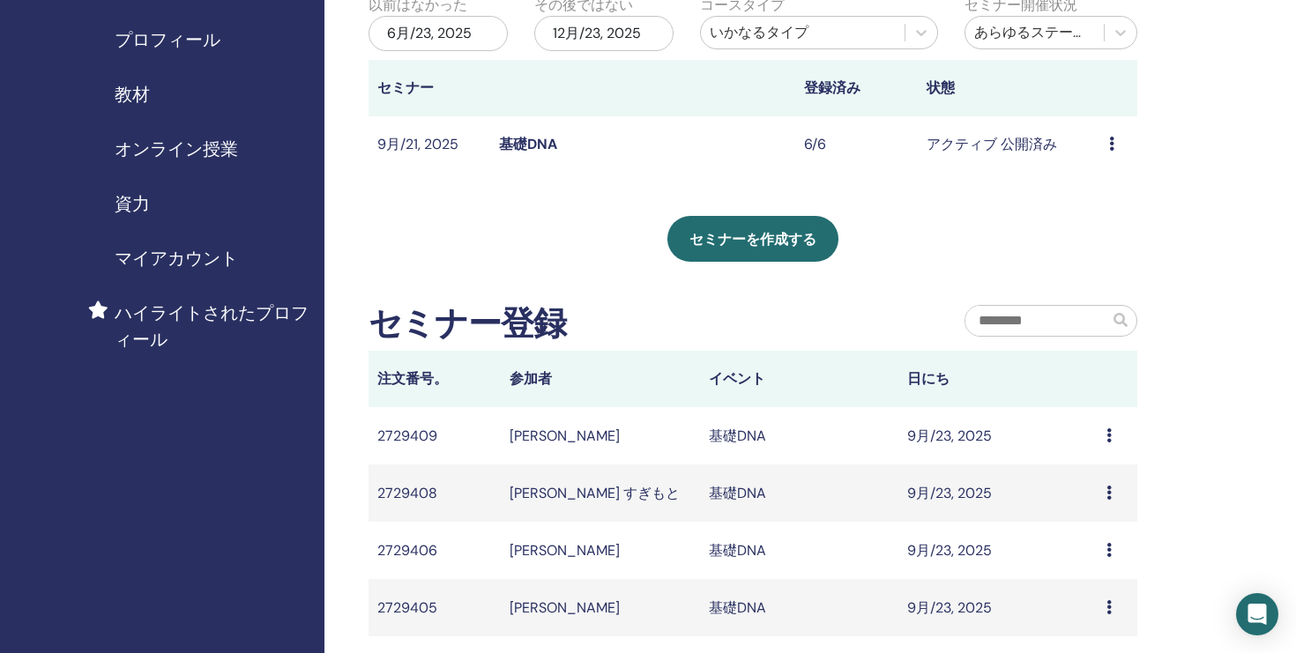
click at [1108, 436] on icon at bounding box center [1108, 435] width 5 height 14
click at [1108, 434] on icon at bounding box center [1108, 435] width 5 height 14
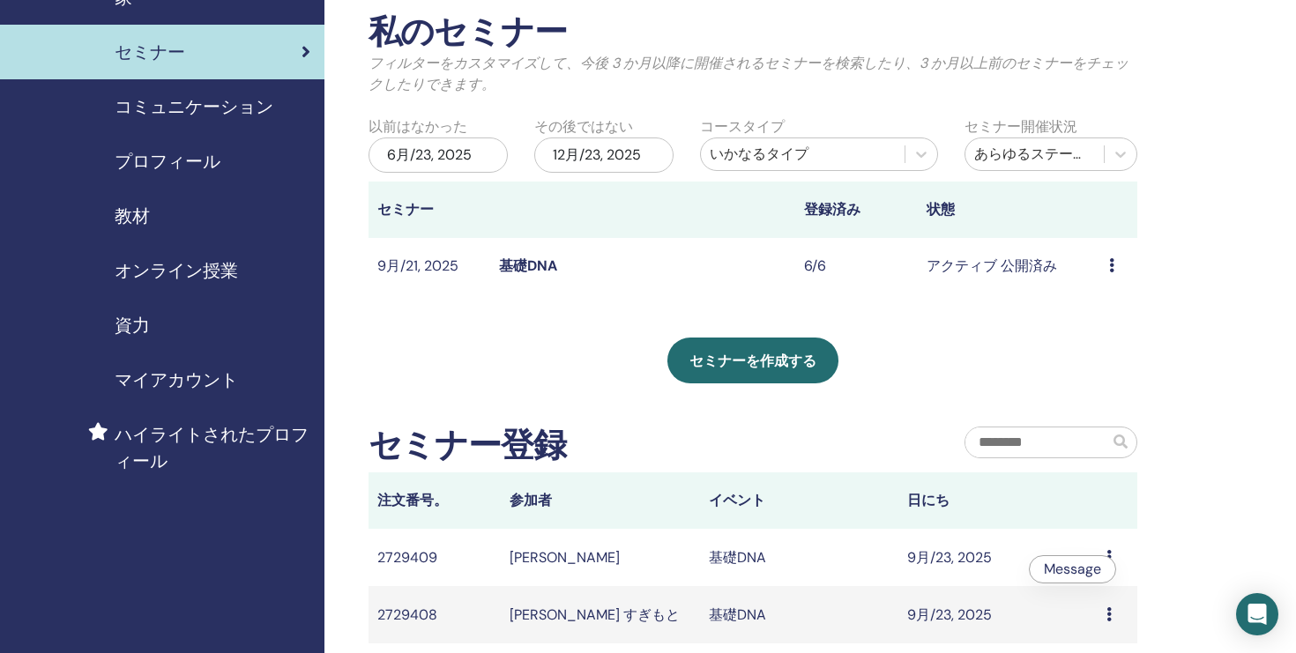
scroll to position [0, 0]
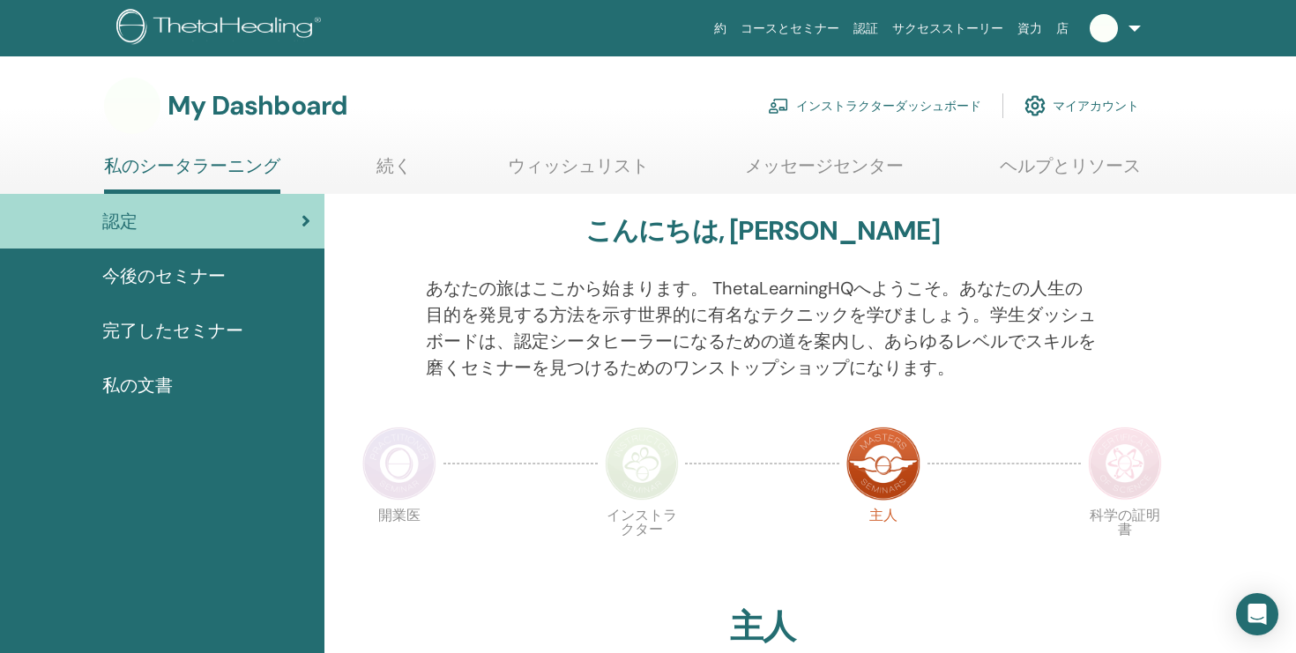
click at [893, 101] on link "インストラクターダッシュボード" at bounding box center [874, 105] width 213 height 39
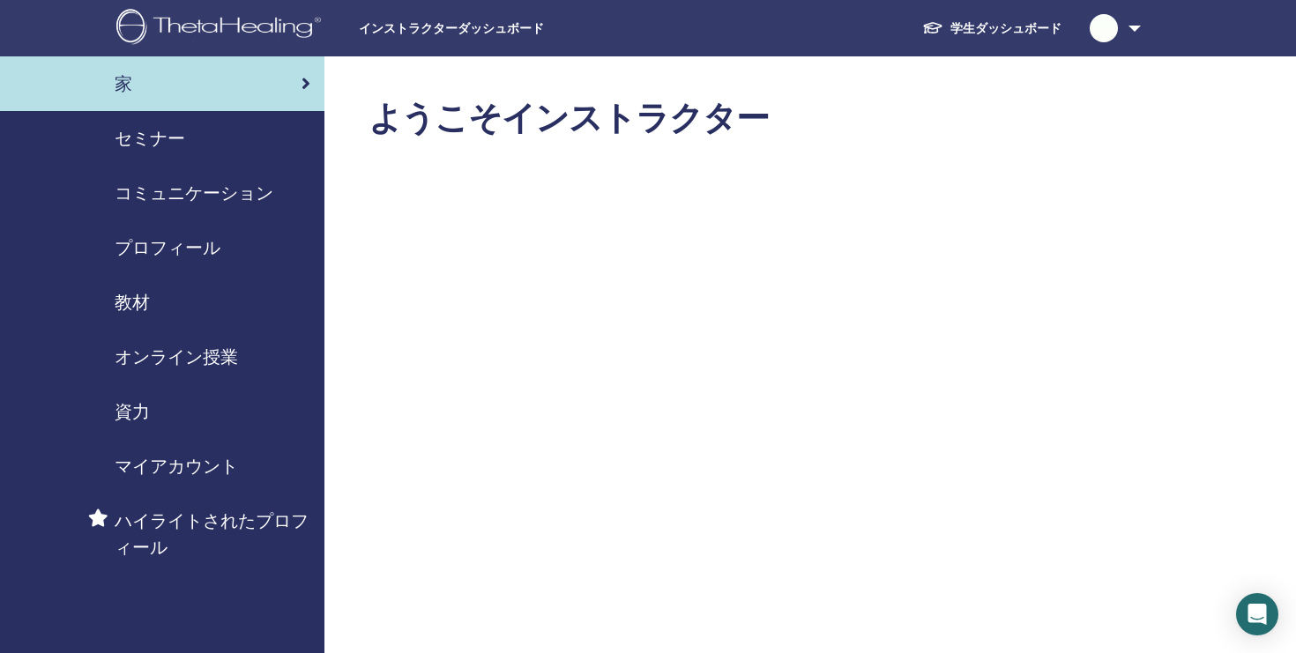
click at [180, 134] on span "セミナー" at bounding box center [150, 138] width 71 height 26
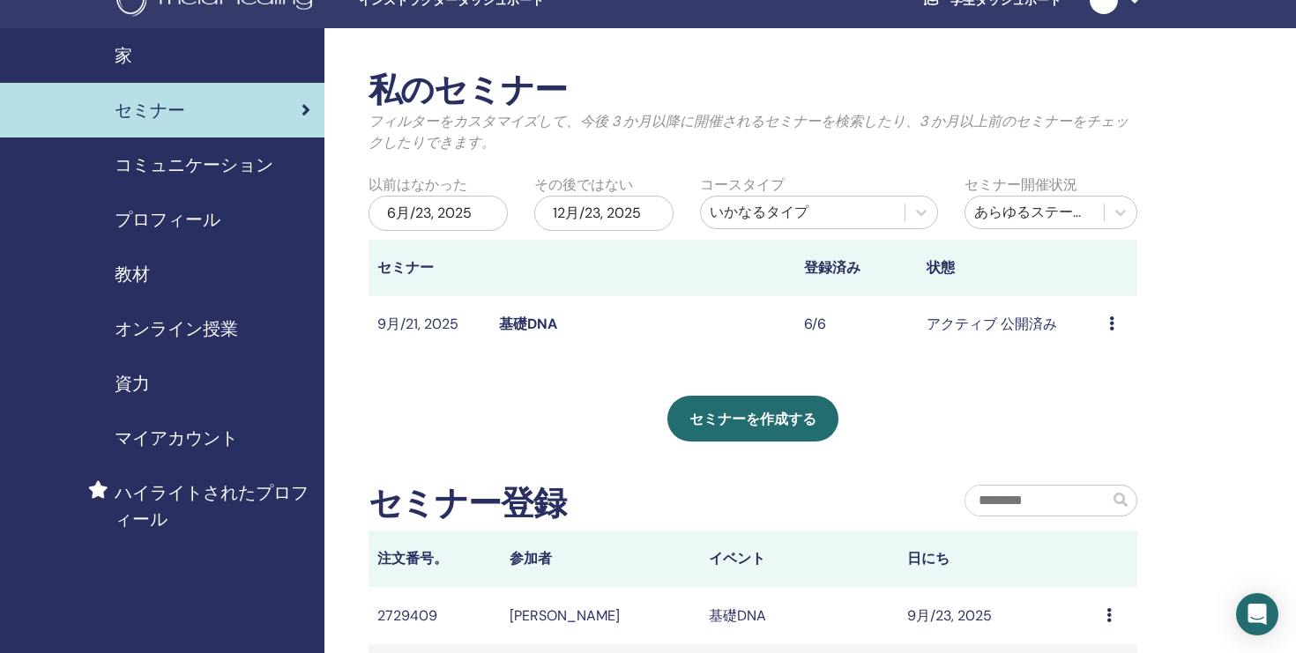
scroll to position [30, 0]
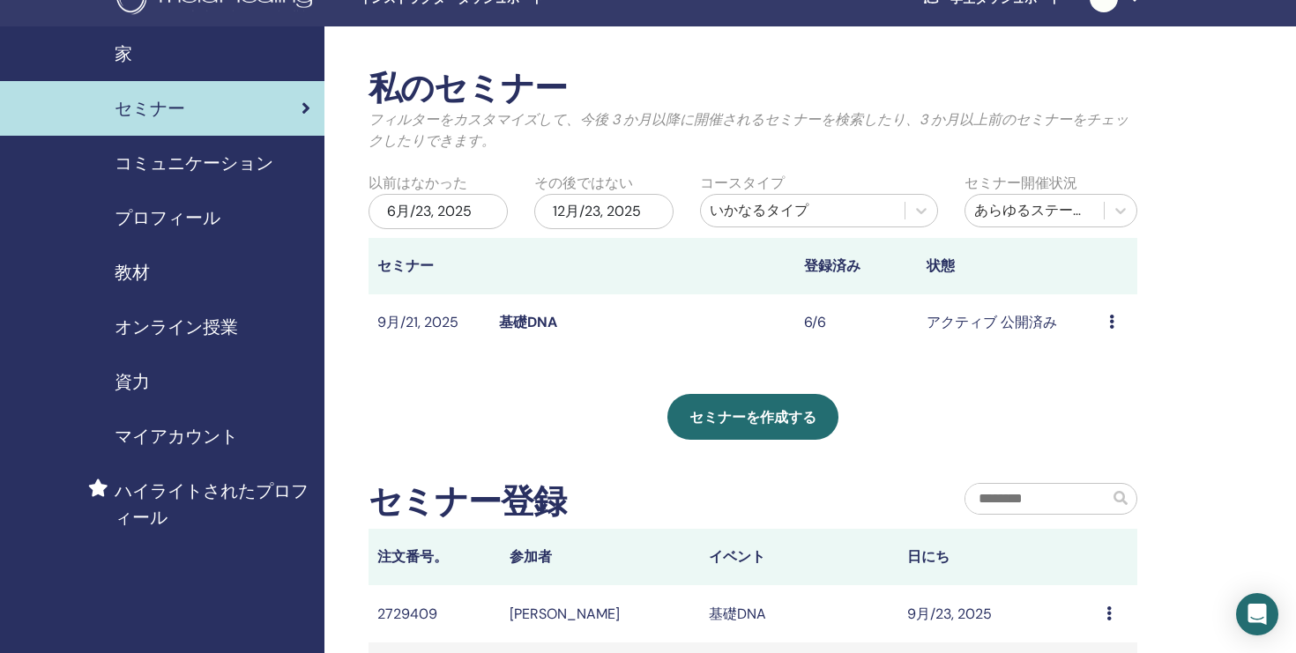
click at [1112, 320] on icon at bounding box center [1111, 322] width 5 height 14
click at [921, 346] on td "アクティブ 公開済み" at bounding box center [1009, 322] width 183 height 57
click at [942, 267] on th "状態" at bounding box center [1009, 266] width 183 height 56
click at [537, 319] on link "基礎DNA" at bounding box center [528, 322] width 58 height 19
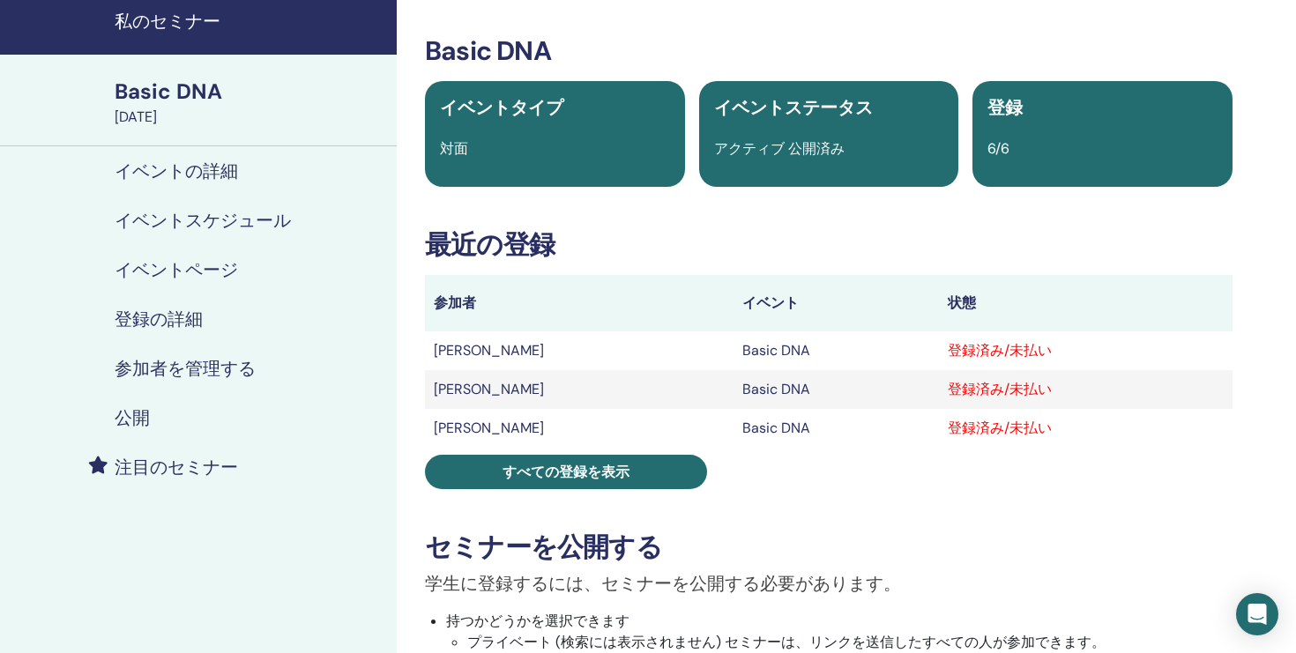
scroll to position [65, 0]
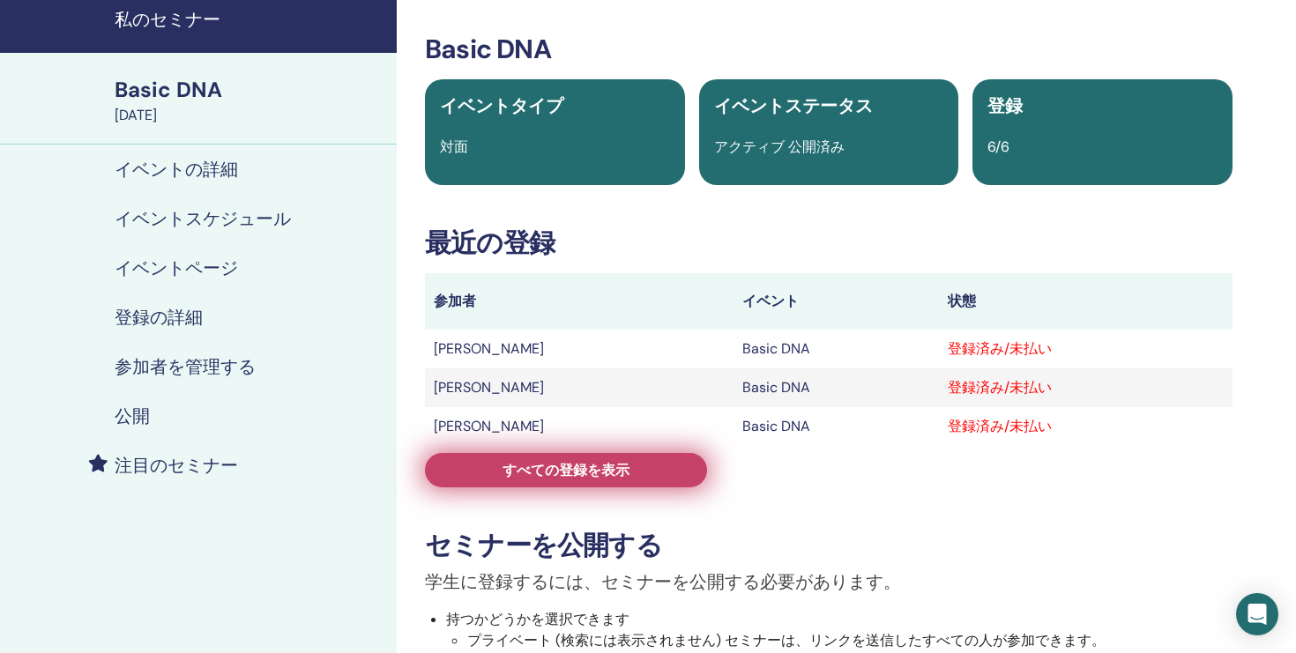
click at [552, 480] on link "すべての登録を表示" at bounding box center [566, 470] width 282 height 34
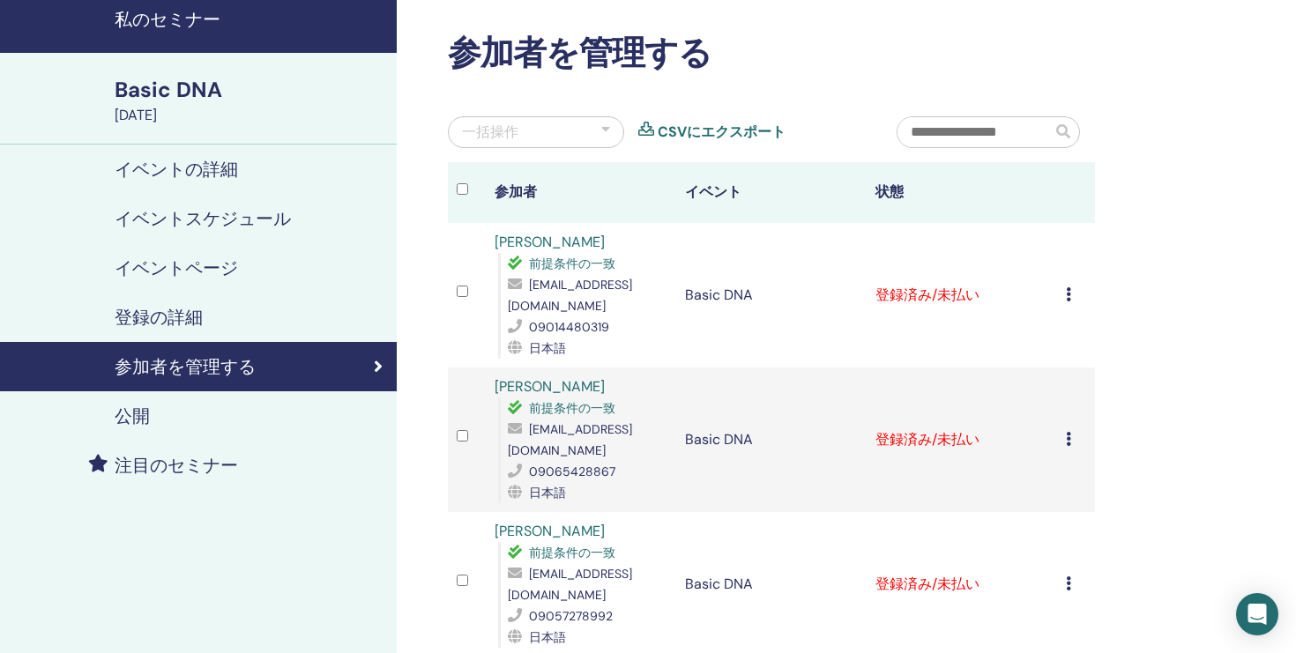
click at [1067, 294] on icon at bounding box center [1068, 294] width 5 height 14
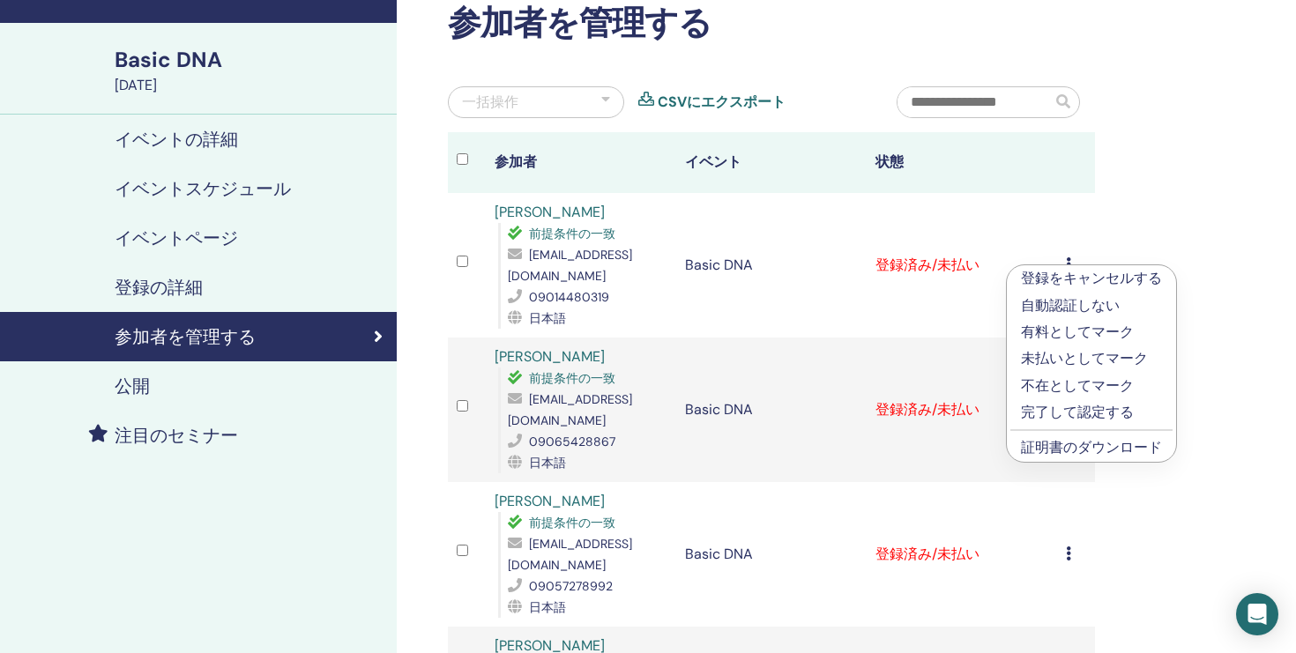
scroll to position [98, 0]
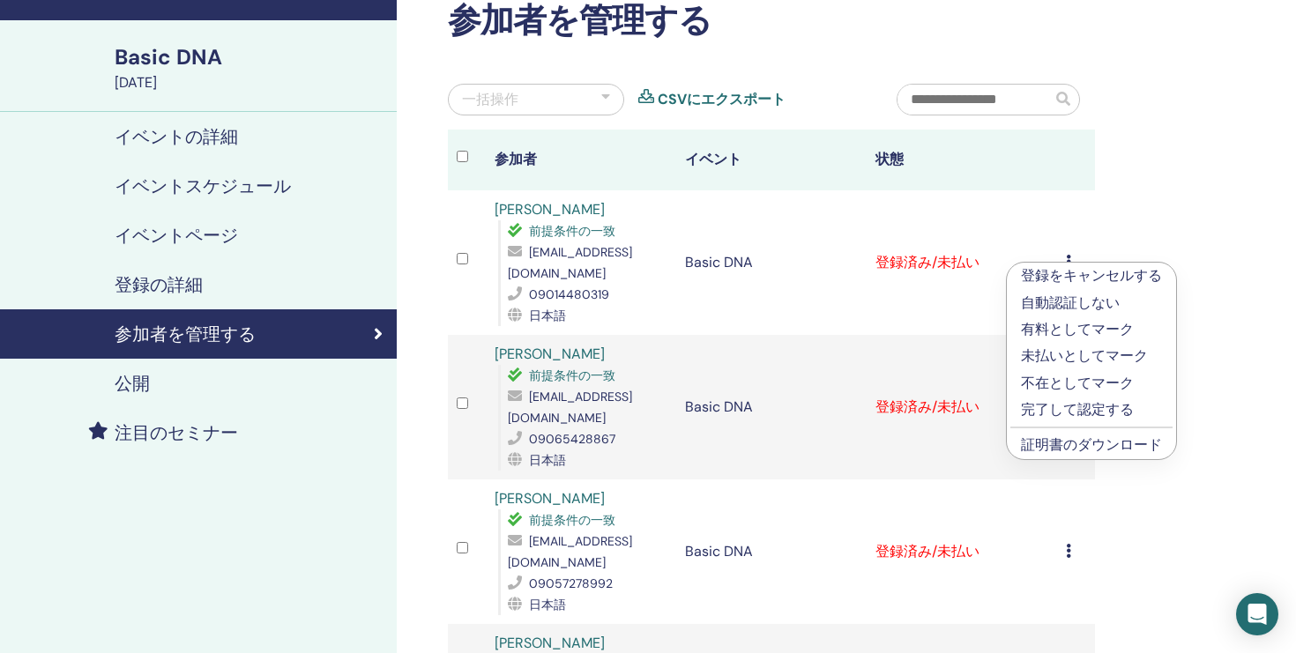
click at [1086, 409] on p "完了して認定する" at bounding box center [1091, 409] width 141 height 21
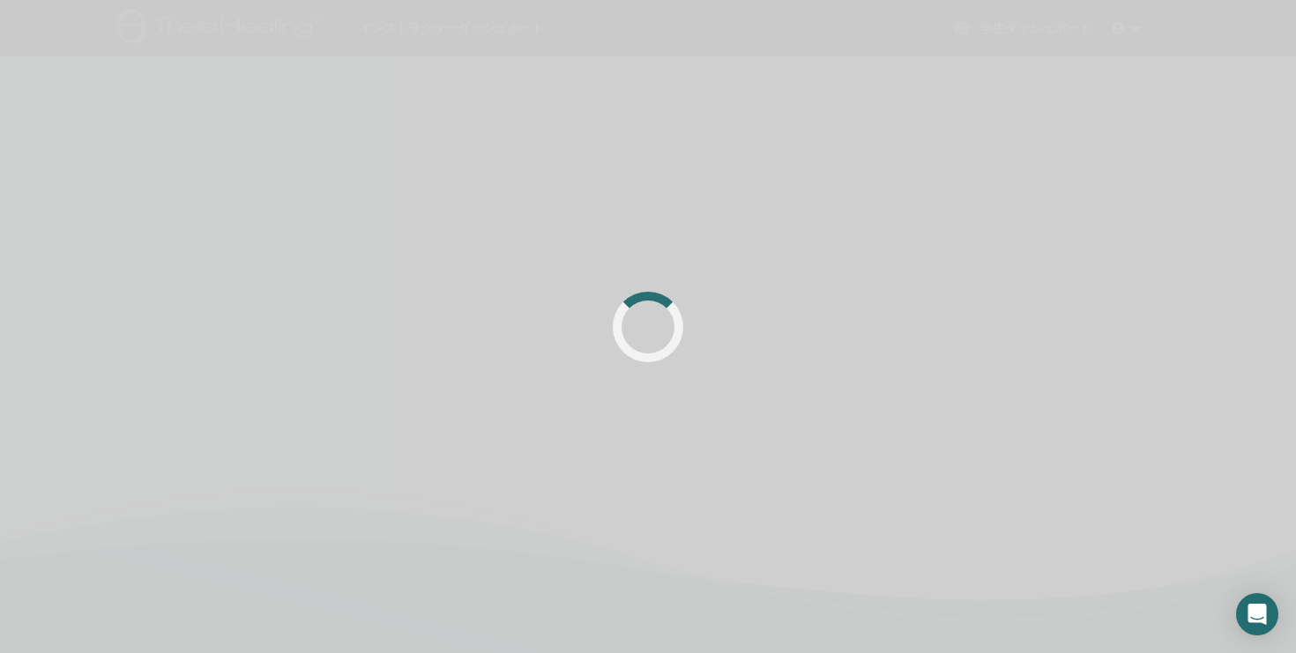
scroll to position [98, 0]
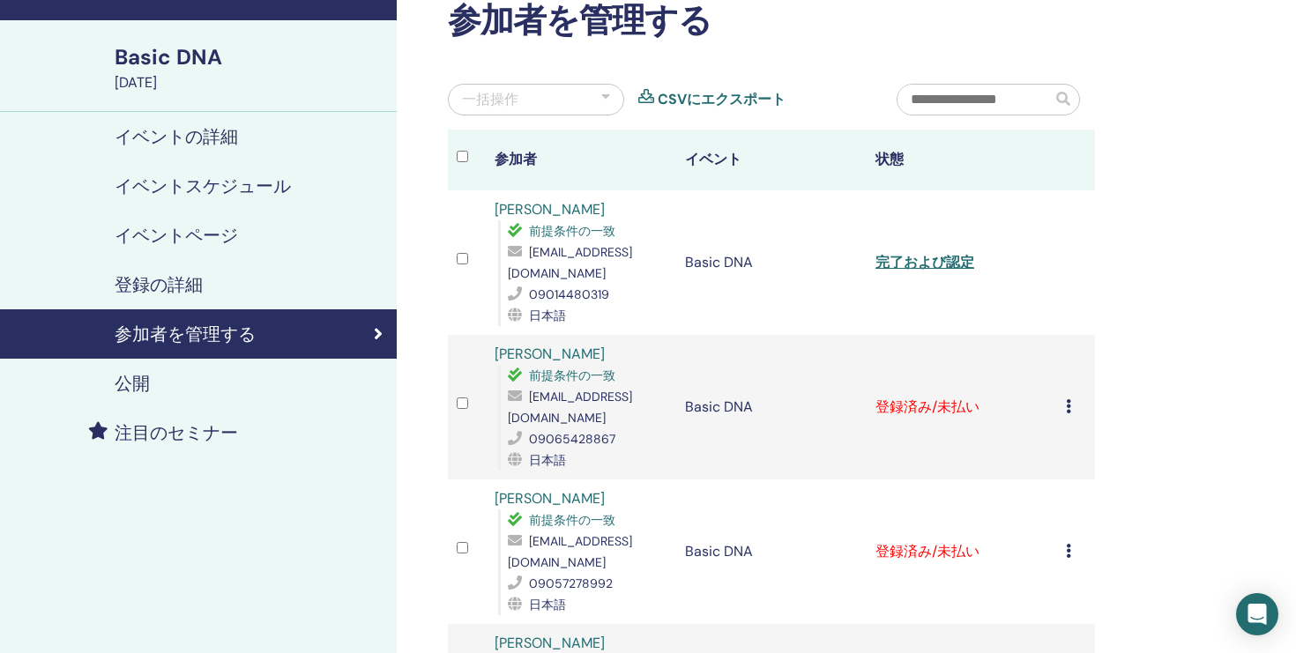
click at [1067, 406] on icon at bounding box center [1068, 406] width 5 height 14
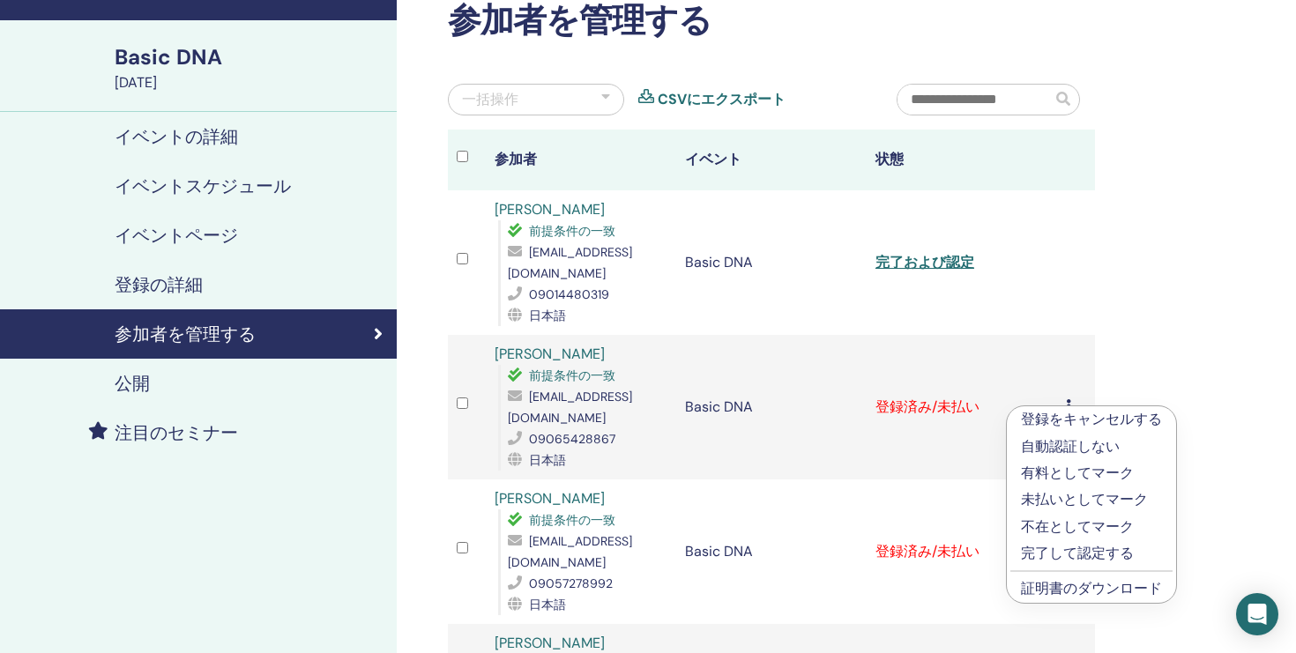
click at [1050, 551] on p "完了して認定する" at bounding box center [1091, 553] width 141 height 21
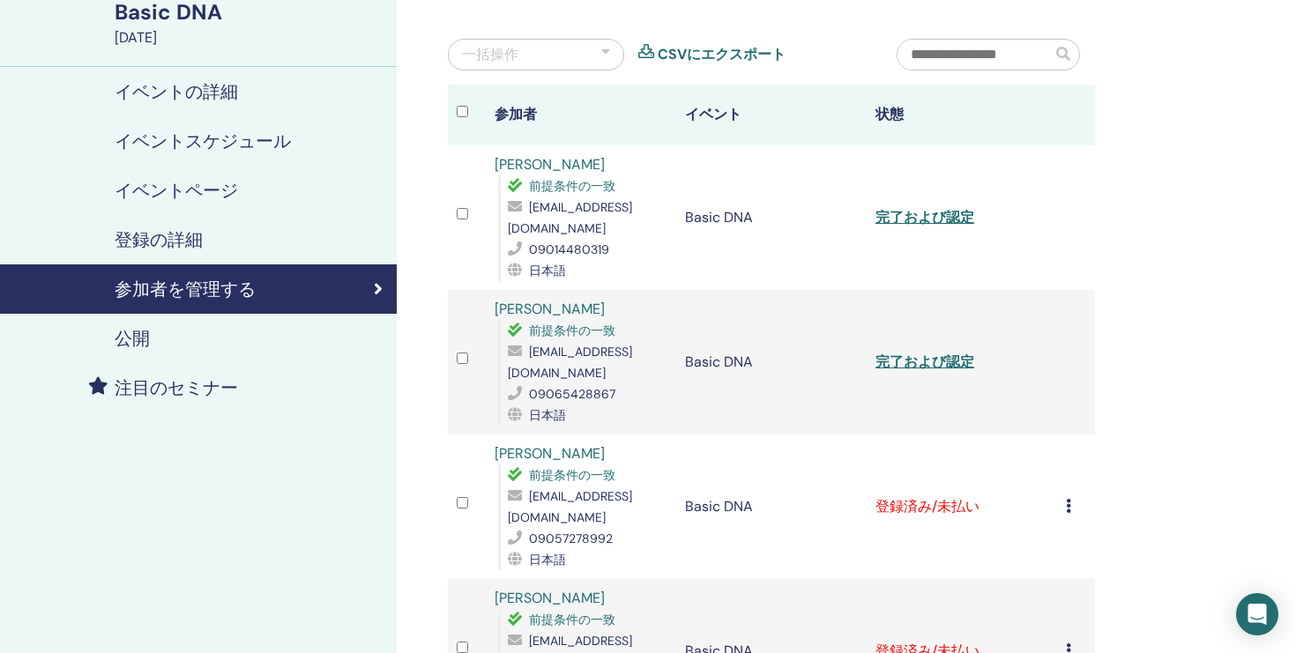
scroll to position [163, 0]
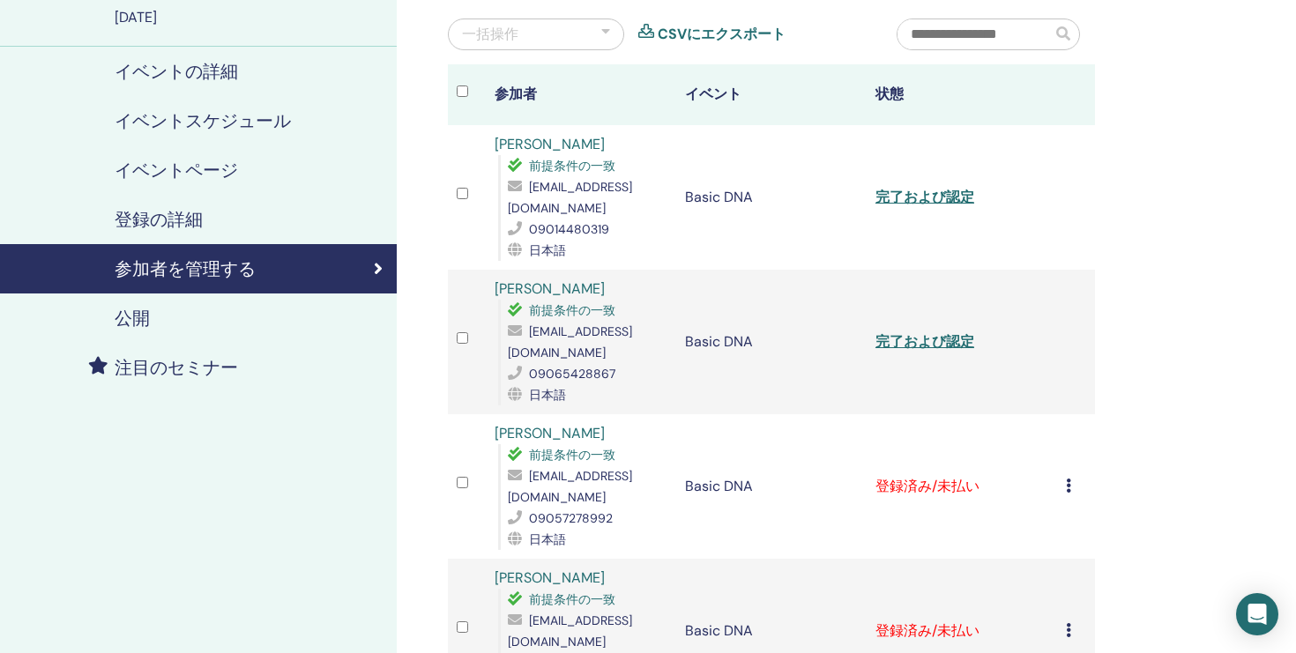
click at [1066, 488] on icon at bounding box center [1068, 486] width 5 height 14
click at [1051, 633] on p "完了して認定する" at bounding box center [1090, 635] width 141 height 21
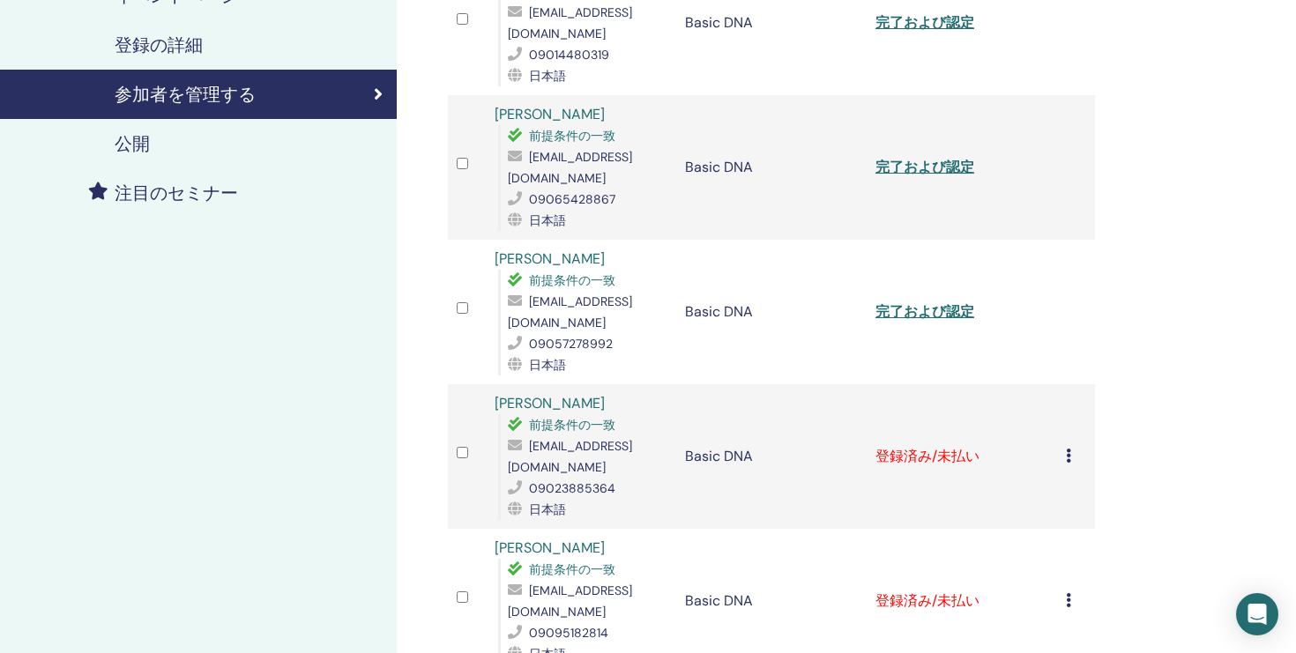
scroll to position [351, 0]
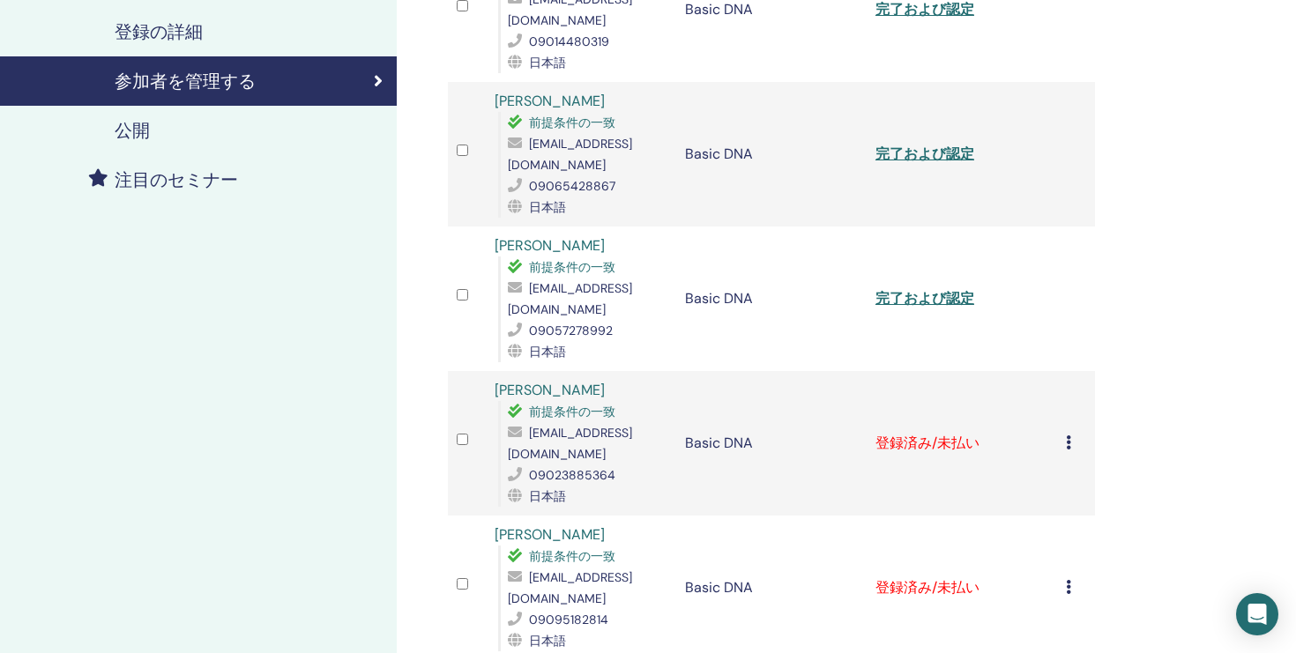
click at [1069, 444] on icon at bounding box center [1068, 443] width 5 height 14
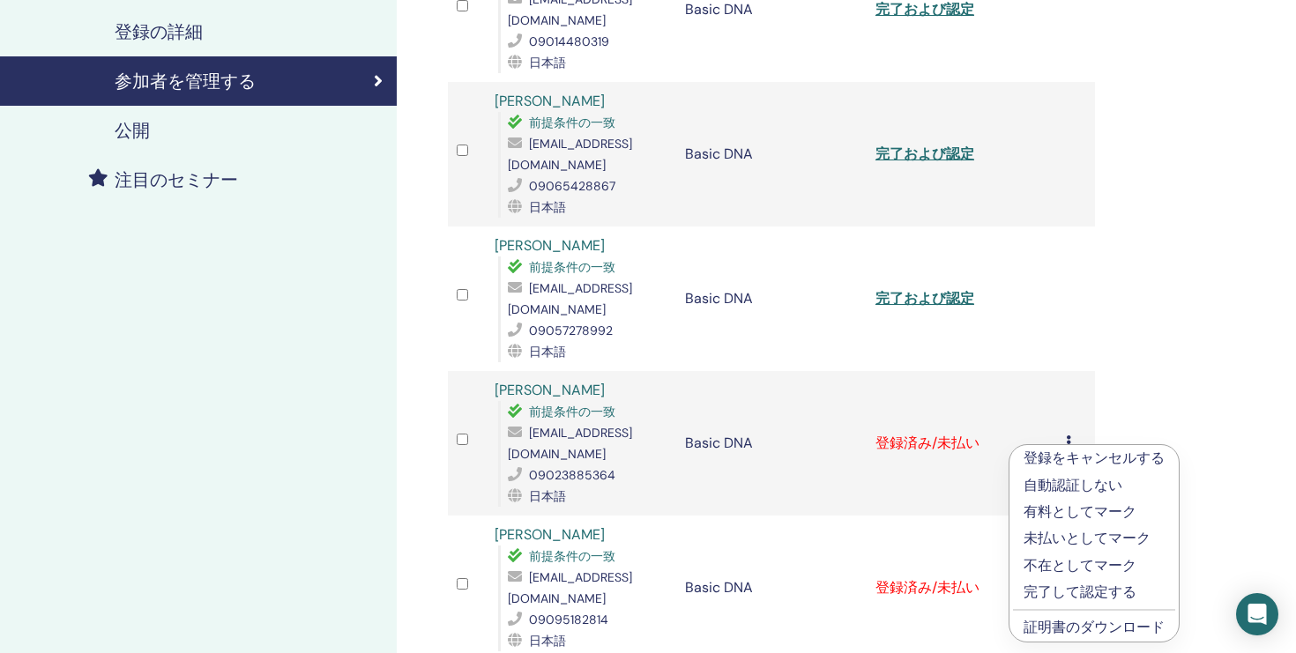
click at [1052, 591] on p "完了して認定する" at bounding box center [1094, 592] width 141 height 21
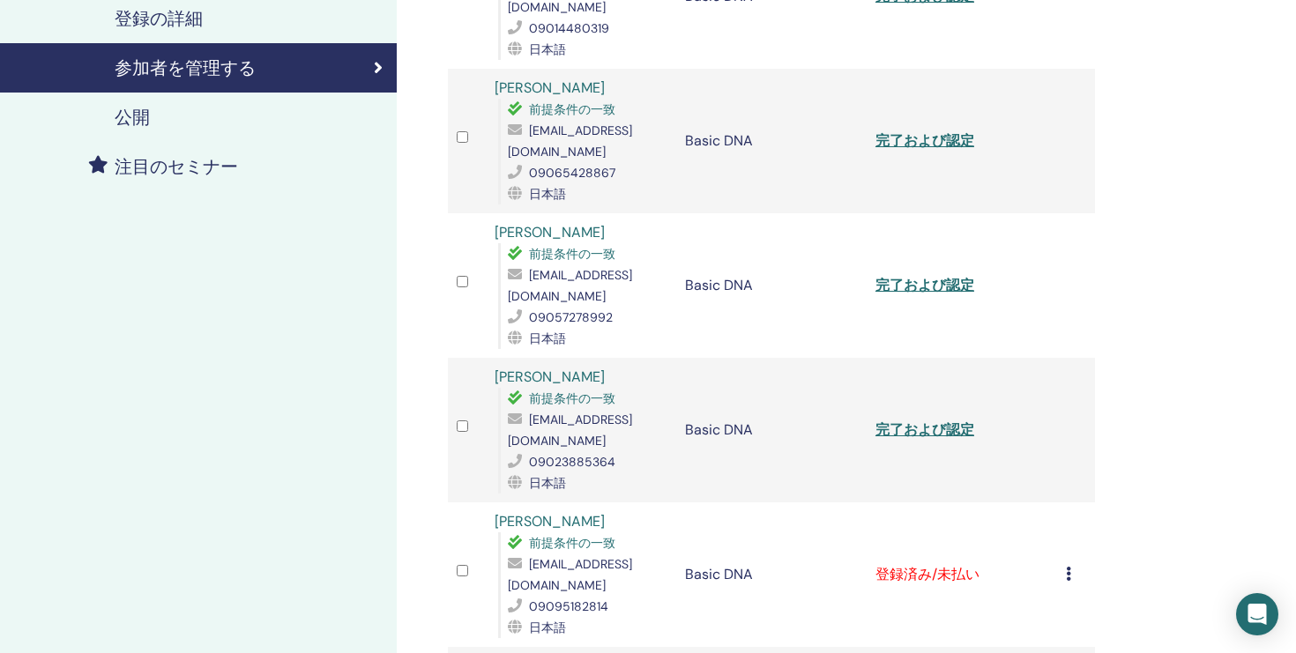
scroll to position [384, 0]
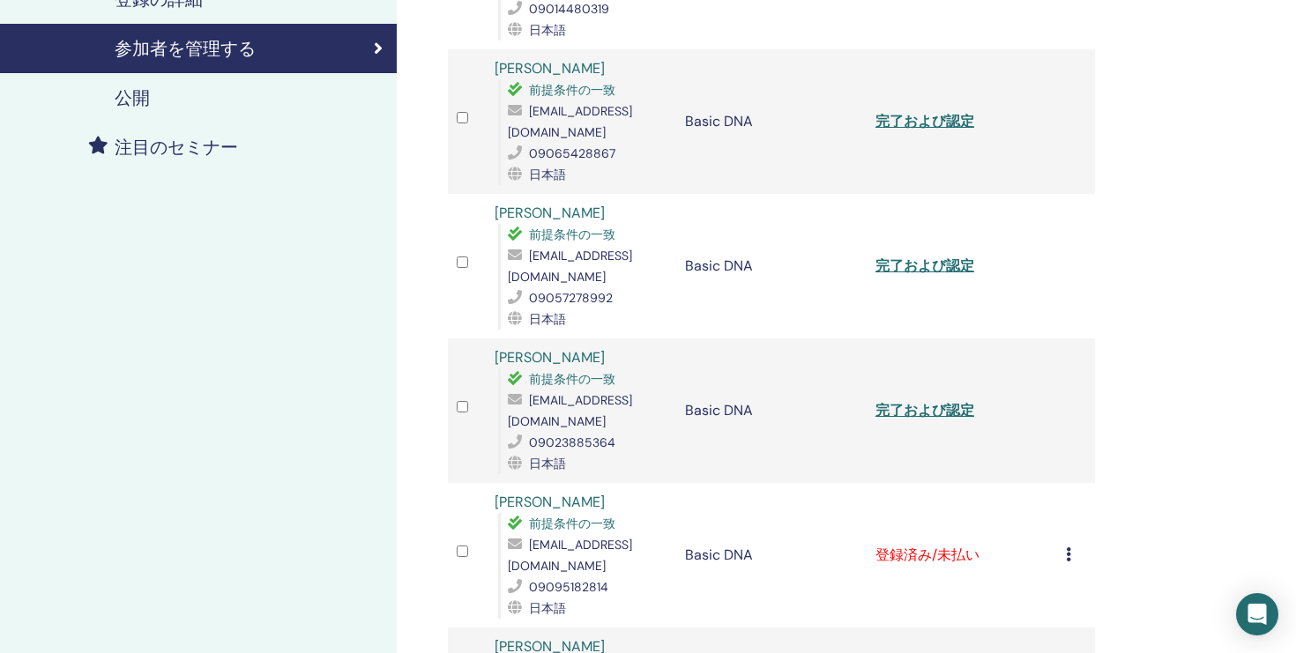
click at [1067, 556] on icon at bounding box center [1068, 555] width 5 height 14
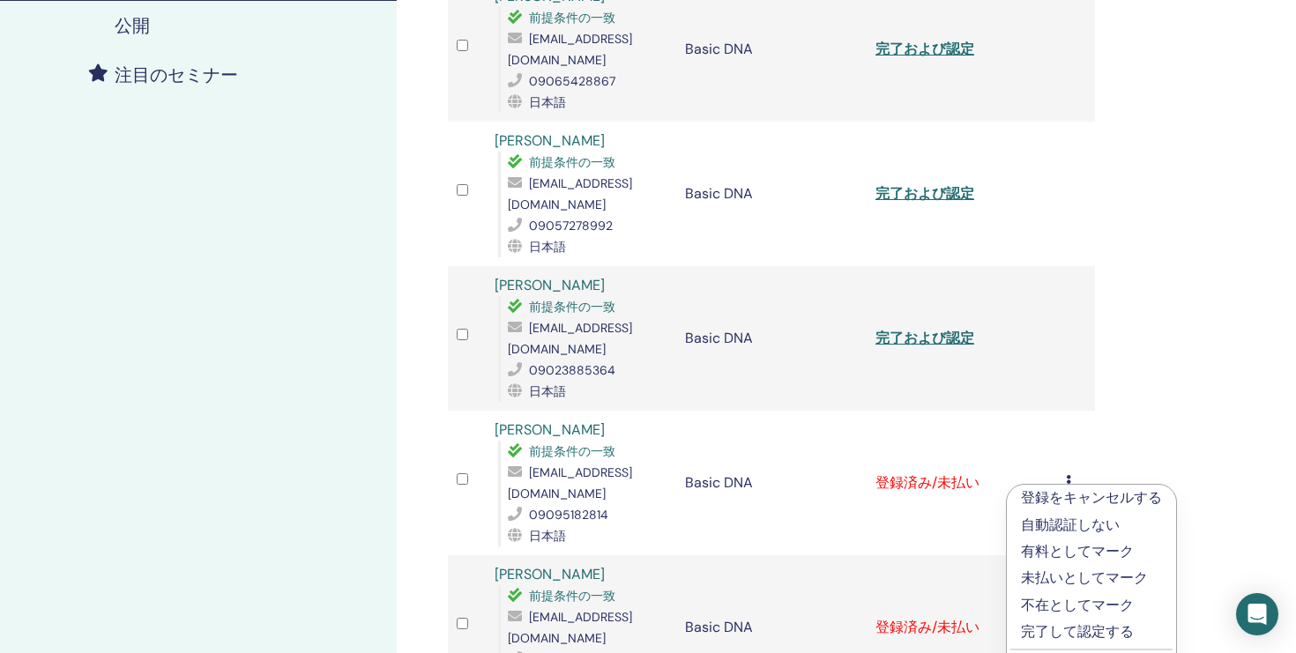
scroll to position [500, 0]
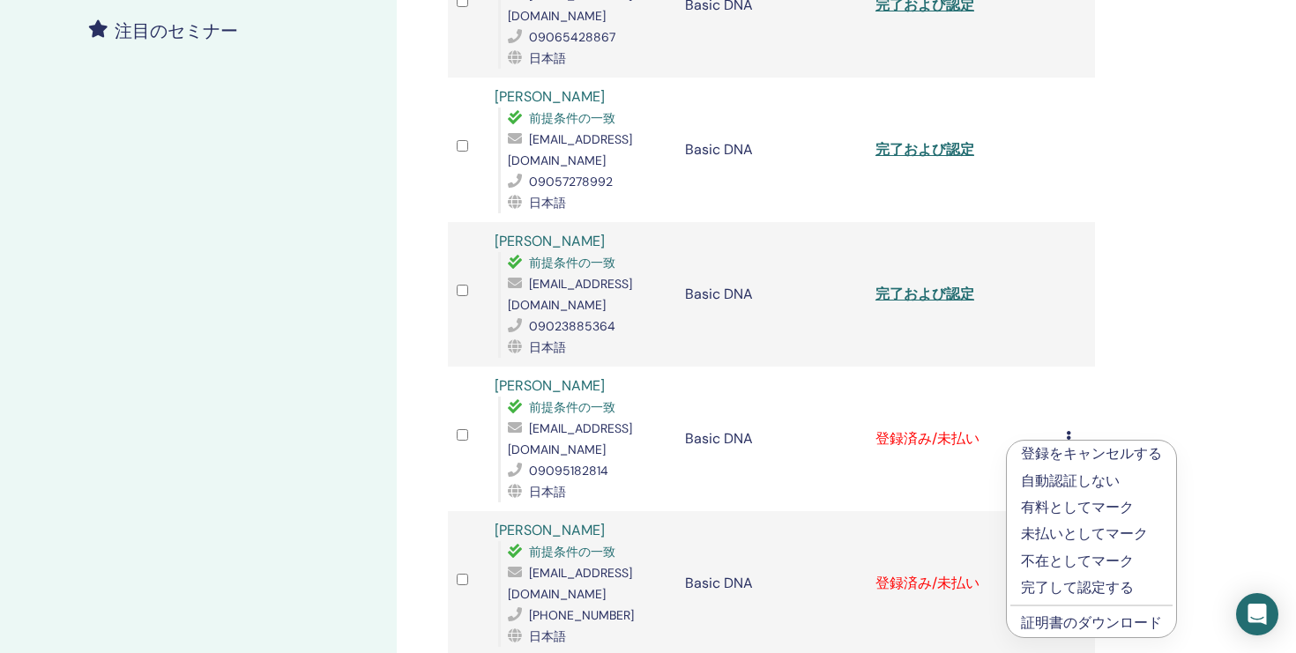
click at [1052, 588] on p "完了して認定する" at bounding box center [1091, 587] width 141 height 21
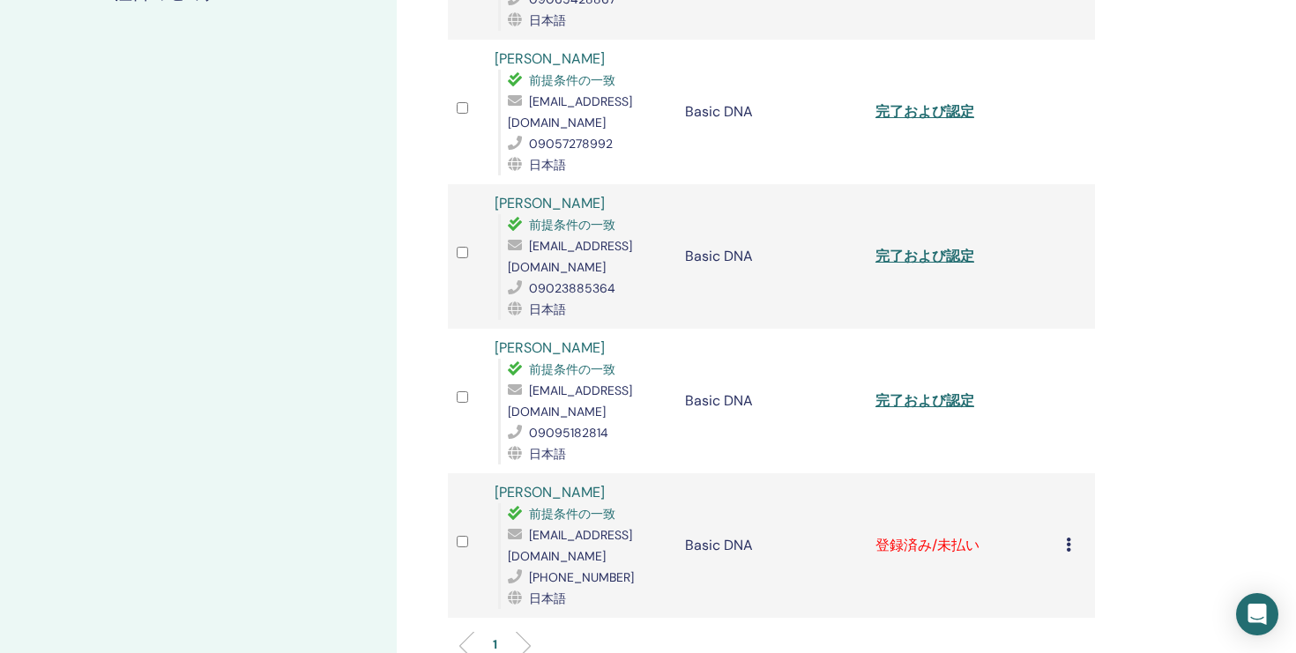
scroll to position [541, 0]
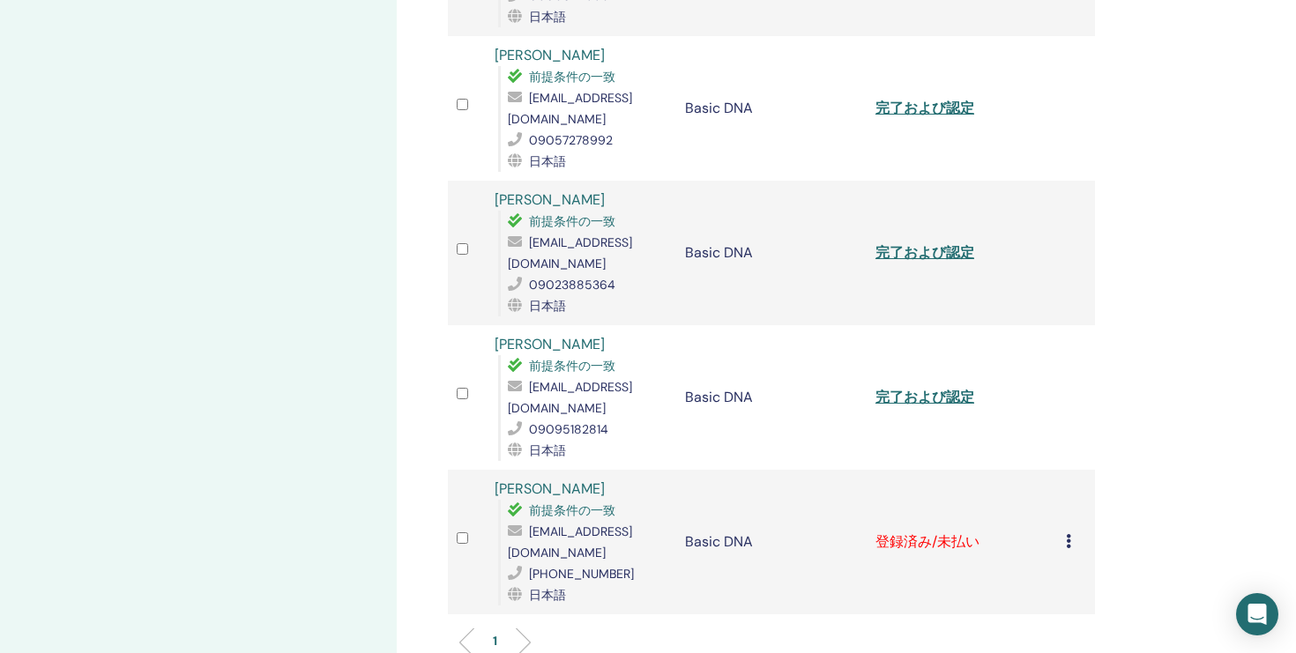
click at [1068, 541] on icon at bounding box center [1068, 541] width 5 height 14
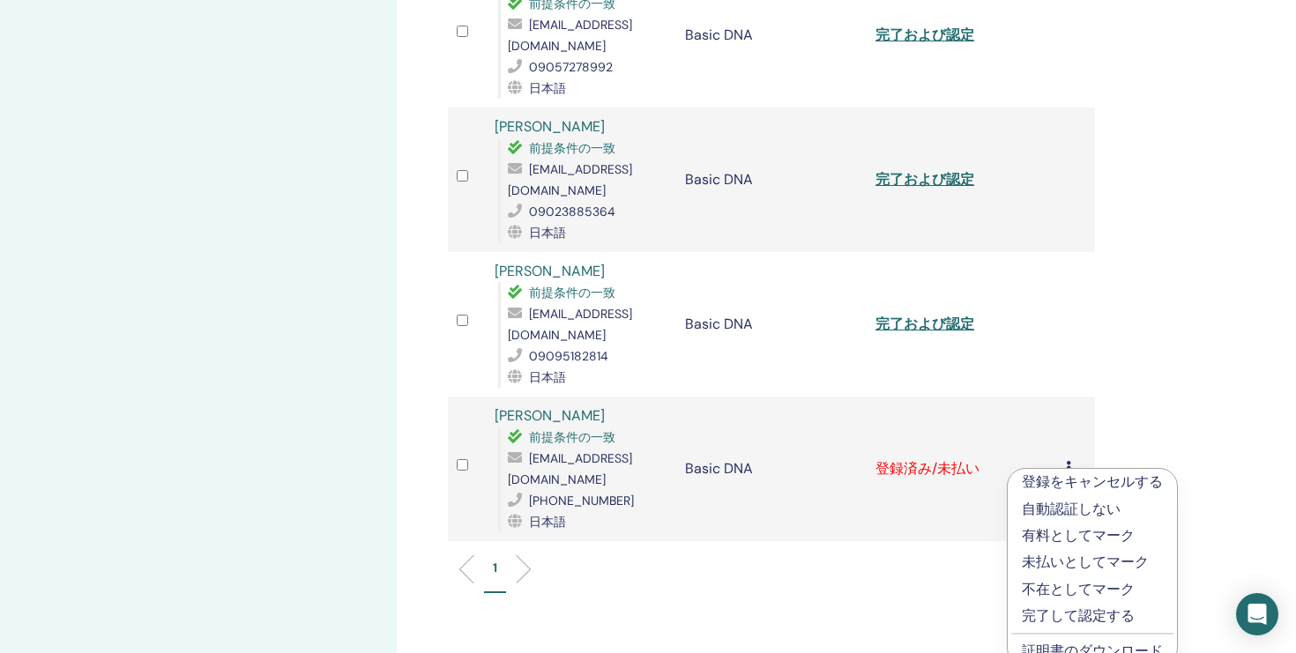
scroll to position [623, 0]
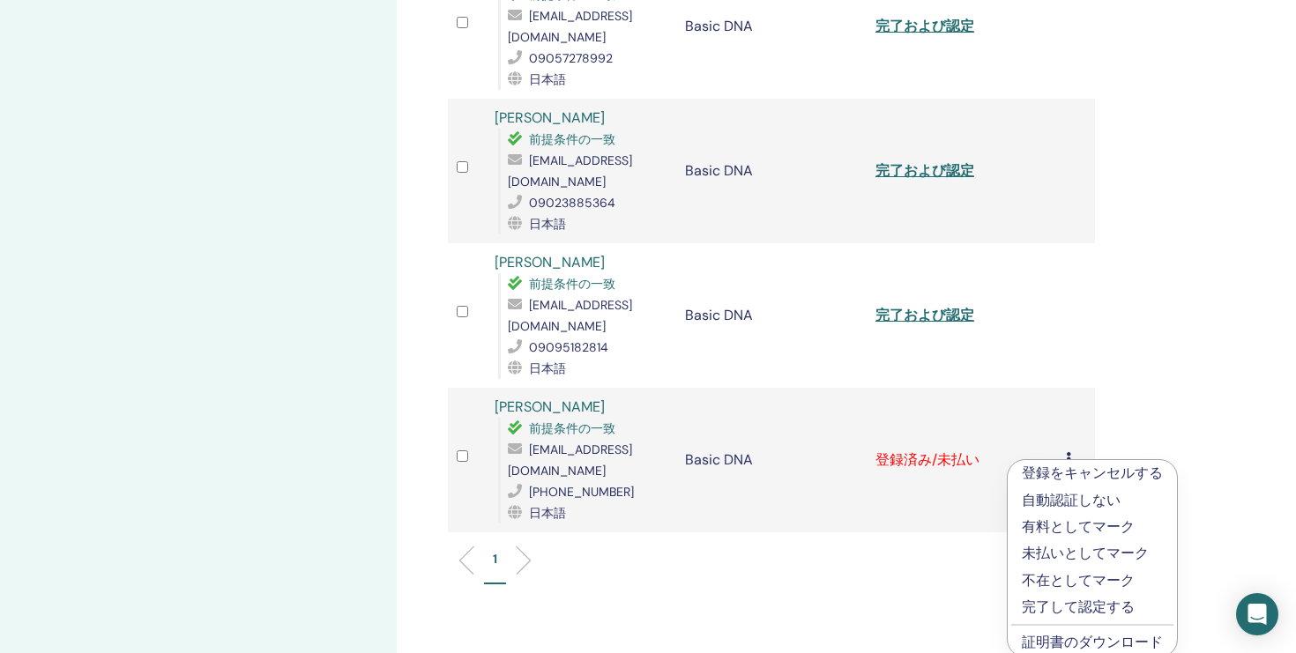
click at [1054, 607] on p "完了して認定する" at bounding box center [1092, 607] width 141 height 21
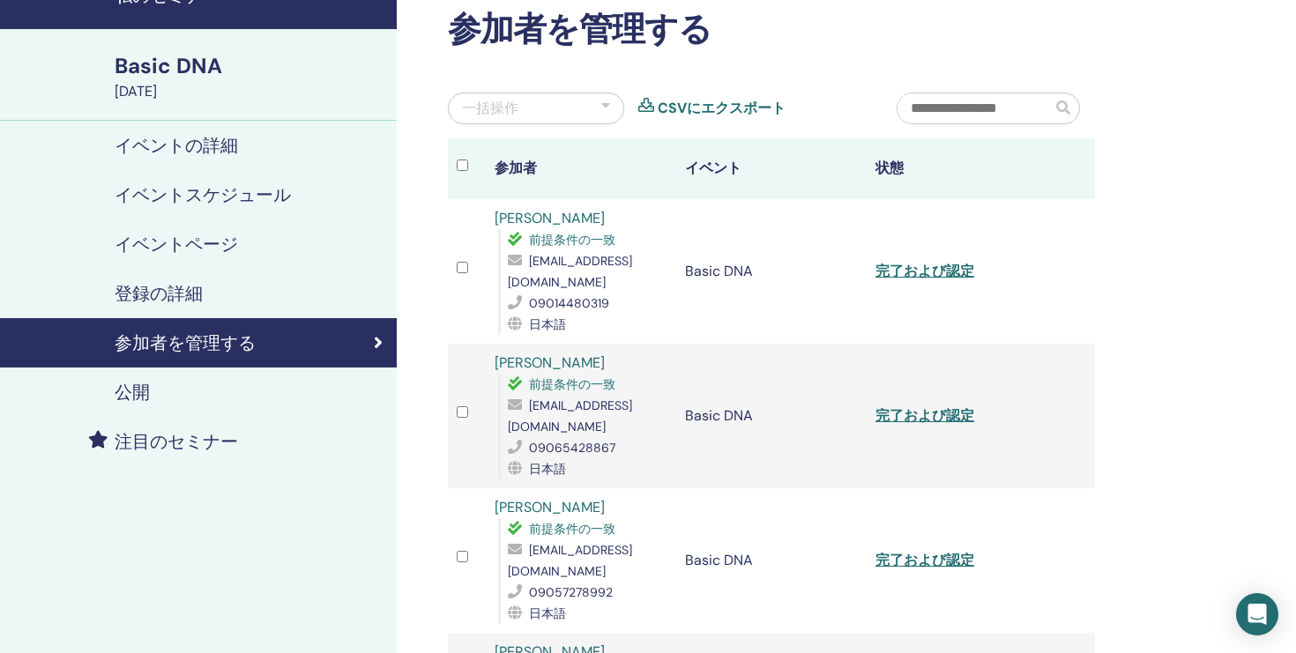
scroll to position [178, 0]
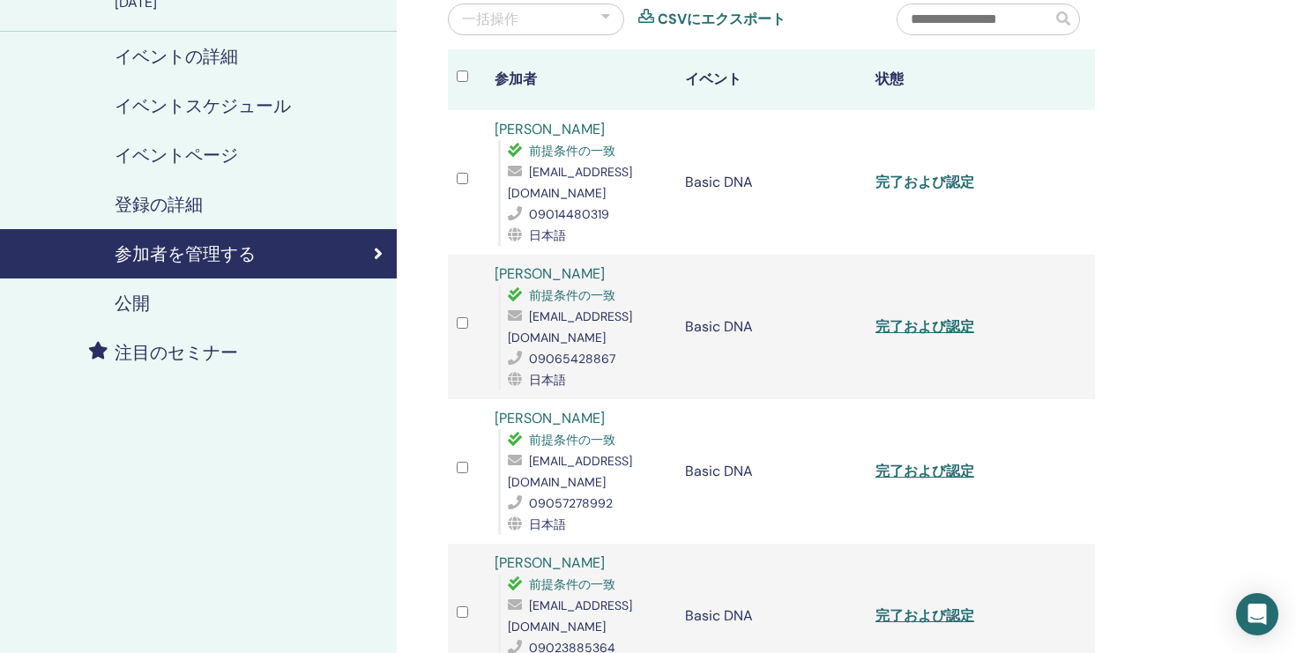
click at [933, 183] on link "完了および認定" at bounding box center [924, 182] width 99 height 19
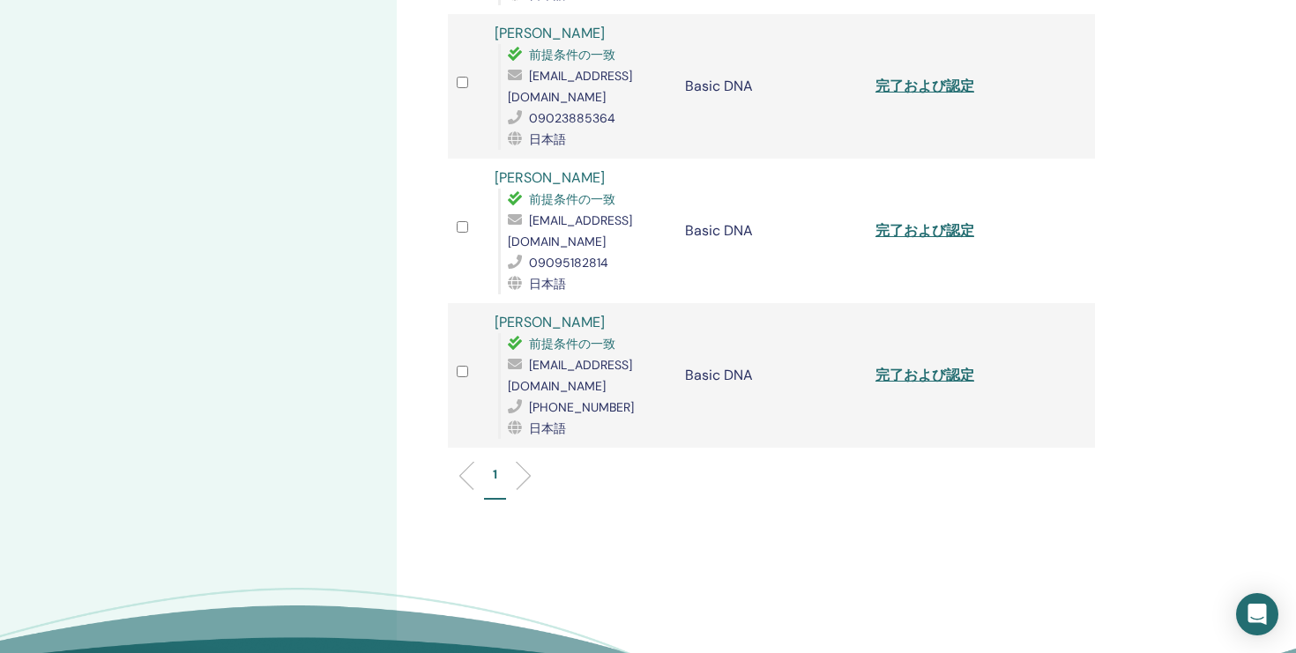
scroll to position [0, 0]
